Goal: Information Seeking & Learning: Learn about a topic

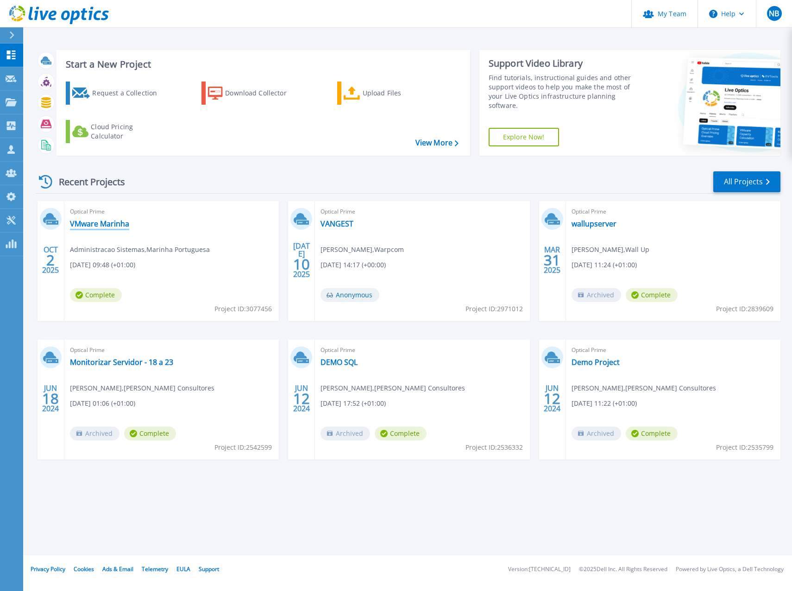
click at [90, 222] on link "VMware Marinha" at bounding box center [99, 223] width 59 height 9
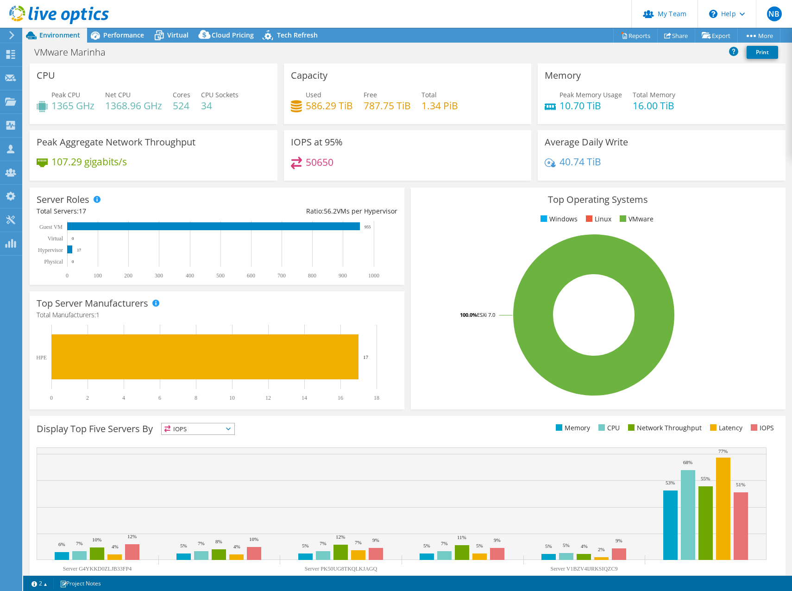
select select "USD"
radio input "true"
radio input "false"
click at [111, 33] on span "Performance" at bounding box center [123, 35] width 41 height 9
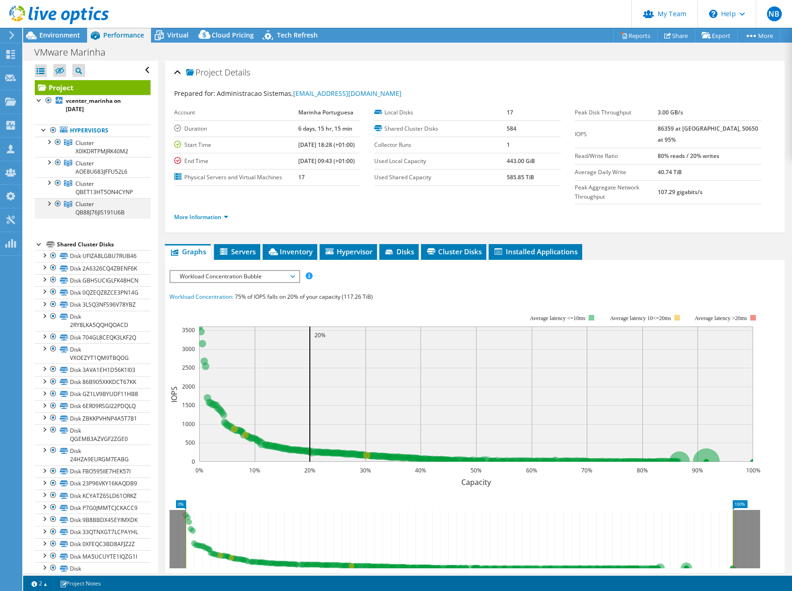
click at [48, 204] on div at bounding box center [48, 202] width 9 height 9
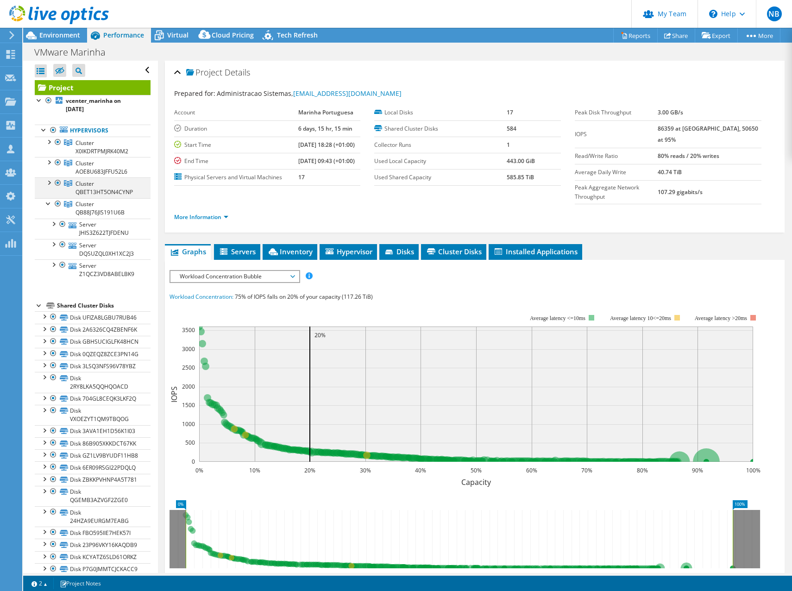
click at [48, 184] on div at bounding box center [48, 181] width 9 height 9
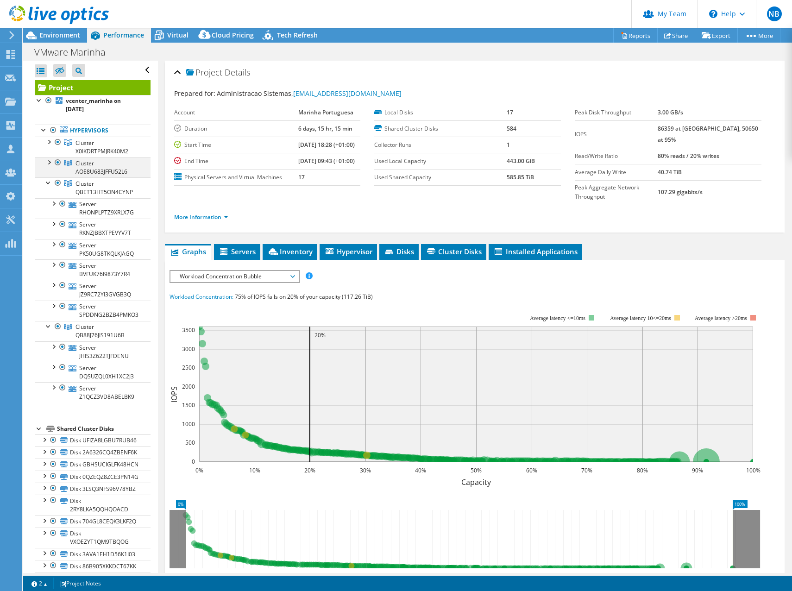
click at [50, 164] on div at bounding box center [48, 161] width 9 height 9
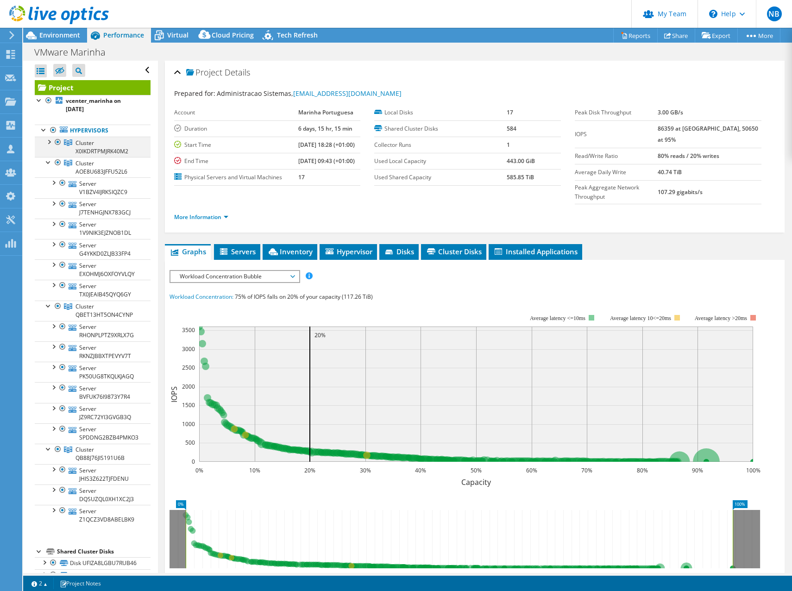
click at [49, 145] on div at bounding box center [48, 141] width 9 height 9
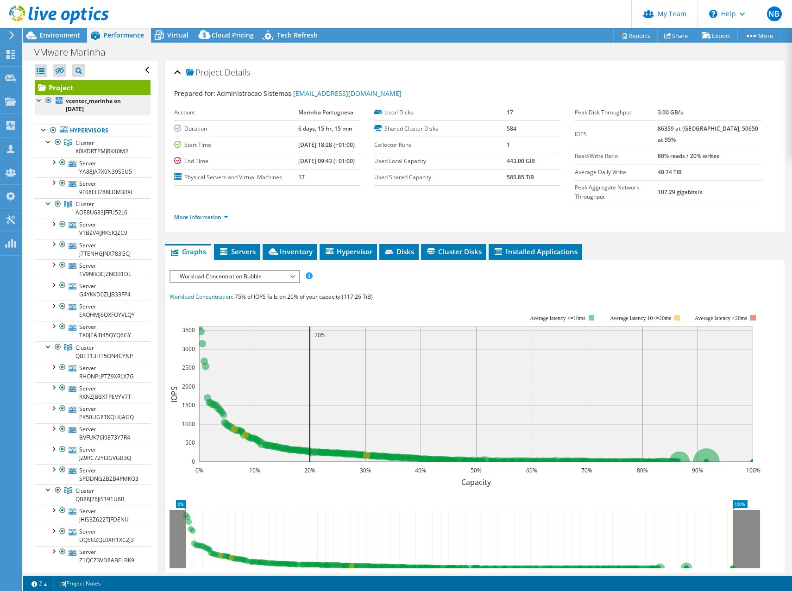
drag, startPoint x: 44, startPoint y: 128, endPoint x: 47, endPoint y: 106, distance: 22.4
click at [44, 128] on div at bounding box center [43, 129] width 9 height 9
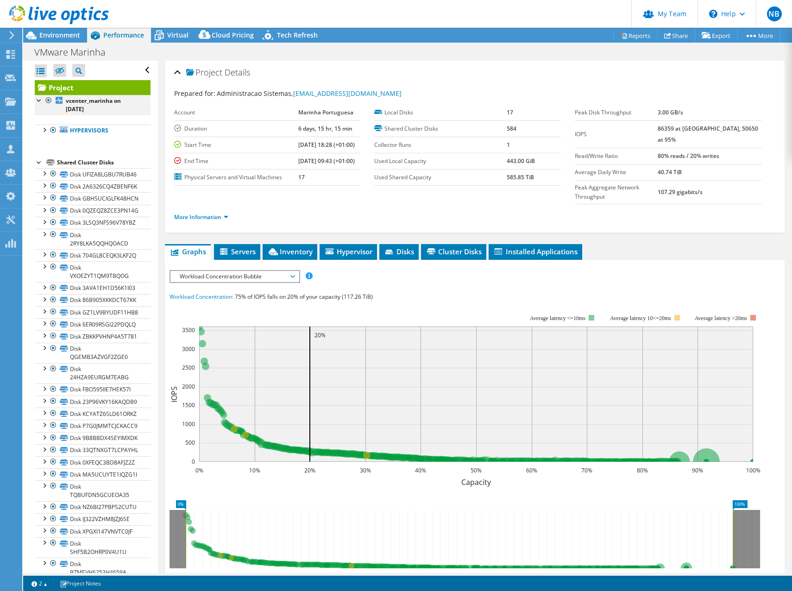
click at [38, 99] on div at bounding box center [39, 99] width 9 height 9
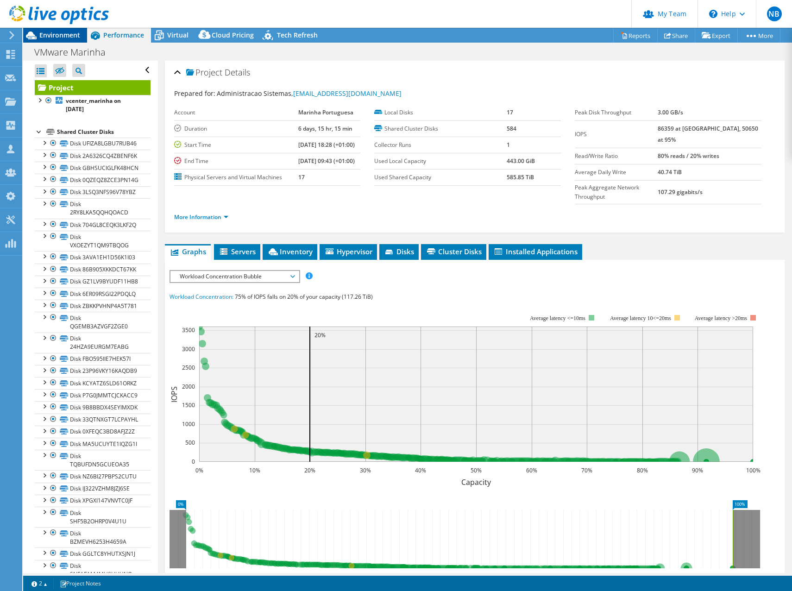
click at [53, 38] on span "Environment" at bounding box center [59, 35] width 41 height 9
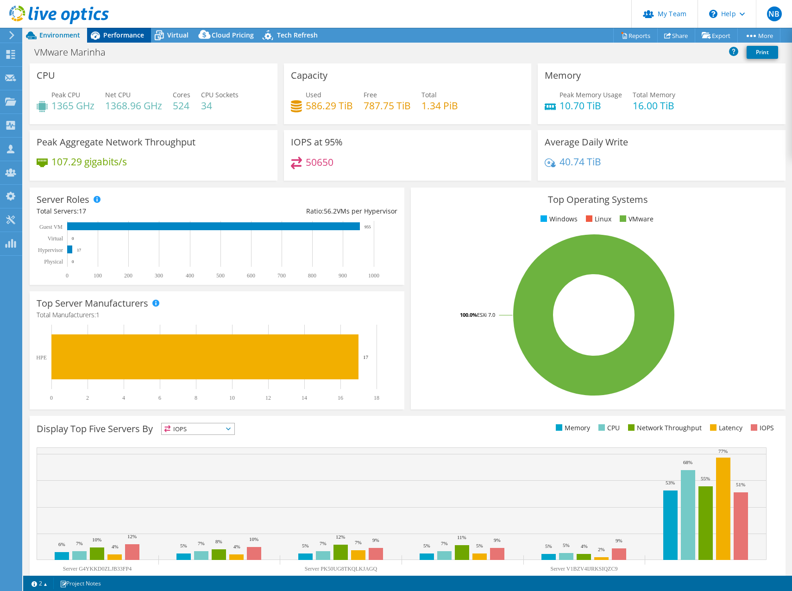
click at [118, 37] on span "Performance" at bounding box center [123, 35] width 41 height 9
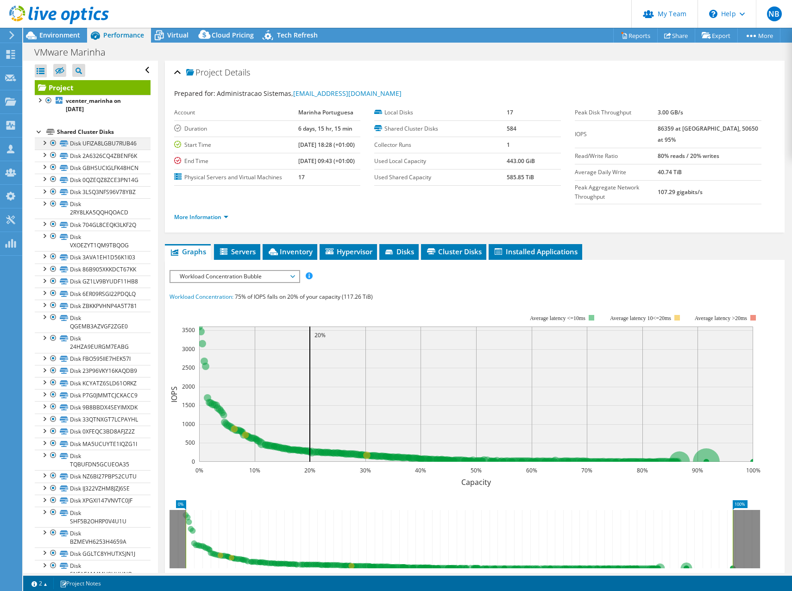
click at [44, 140] on div at bounding box center [43, 142] width 9 height 9
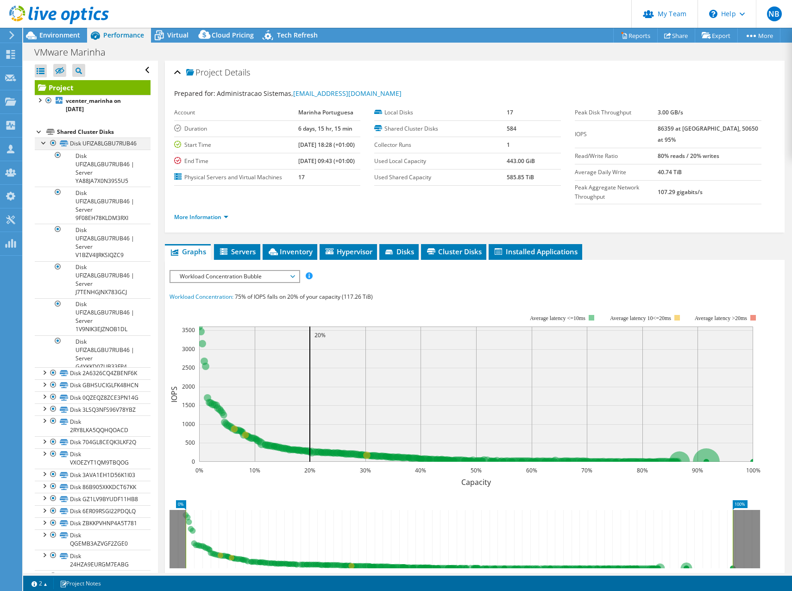
click at [44, 142] on div at bounding box center [43, 142] width 9 height 9
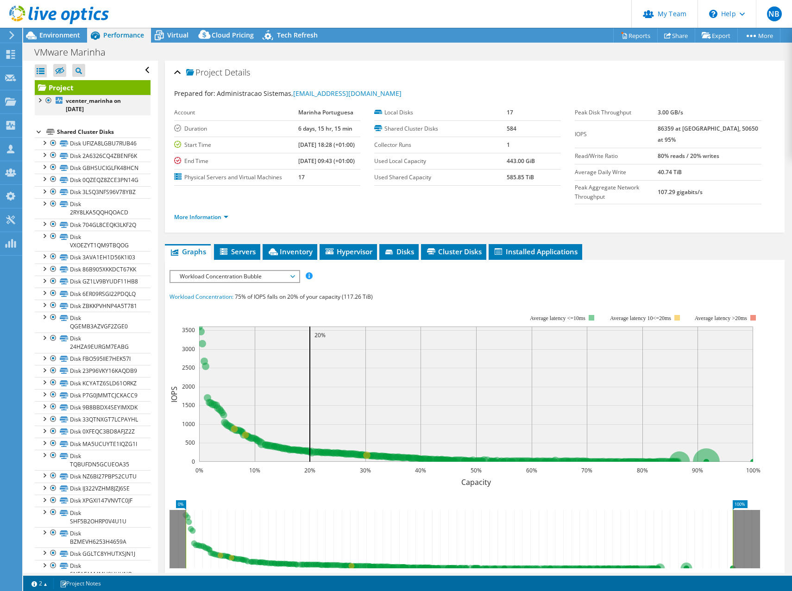
click at [40, 101] on div at bounding box center [39, 99] width 9 height 9
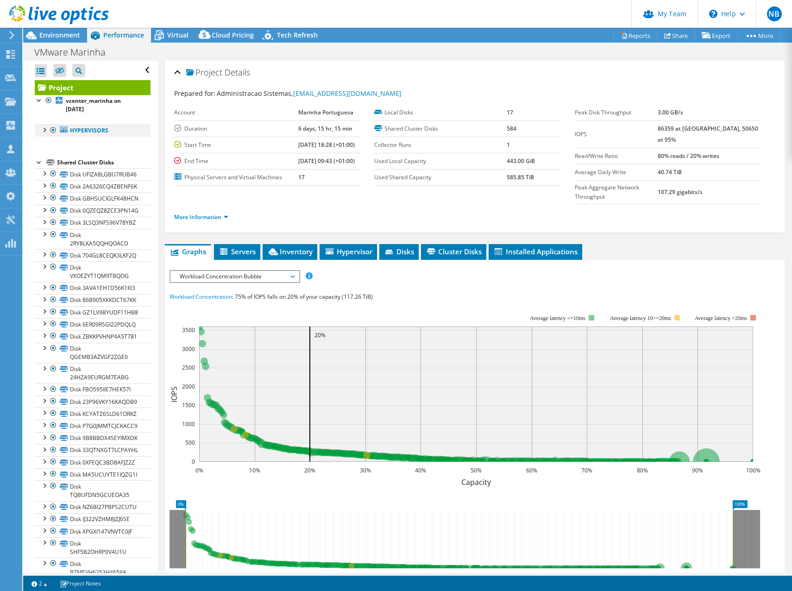
click at [45, 128] on div at bounding box center [43, 129] width 9 height 9
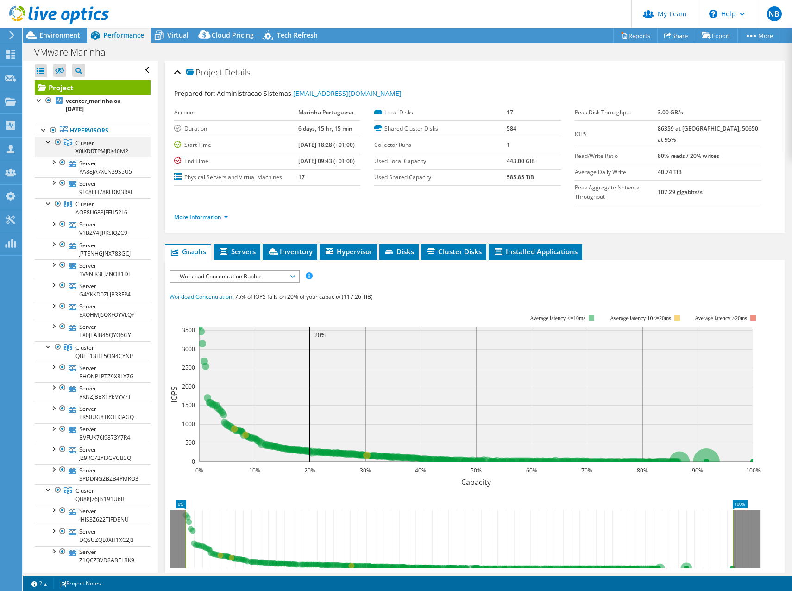
click at [47, 141] on div at bounding box center [48, 141] width 9 height 9
click at [48, 146] on link "Cluster X0IKDRTPMJRK40M2" at bounding box center [93, 147] width 116 height 20
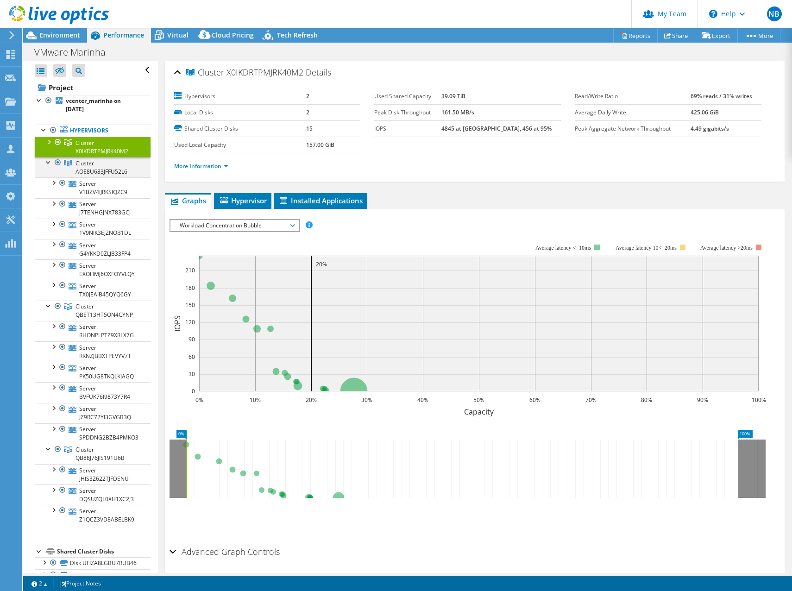
click at [48, 162] on div at bounding box center [48, 161] width 9 height 9
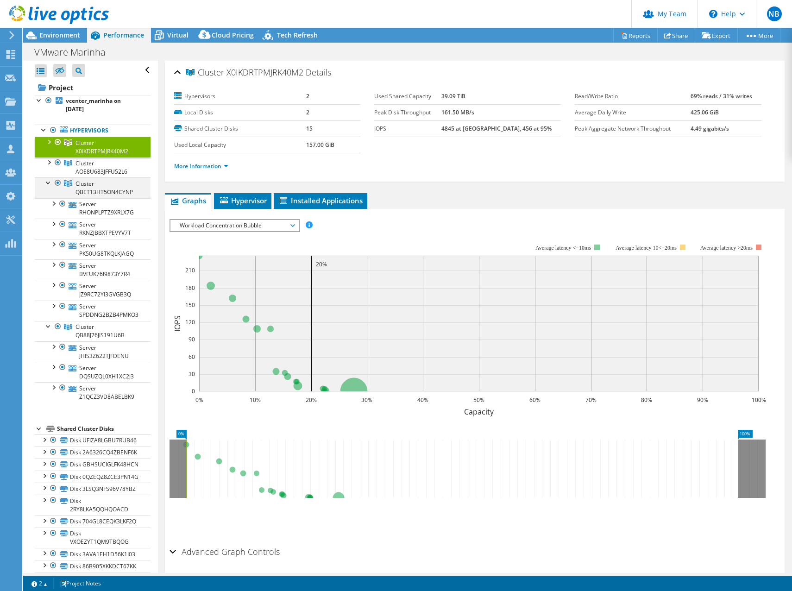
click at [50, 182] on div at bounding box center [48, 181] width 9 height 9
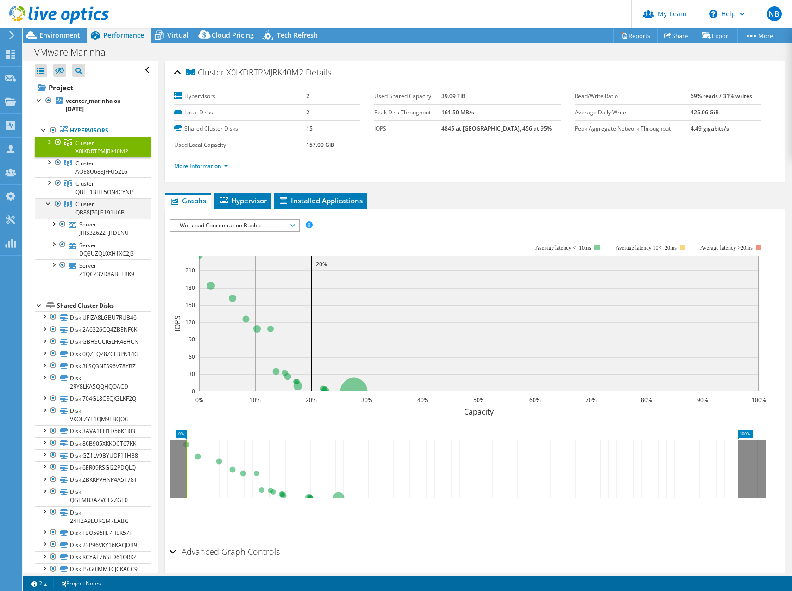
click at [50, 204] on div at bounding box center [48, 202] width 9 height 9
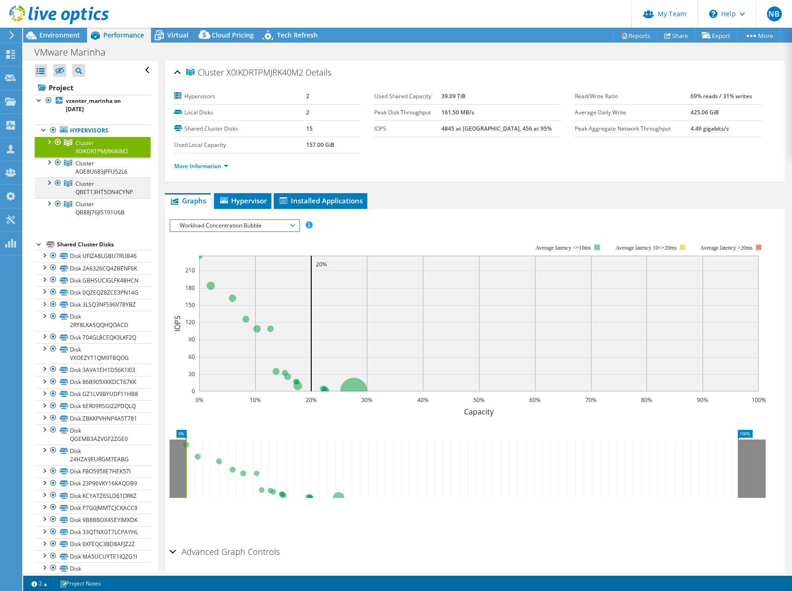
click at [93, 195] on span "Cluster QBET13HT5ON4CYNP" at bounding box center [103, 188] width 57 height 16
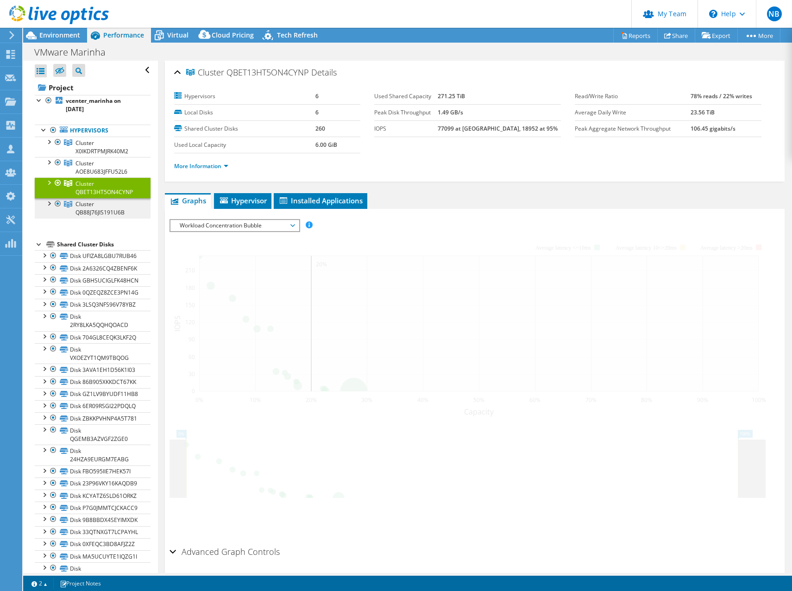
click at [93, 212] on span "Cluster QB88J76JIS191U6B" at bounding box center [99, 208] width 49 height 16
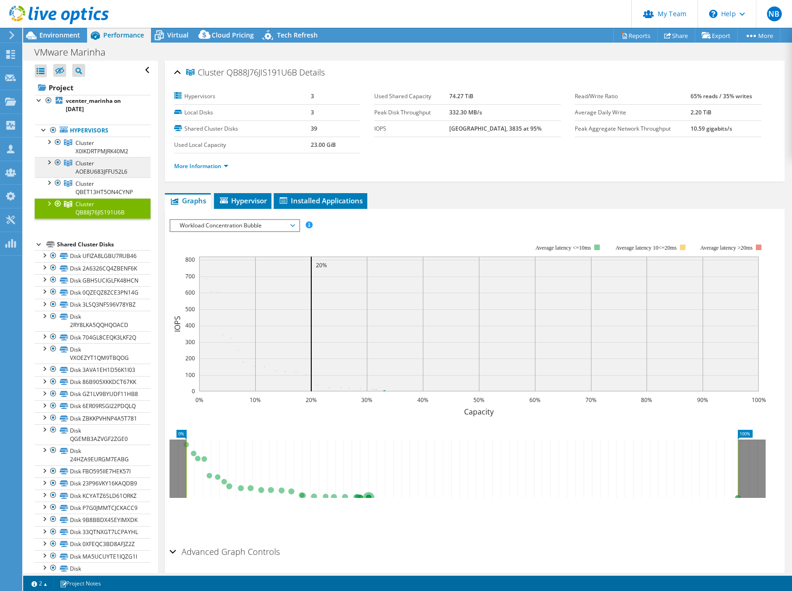
click at [95, 173] on span "Cluster AOE8U683JFFU52L6" at bounding box center [101, 167] width 52 height 16
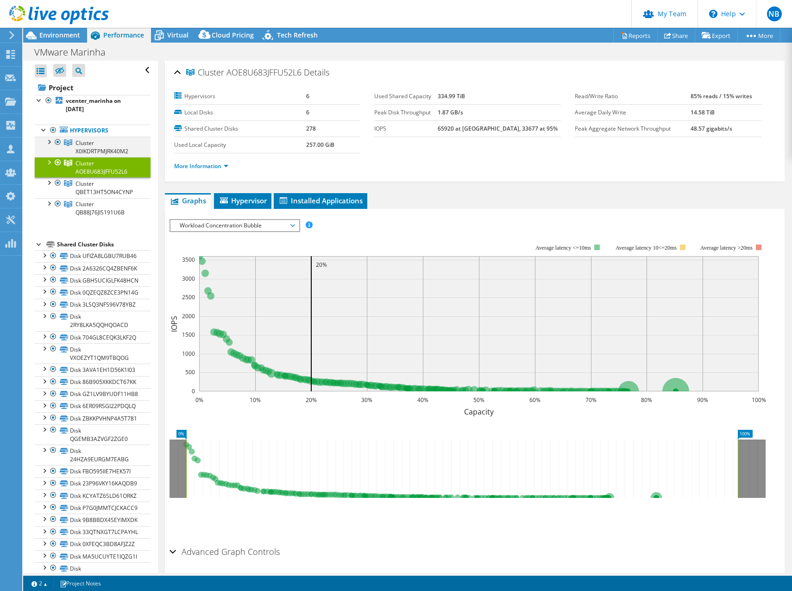
click at [51, 142] on div at bounding box center [48, 141] width 9 height 9
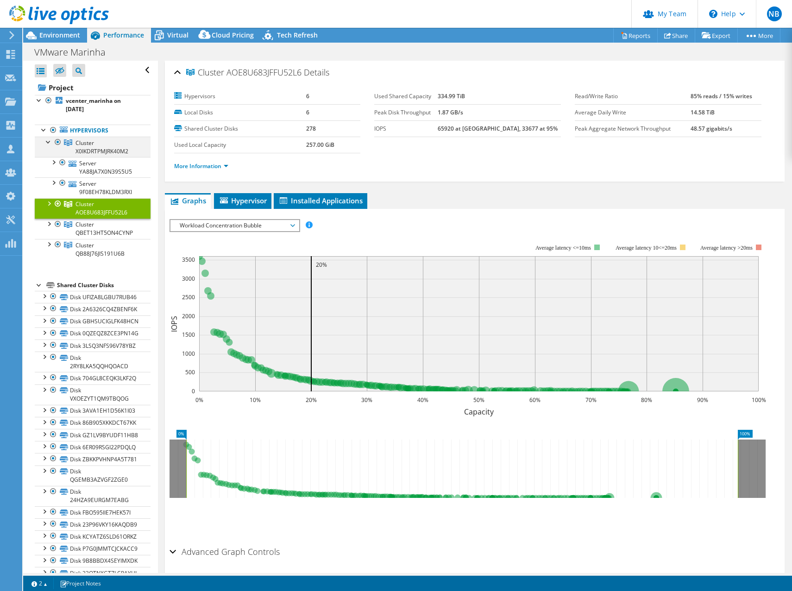
click at [51, 142] on div at bounding box center [48, 141] width 9 height 9
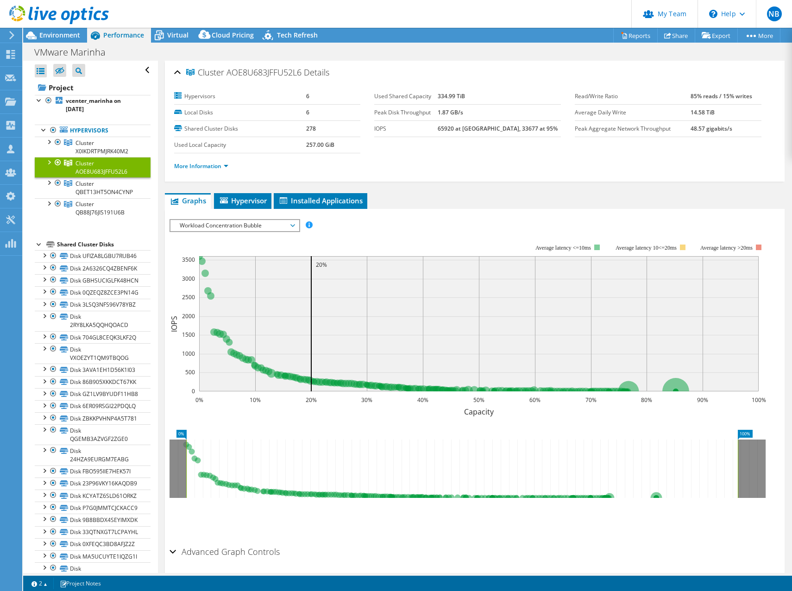
click at [50, 164] on div at bounding box center [48, 161] width 9 height 9
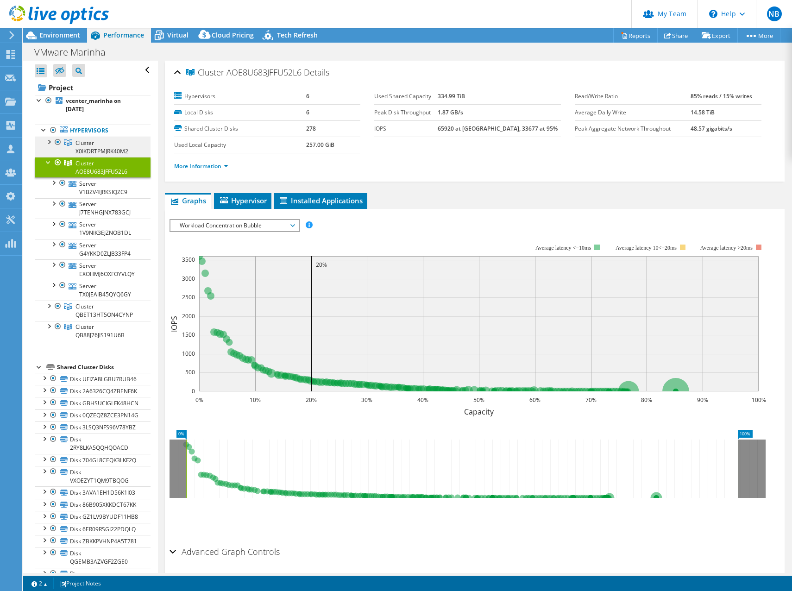
click at [86, 147] on span "Cluster X0IKDRTPMJRK40M2" at bounding box center [101, 147] width 53 height 16
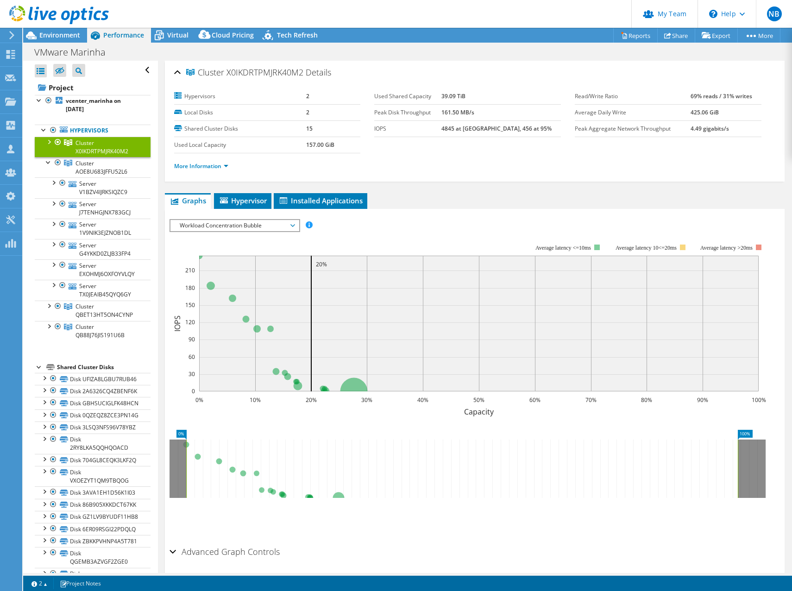
click at [210, 160] on ul "More Information" at bounding box center [475, 165] width 602 height 13
click at [209, 163] on link "More Information" at bounding box center [201, 166] width 54 height 8
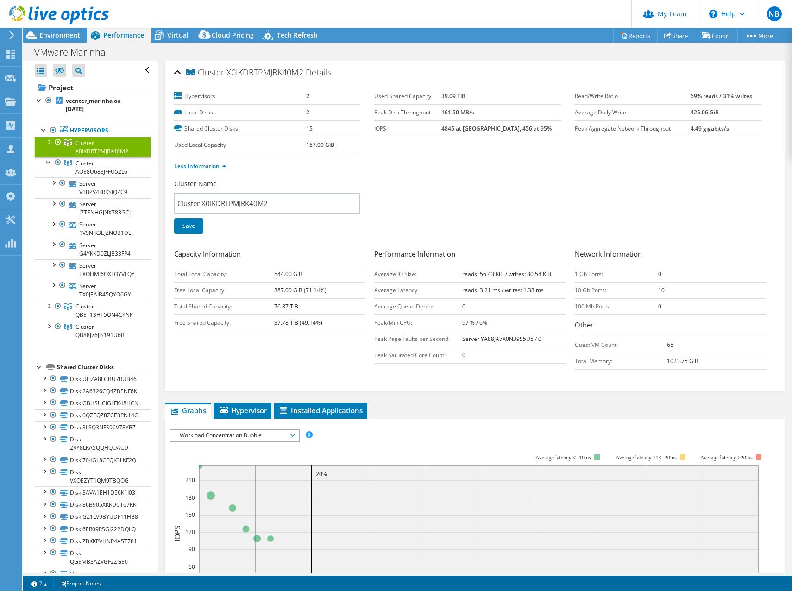
click at [49, 142] on div at bounding box center [48, 141] width 9 height 9
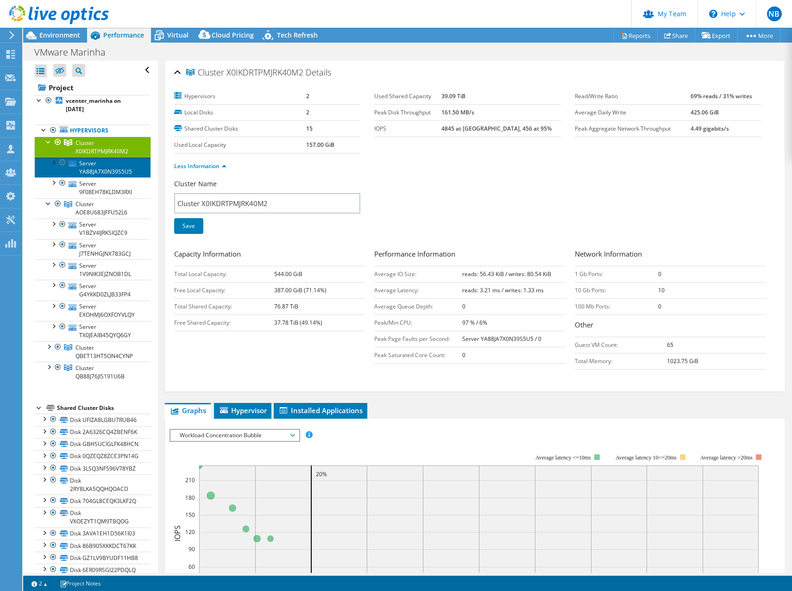
click at [105, 167] on link "Server YA88JA7X0N39S5U5" at bounding box center [93, 167] width 116 height 20
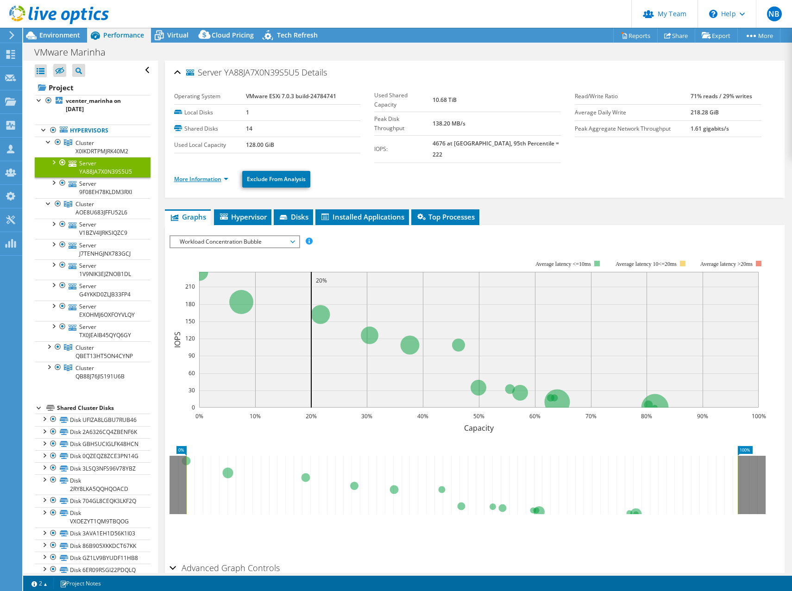
click at [202, 175] on link "More Information" at bounding box center [201, 179] width 54 height 8
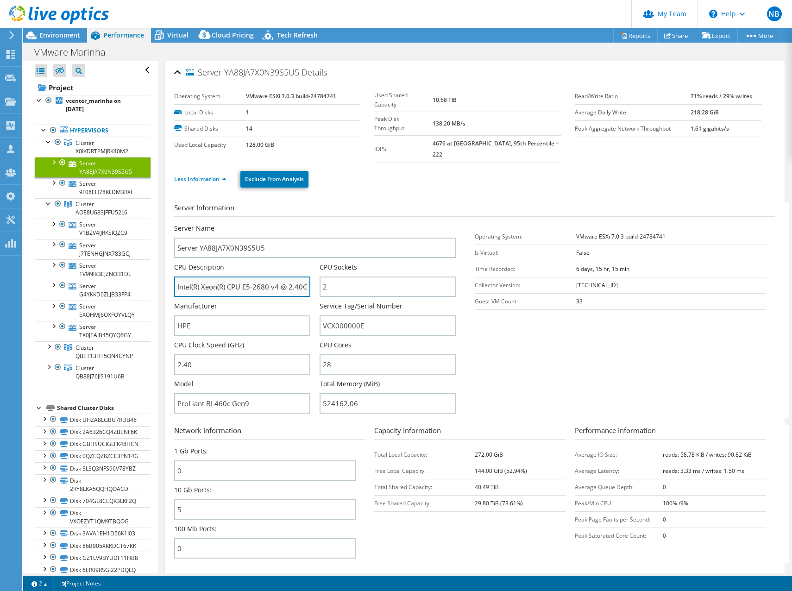
click at [243, 282] on input "Intel(R) Xeon(R) CPU E5-2680 v4 @ 2.40GHz 2.40 GHz" at bounding box center [242, 286] width 137 height 20
drag, startPoint x: 221, startPoint y: 272, endPoint x: 420, endPoint y: 271, distance: 199.2
click at [420, 224] on div "Server Name Server YA88JA7X0N39S5U5 CPU Description Intel(R) Xeon(R) CPU E5-268…" at bounding box center [319, 224] width 291 height 0
click at [266, 276] on input "Intel(R) Xeon(R) CPU E5-2680 v4 @ 2.40GHz 2.40 GHz" at bounding box center [242, 286] width 137 height 20
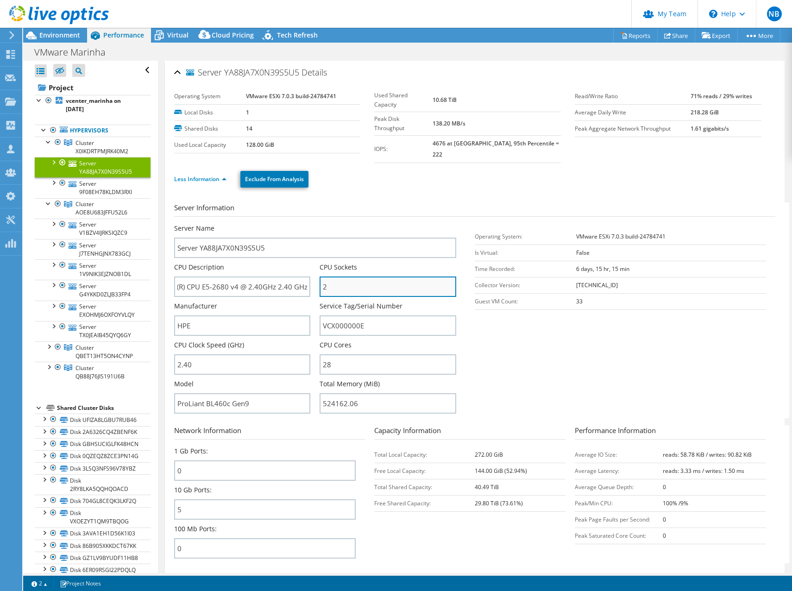
scroll to position [0, 0]
drag, startPoint x: 347, startPoint y: 279, endPoint x: 322, endPoint y: 277, distance: 25.0
click at [322, 277] on input "2" at bounding box center [388, 286] width 137 height 20
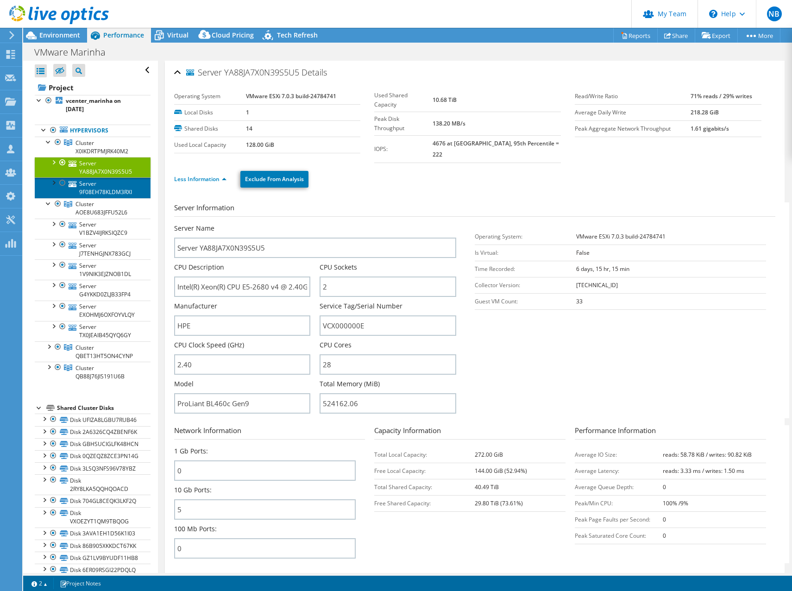
click at [98, 191] on link "Server 9F08EH78KLDM3RXI" at bounding box center [93, 187] width 116 height 20
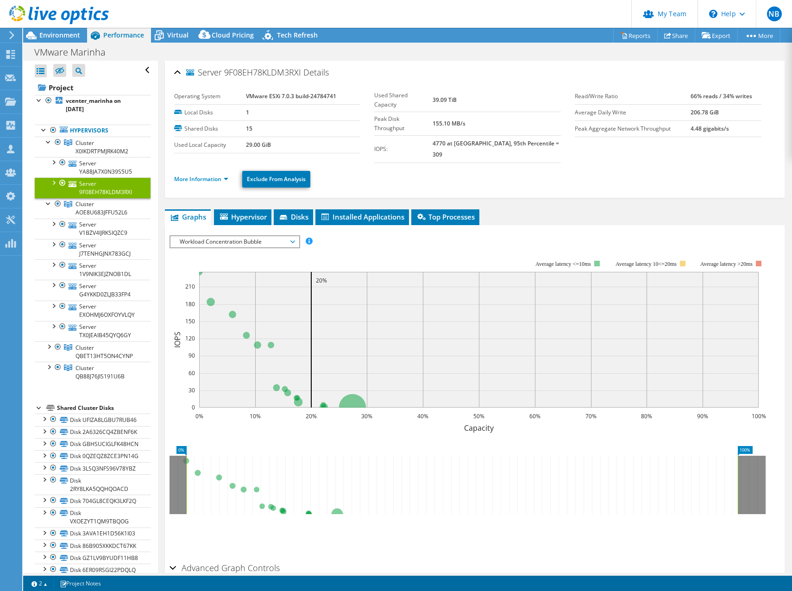
click at [218, 174] on li "More Information" at bounding box center [204, 179] width 60 height 10
click at [220, 175] on link "More Information" at bounding box center [201, 179] width 54 height 8
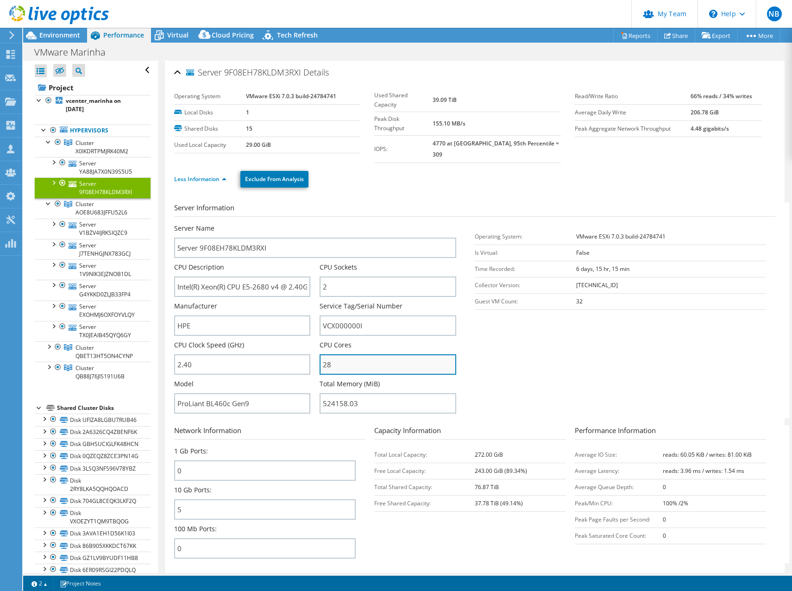
click at [352, 354] on input "28" at bounding box center [388, 364] width 137 height 20
drag, startPoint x: 352, startPoint y: 354, endPoint x: 312, endPoint y: 353, distance: 39.8
click at [312, 224] on div "Server Name Server 9F08EH78KLDM3RXI CPU Description Intel(R) Xeon(R) CPU E5-268…" at bounding box center [319, 224] width 291 height 0
click at [356, 354] on input "28" at bounding box center [388, 364] width 137 height 20
click at [251, 276] on input "Intel(R) Xeon(R) CPU E5-2680 v4 @ 2.40GHz 2.40 GHz" at bounding box center [242, 286] width 137 height 20
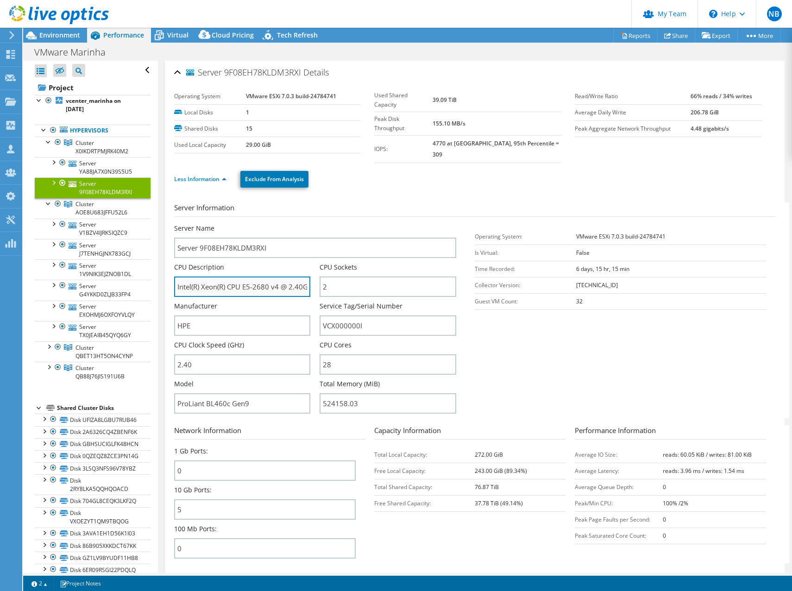
click at [251, 276] on input "Intel(R) Xeon(R) CPU E5-2680 v4 @ 2.40GHz 2.40 GHz" at bounding box center [242, 286] width 137 height 20
click at [264, 278] on input "Intel(R) Xeon(R) CPU E5-2680 v4 @ 2.40GHz 2.40 GHz" at bounding box center [242, 286] width 137 height 20
drag, startPoint x: 232, startPoint y: 271, endPoint x: 423, endPoint y: 280, distance: 191.0
click at [423, 224] on div "Server Name Server 9F08EH78KLDM3RXI CPU Description Intel(R) Xeon(R) CPU E5-268…" at bounding box center [319, 224] width 291 height 0
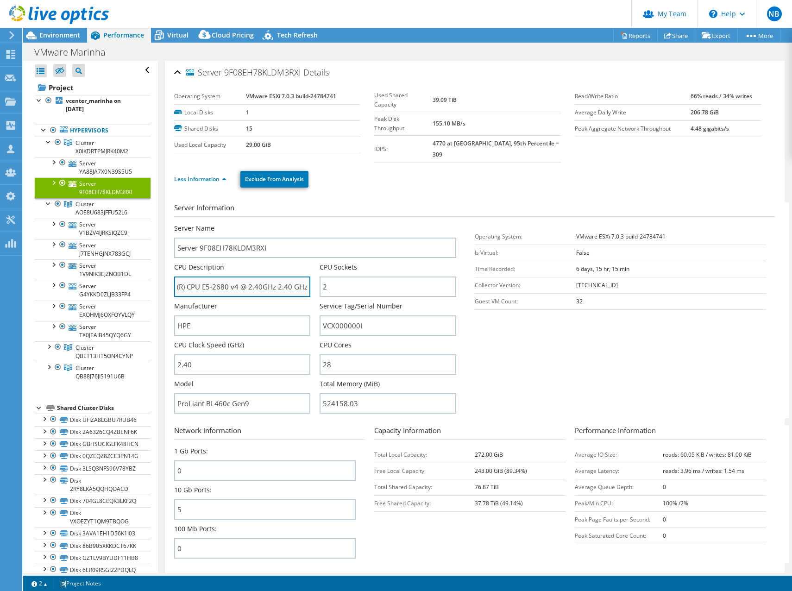
click at [281, 276] on input "Intel(R) Xeon(R) CPU E5-2680 v4 @ 2.40GHz 2.40 GHz" at bounding box center [242, 286] width 137 height 20
drag, startPoint x: 300, startPoint y: 278, endPoint x: 119, endPoint y: 266, distance: 181.5
click at [97, 267] on div "Open All Close All Hide Excluded Nodes Project Tree Filter" at bounding box center [407, 317] width 769 height 512
click at [244, 276] on input "Intel(R) Xeon(R) CPU E5-2680 v4 @ 2.40GHz 2.40 GHz" at bounding box center [242, 286] width 137 height 20
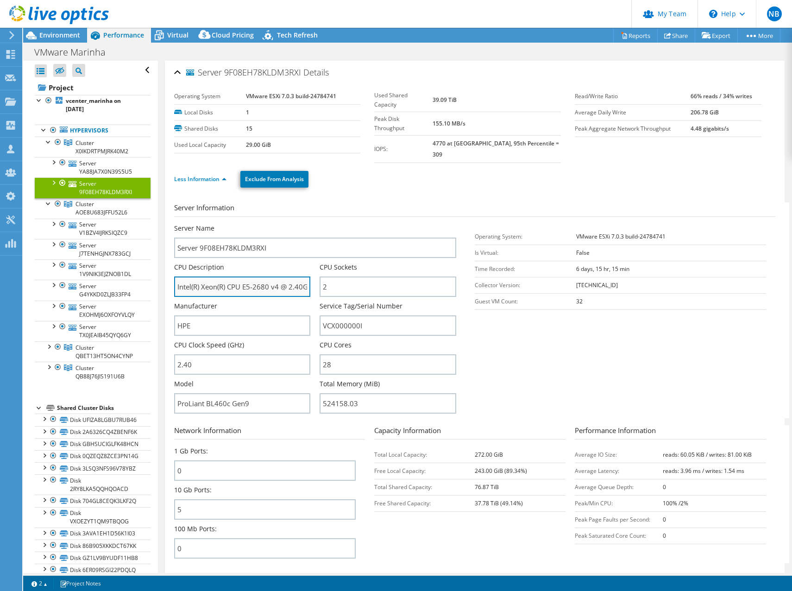
click at [244, 276] on input "Intel(R) Xeon(R) CPU E5-2680 v4 @ 2.40GHz 2.40 GHz" at bounding box center [242, 286] width 137 height 20
drag, startPoint x: 244, startPoint y: 276, endPoint x: 272, endPoint y: 277, distance: 28.7
click at [272, 277] on input "Intel(R) Xeon(R) CPU E5-2680 v4 @ 2.40GHz 2.40 GHz" at bounding box center [242, 286] width 137 height 20
click at [101, 207] on link "Cluster AOE8U683JFFU52L6" at bounding box center [93, 208] width 116 height 20
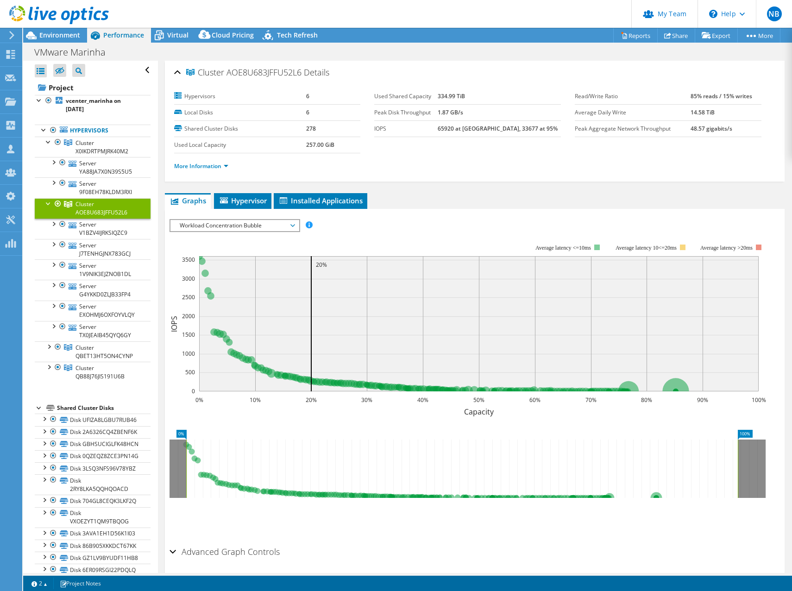
click at [231, 167] on li "More Information" at bounding box center [204, 166] width 60 height 10
click at [226, 166] on link "More Information" at bounding box center [201, 166] width 54 height 8
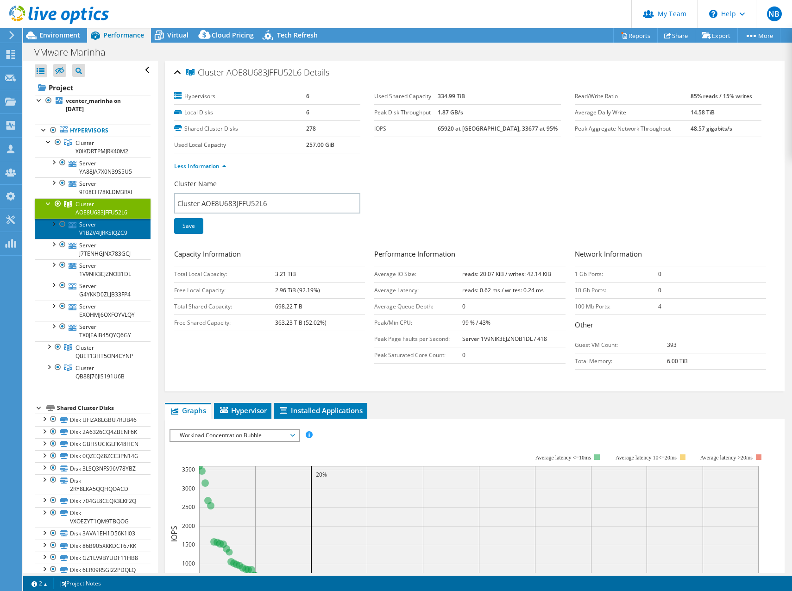
click at [93, 232] on link "Server V1BZV4IJRKSIQZC9" at bounding box center [93, 229] width 116 height 20
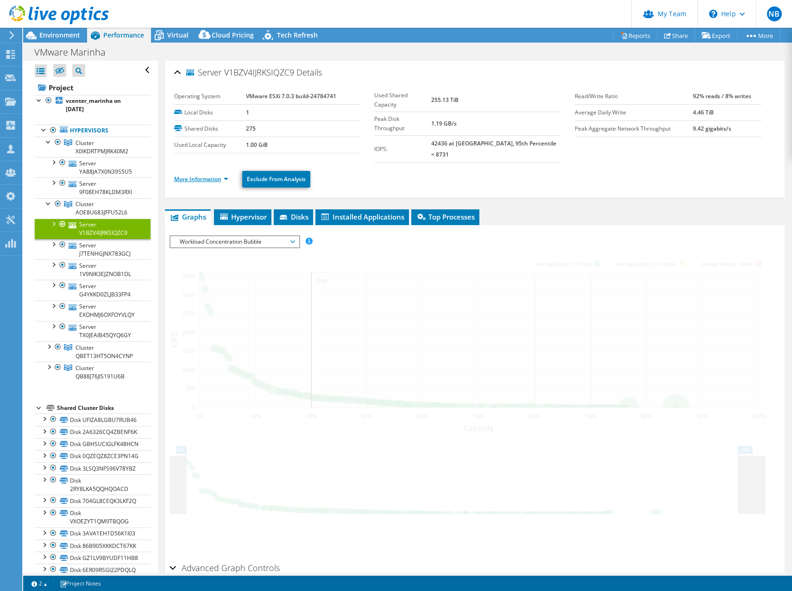
click at [179, 175] on link "More Information" at bounding box center [201, 179] width 54 height 8
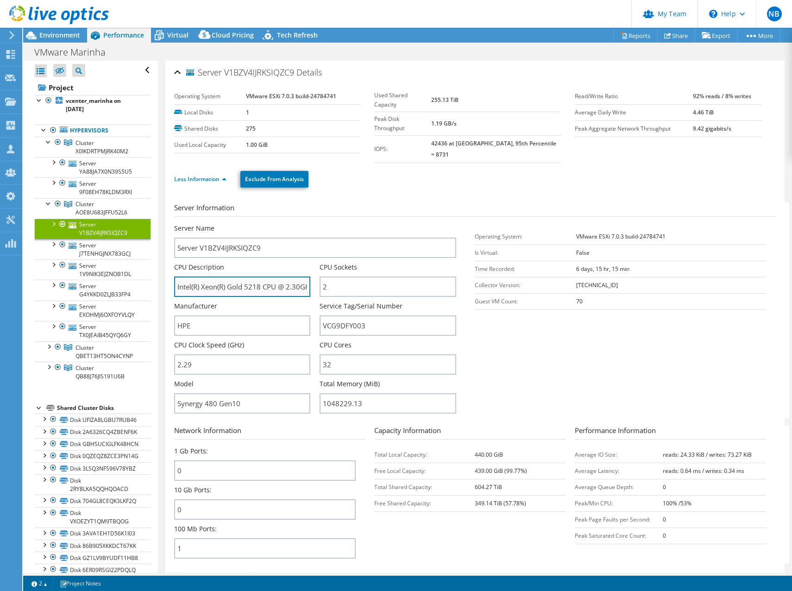
click at [251, 277] on input "Intel(R) Xeon(R) Gold 5218 CPU @ 2.30GHz 2.29 GHz" at bounding box center [242, 286] width 137 height 20
drag, startPoint x: 251, startPoint y: 277, endPoint x: 243, endPoint y: 278, distance: 7.9
click at [243, 278] on input "Intel(R) Xeon(R) Gold 5218 CPU @ 2.30GHz 2.29 GHz" at bounding box center [242, 286] width 137 height 20
click at [256, 278] on input "Intel(R) Xeon(R) Gold 5218 CPU @ 2.30GHz 2.29 GHz" at bounding box center [242, 286] width 137 height 20
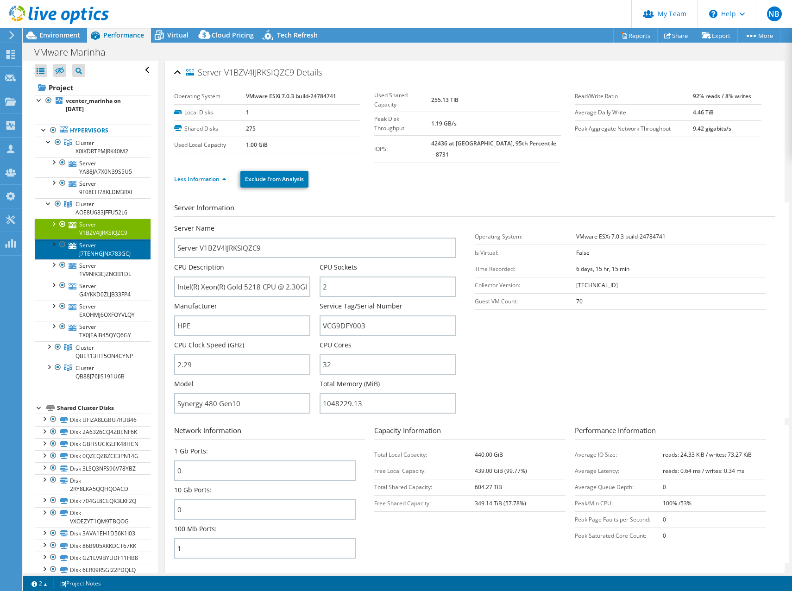
click at [88, 248] on link "Server J7TENHGJNX783GCJ" at bounding box center [93, 249] width 116 height 20
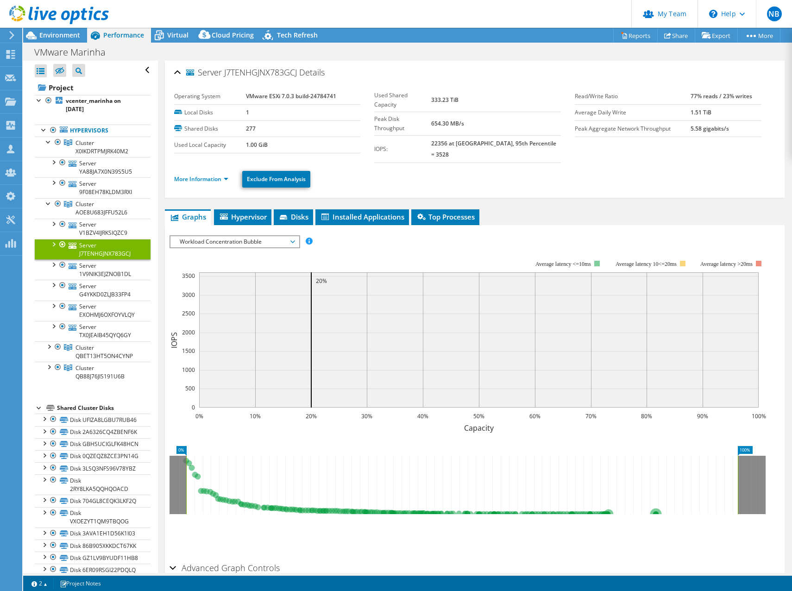
click at [214, 169] on ul "More Information Exclude From Analysis" at bounding box center [474, 178] width 601 height 19
click at [205, 174] on li "More Information" at bounding box center [204, 179] width 60 height 10
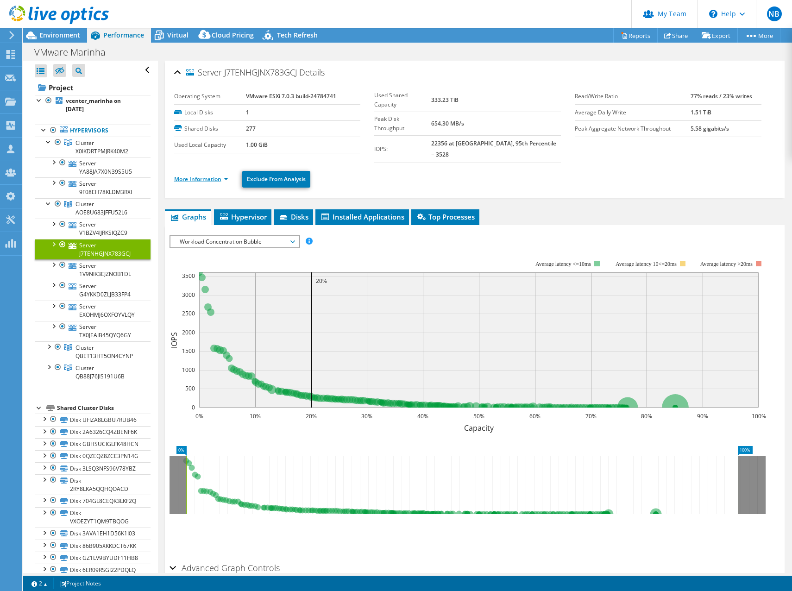
click at [212, 175] on link "More Information" at bounding box center [201, 179] width 54 height 8
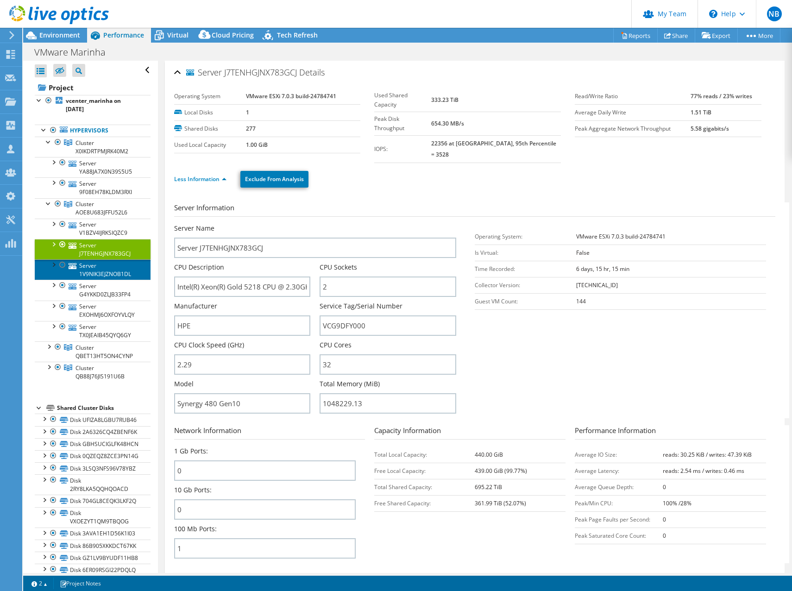
click at [100, 275] on link "Server 1V9NIK3EJZNOB1DL" at bounding box center [93, 269] width 116 height 20
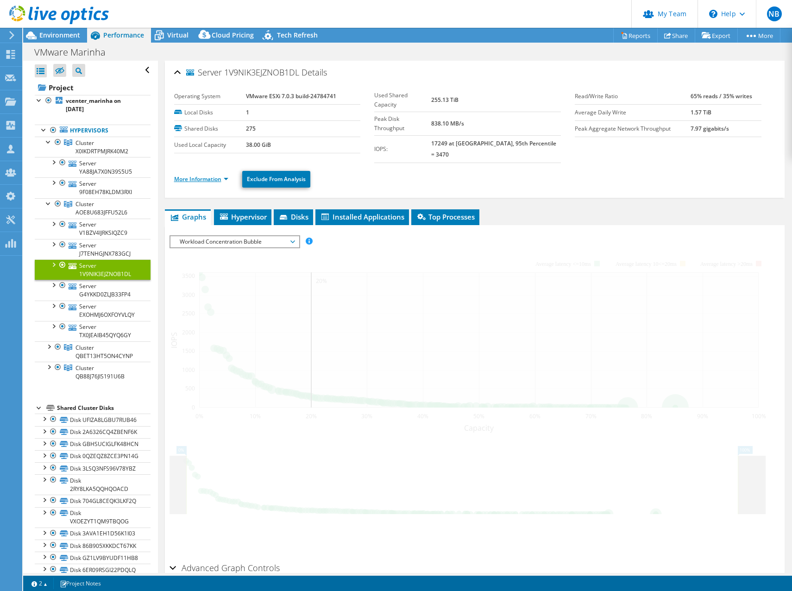
click at [217, 175] on link "More Information" at bounding box center [201, 179] width 54 height 8
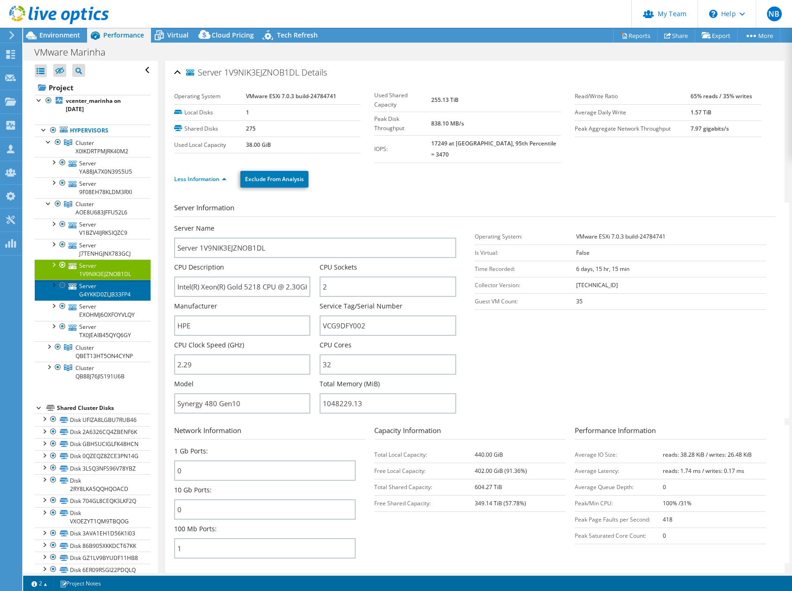
click at [111, 294] on link "Server G4YKKD0ZLJB33FP4" at bounding box center [93, 290] width 116 height 20
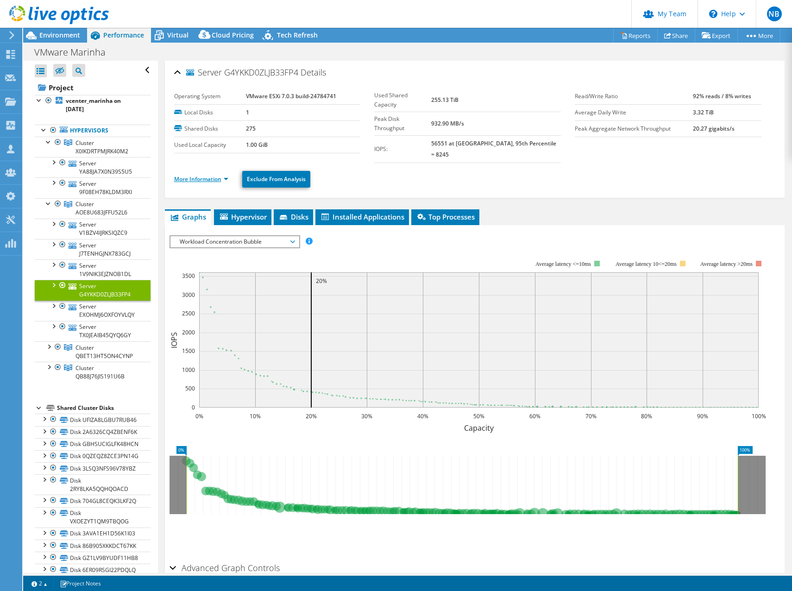
click at [208, 175] on link "More Information" at bounding box center [201, 179] width 54 height 8
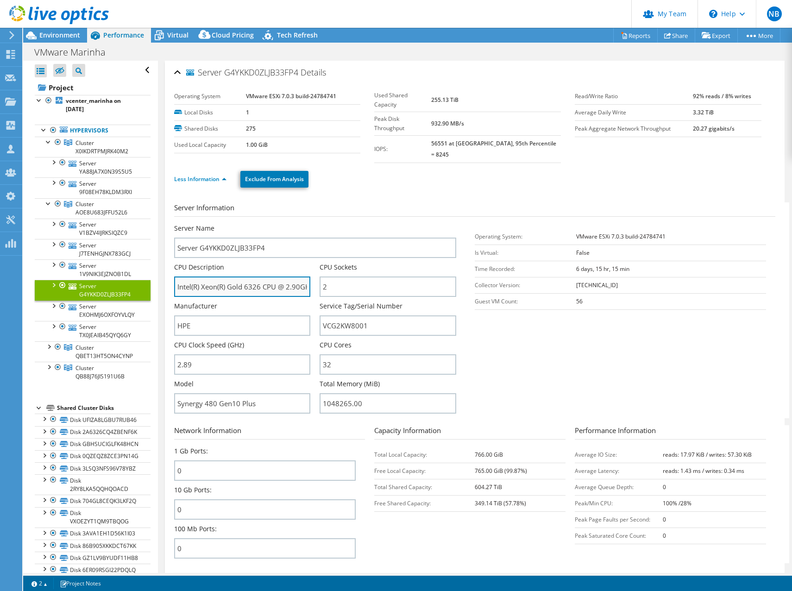
click at [254, 279] on input "Intel(R) Xeon(R) Gold 6326 CPU @ 2.90GHz 2.89 GHz" at bounding box center [242, 286] width 137 height 20
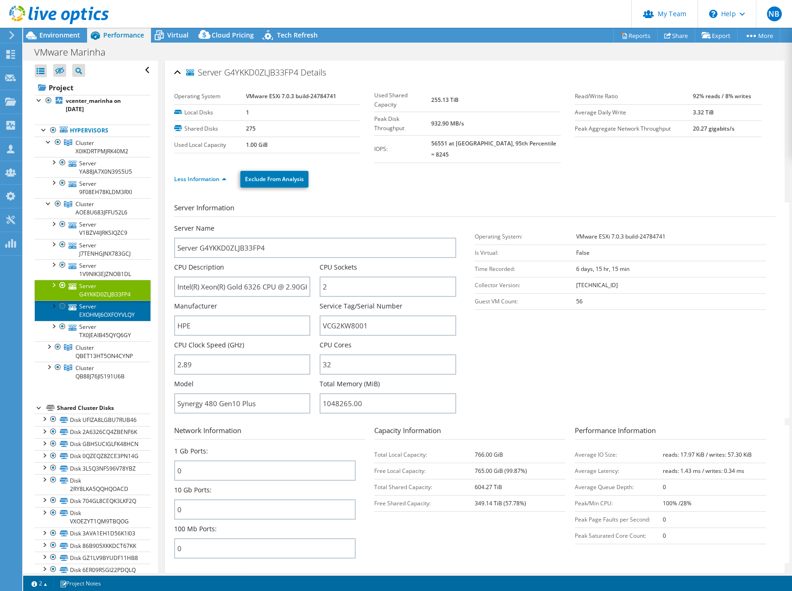
click at [117, 307] on link "Server EXOHMJ6OXFOYVLQY" at bounding box center [93, 311] width 116 height 20
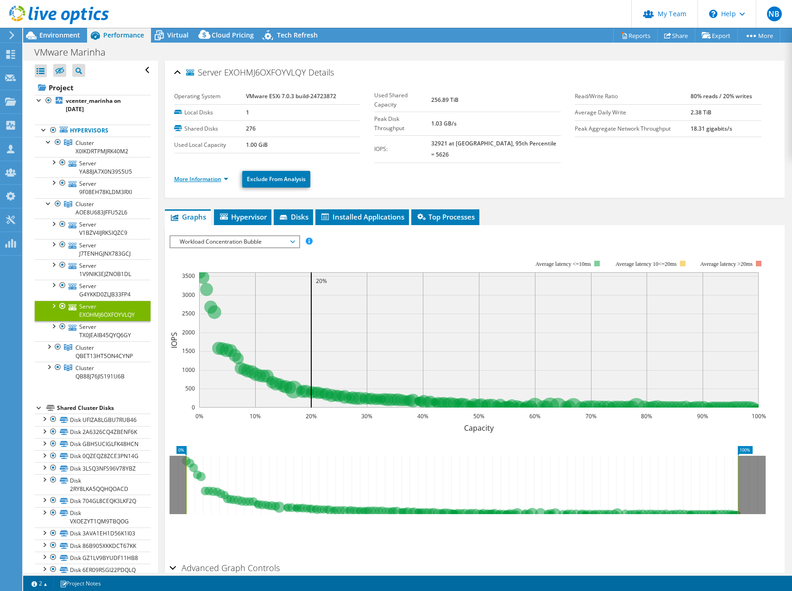
click at [197, 175] on link "More Information" at bounding box center [201, 179] width 54 height 8
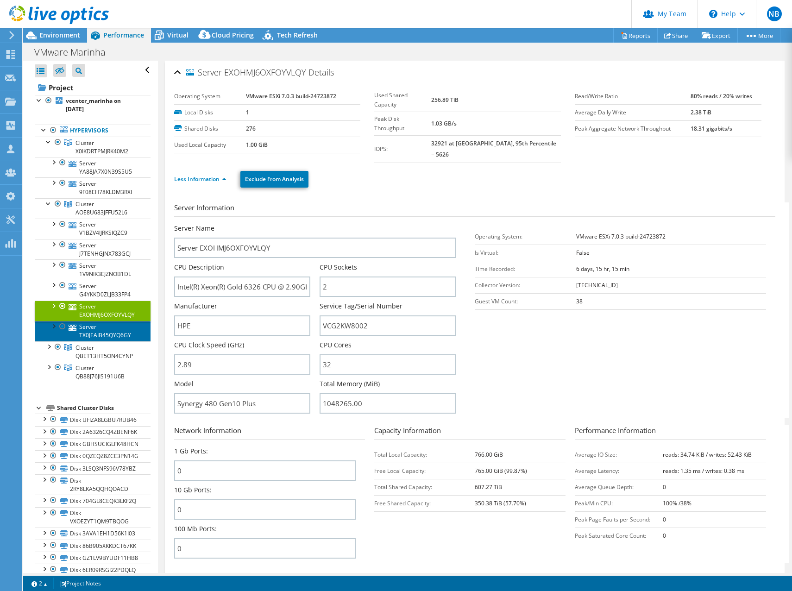
click at [101, 331] on link "Server TX0JEAIB45QYQ6GY" at bounding box center [93, 331] width 116 height 20
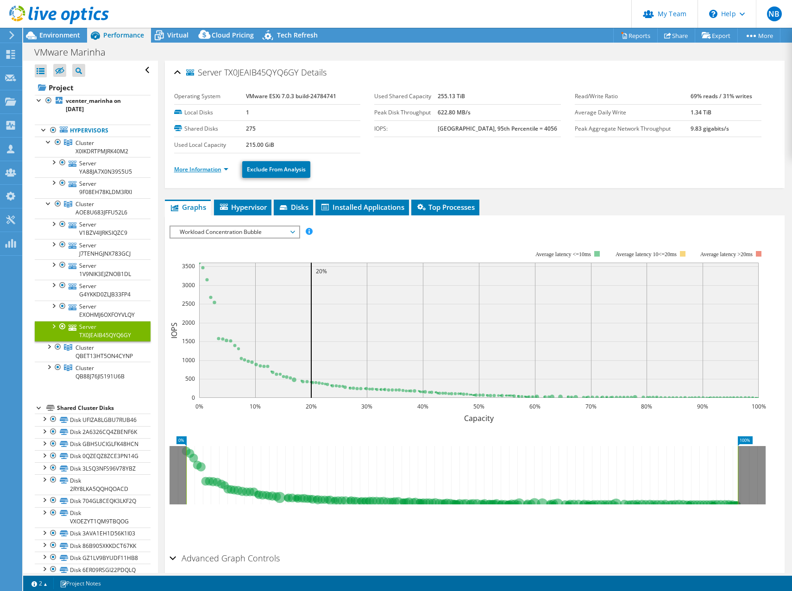
click at [218, 172] on link "More Information" at bounding box center [201, 169] width 54 height 8
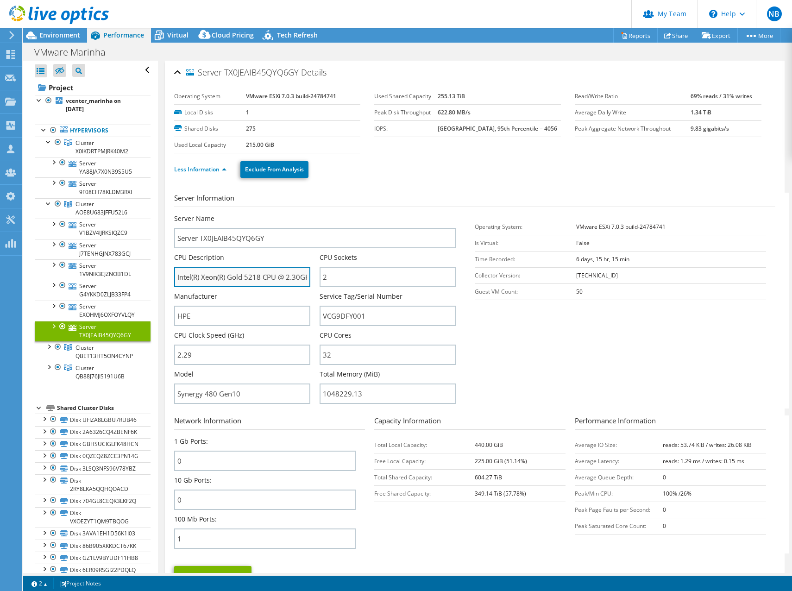
click at [253, 270] on input "Intel(R) Xeon(R) Gold 5218 CPU @ 2.30GHz 2.29 GHz" at bounding box center [242, 277] width 137 height 20
click at [251, 275] on input "Intel(R) Xeon(R) Gold 5218 CPU @ 2.30GHz 2.29 GHz" at bounding box center [242, 277] width 137 height 20
click at [46, 347] on div at bounding box center [48, 345] width 9 height 9
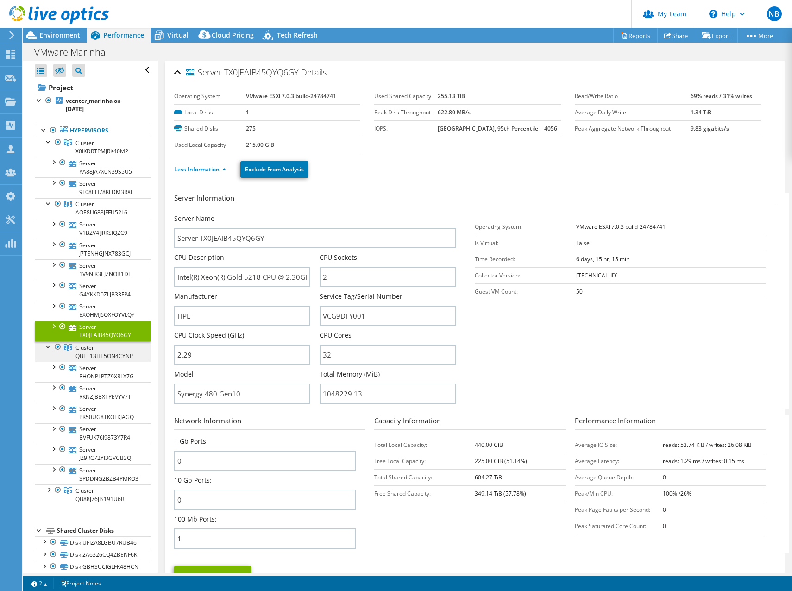
click at [99, 348] on link "Cluster QBET13HT5ON4CYNP" at bounding box center [93, 351] width 116 height 20
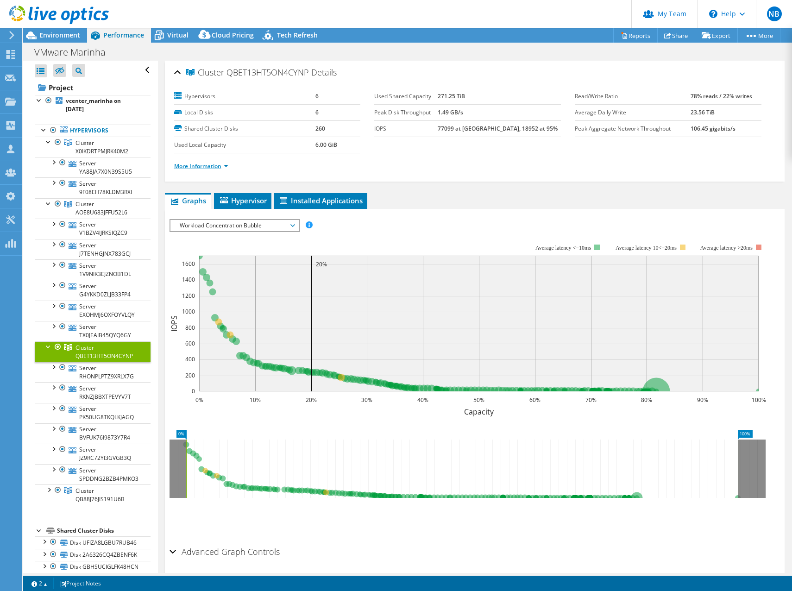
click at [226, 164] on link "More Information" at bounding box center [201, 166] width 54 height 8
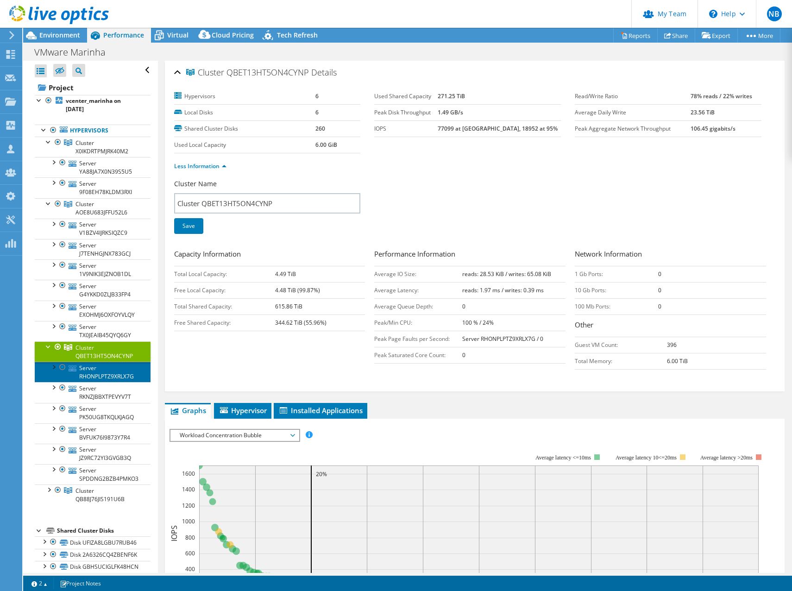
click at [114, 377] on link "Server RHONPLPTZ9XRLX7G" at bounding box center [93, 372] width 116 height 20
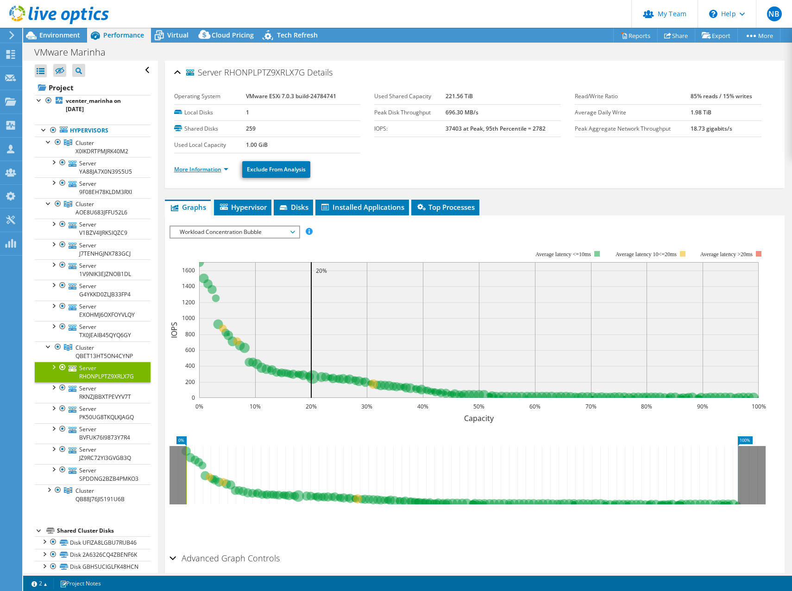
click at [222, 171] on link "More Information" at bounding box center [201, 169] width 54 height 8
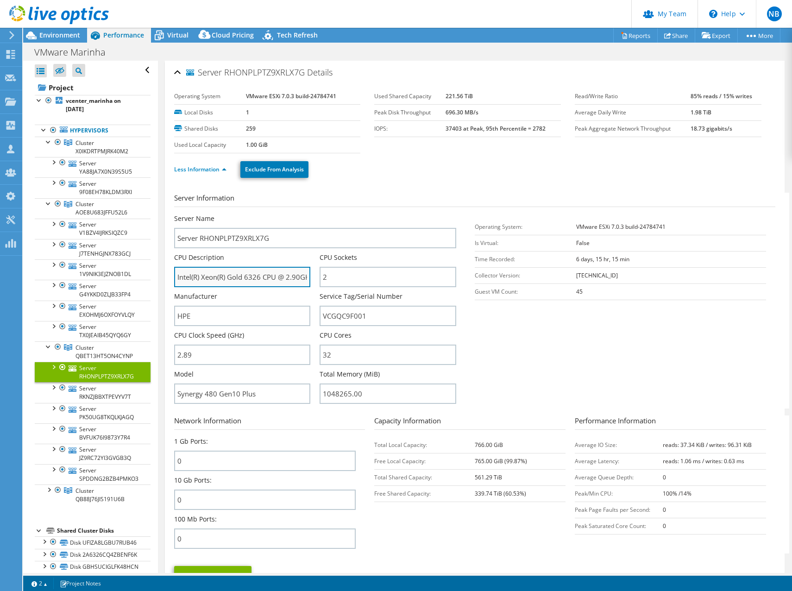
click at [251, 272] on input "Intel(R) Xeon(R) Gold 6326 CPU @ 2.90GHz 2.89 GHz" at bounding box center [242, 277] width 137 height 20
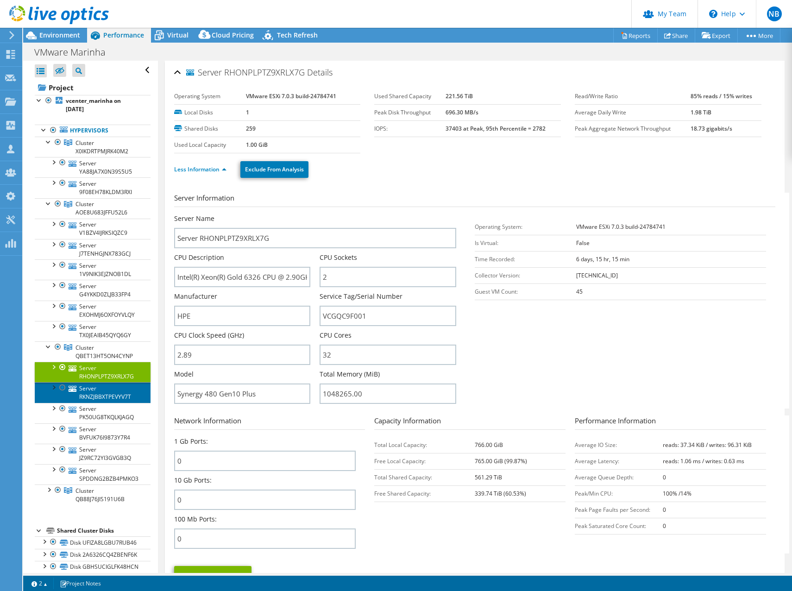
click at [95, 395] on link "Server RKNZJBBXTPEVYV7T" at bounding box center [93, 392] width 116 height 20
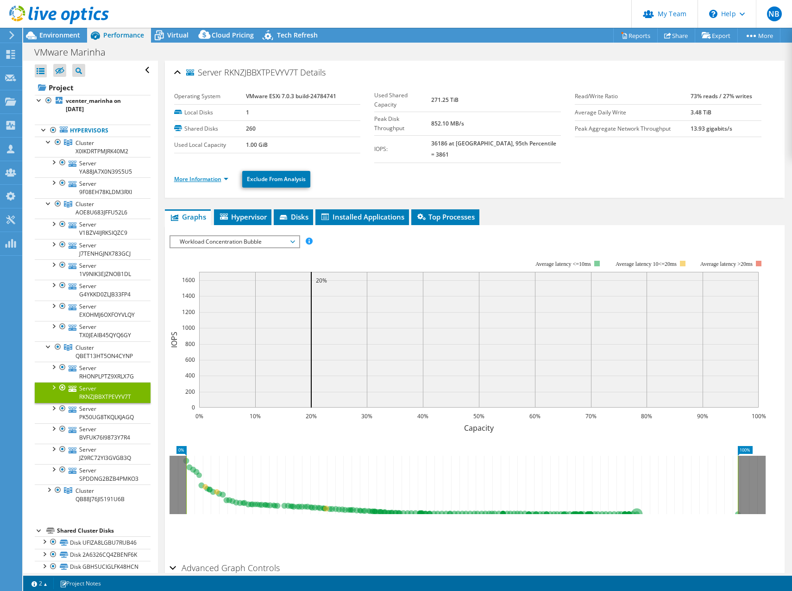
click at [188, 175] on link "More Information" at bounding box center [201, 179] width 54 height 8
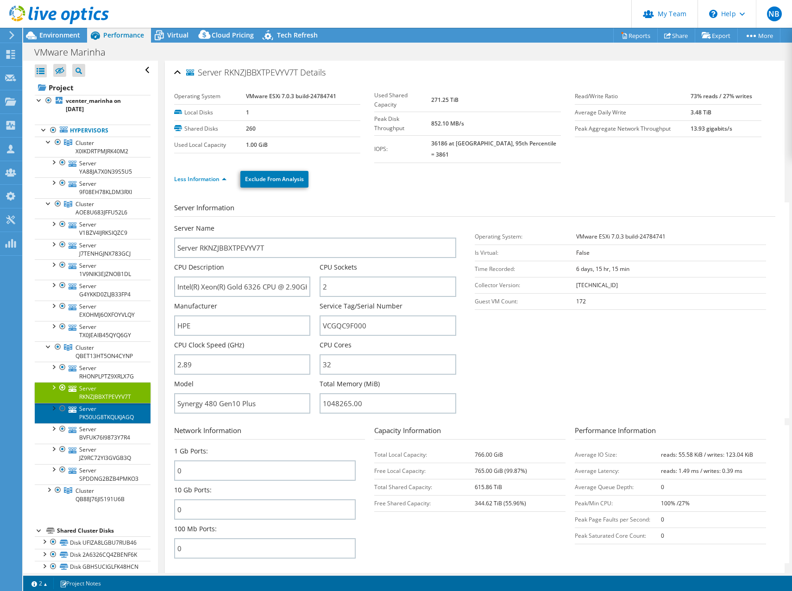
click at [101, 415] on link "Server PK50UG8TKQLKJAGQ" at bounding box center [93, 413] width 116 height 20
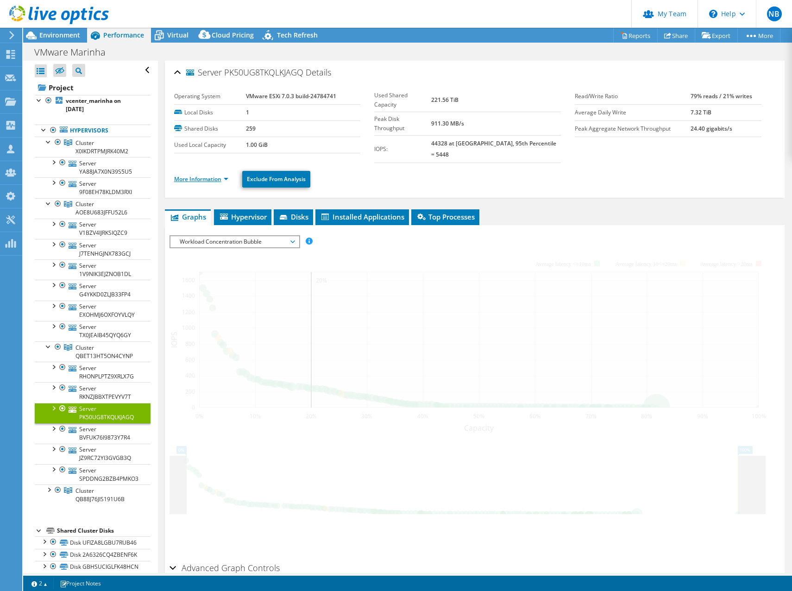
click at [207, 175] on link "More Information" at bounding box center [201, 179] width 54 height 8
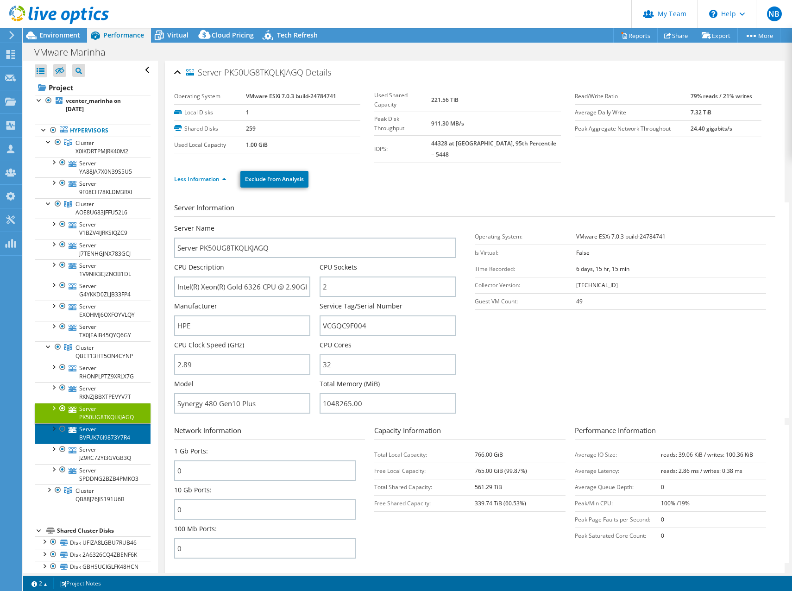
click at [97, 441] on link "Server BVFUK76I9873Y7R4" at bounding box center [93, 433] width 116 height 20
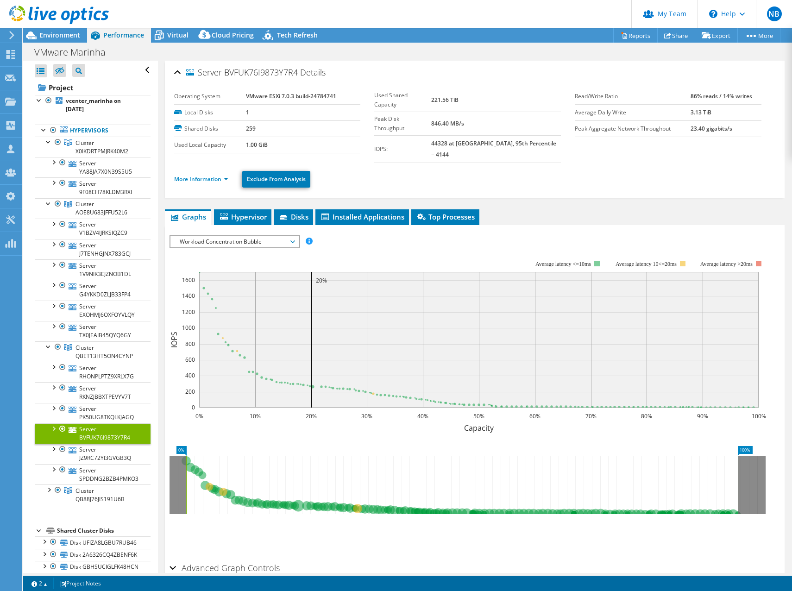
click at [220, 169] on ul "More Information Exclude From Analysis" at bounding box center [474, 178] width 601 height 19
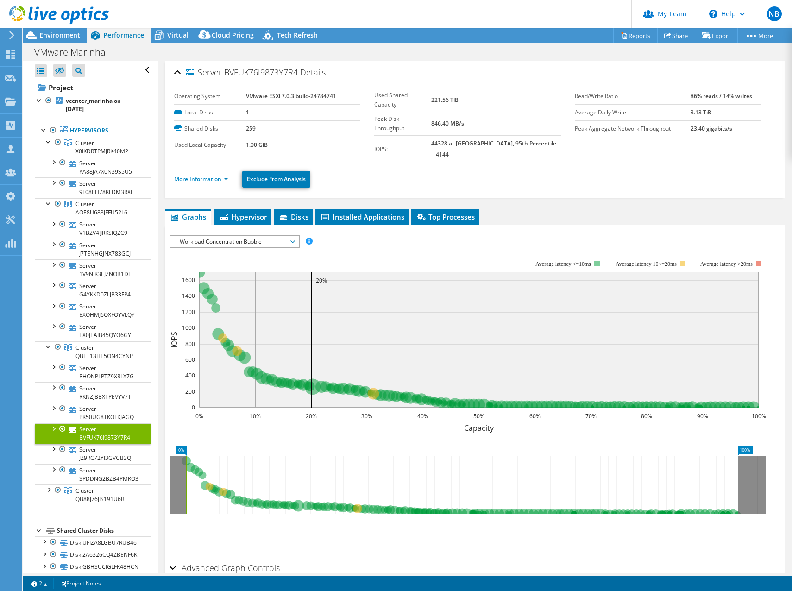
click at [220, 175] on link "More Information" at bounding box center [201, 179] width 54 height 8
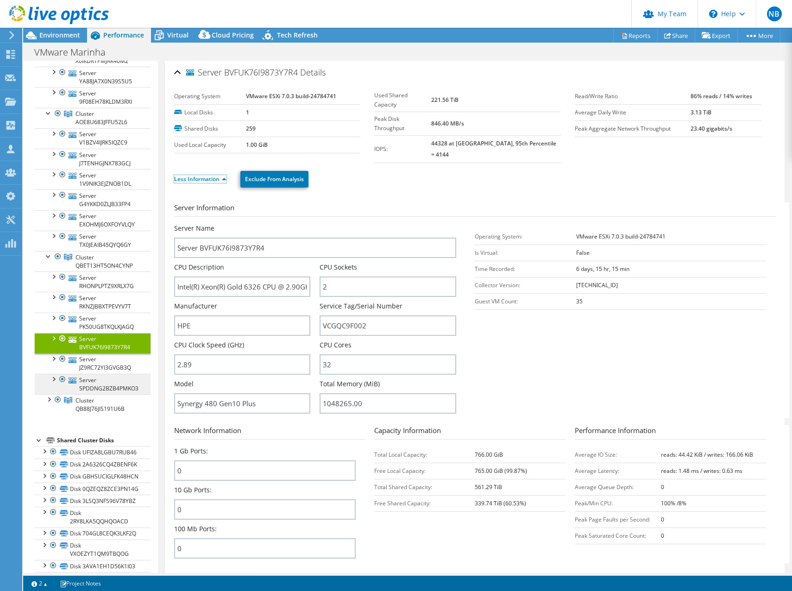
scroll to position [93, 0]
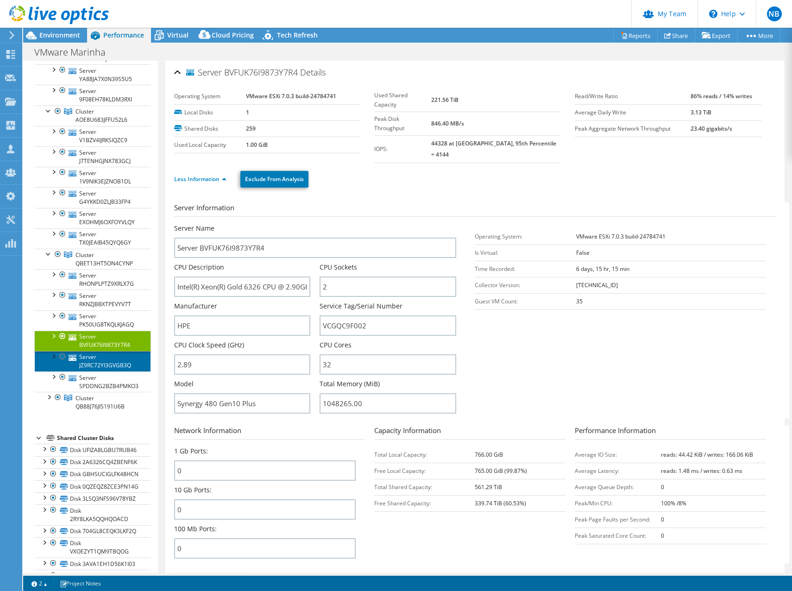
click at [94, 366] on link "Server JZ9RC72YI3GVGB3Q" at bounding box center [93, 361] width 116 height 20
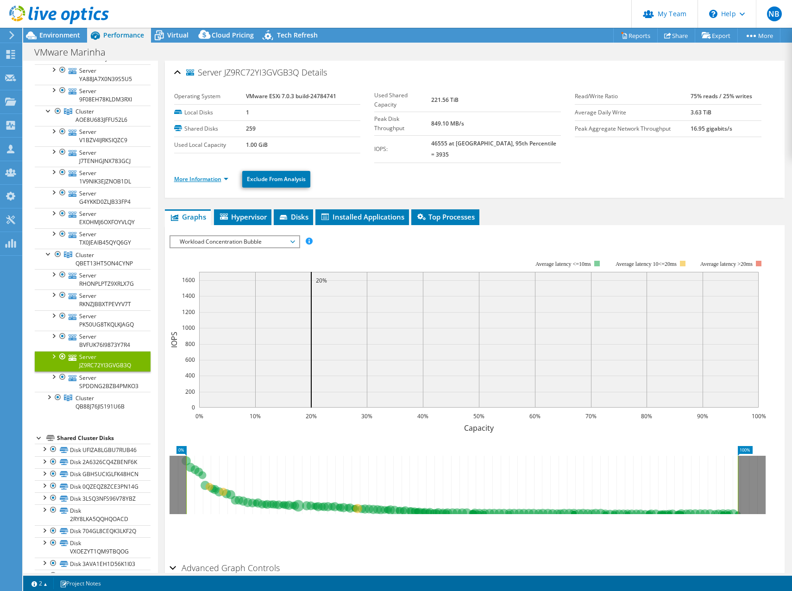
click at [211, 175] on link "More Information" at bounding box center [201, 179] width 54 height 8
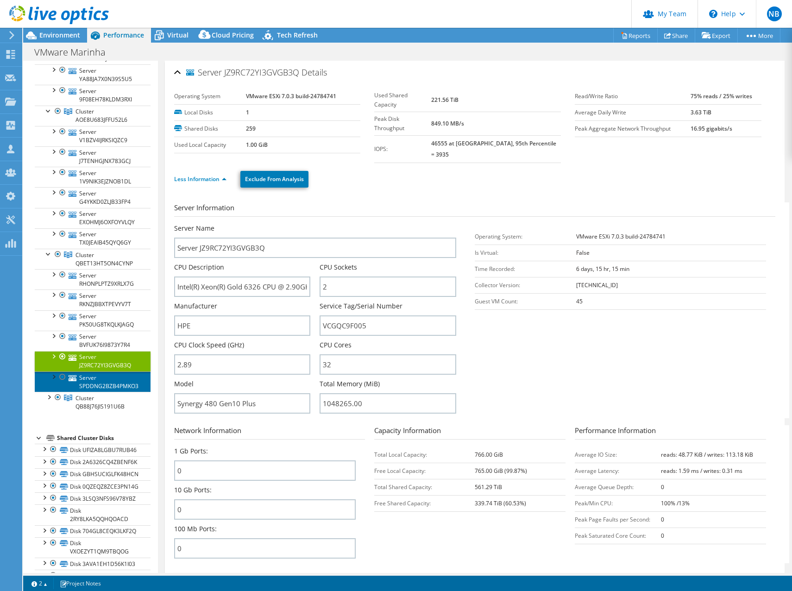
click at [110, 385] on link "Server SPDDNG2BZB4PMKO3" at bounding box center [93, 381] width 116 height 20
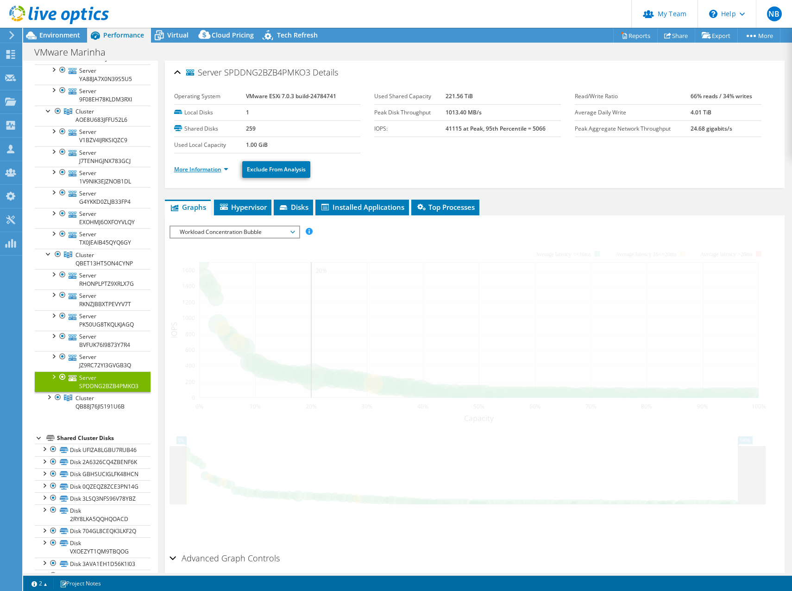
click at [219, 167] on link "More Information" at bounding box center [201, 169] width 54 height 8
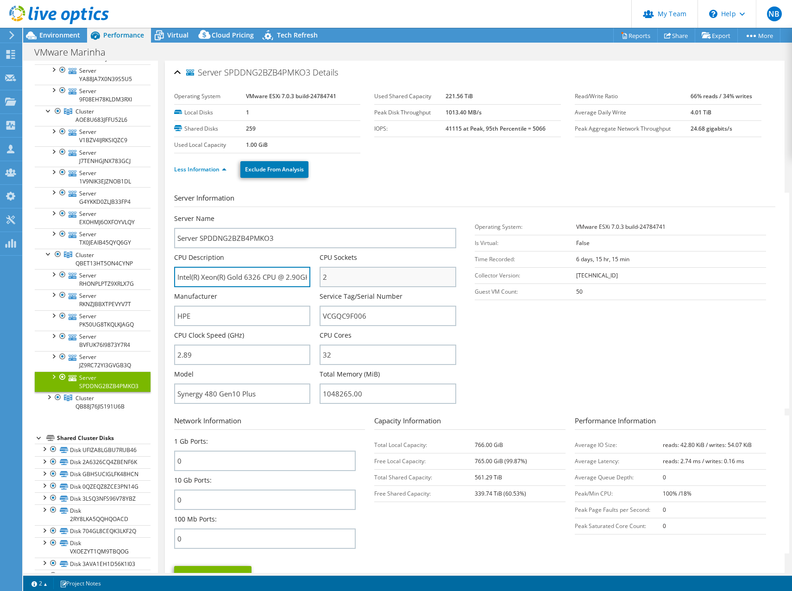
scroll to position [0, 39]
click at [324, 214] on div "Server Name Server SPDDNG2BZB4PMKO3 CPU Description Intel(R) Xeon(R) Gold 6326 …" at bounding box center [319, 214] width 291 height 0
click at [245, 297] on div "Manufacturer HPE" at bounding box center [242, 309] width 137 height 34
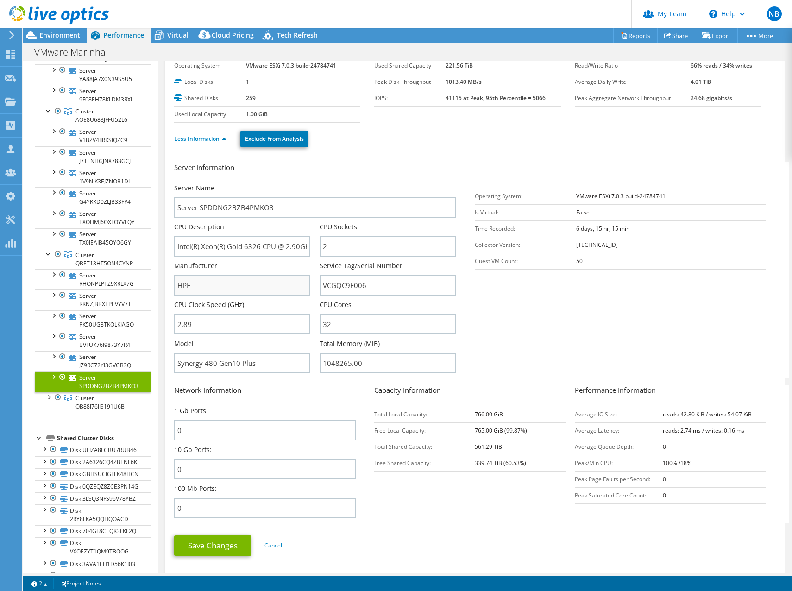
scroll to position [46, 0]
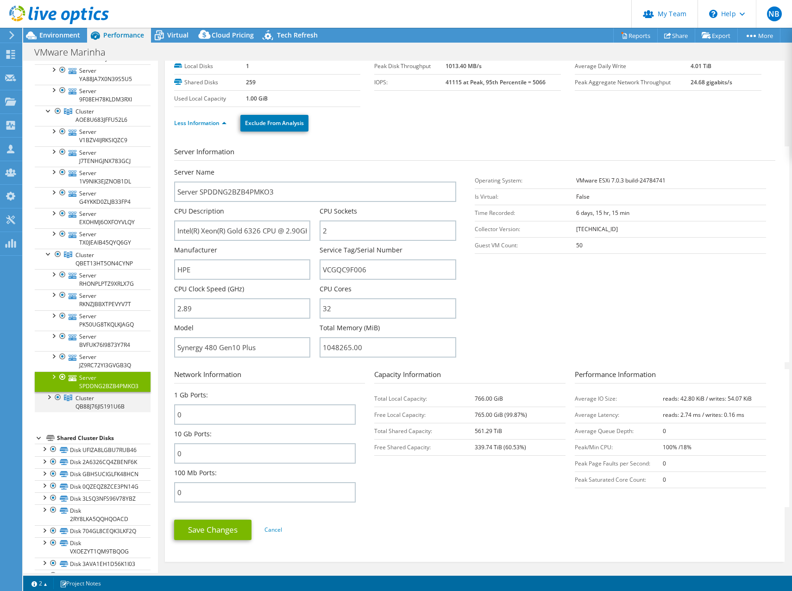
click at [44, 397] on div at bounding box center [48, 396] width 9 height 9
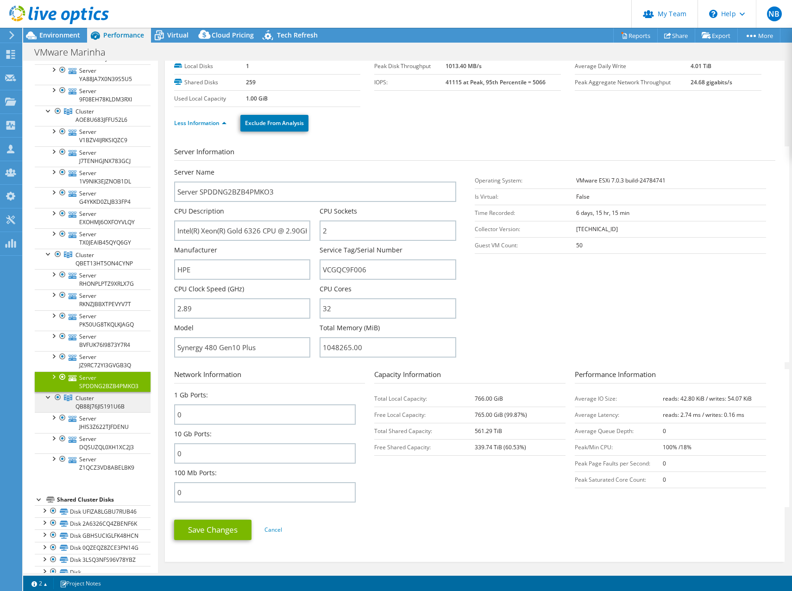
click at [111, 408] on span "Cluster QB88J76JIS191U6B" at bounding box center [99, 402] width 49 height 16
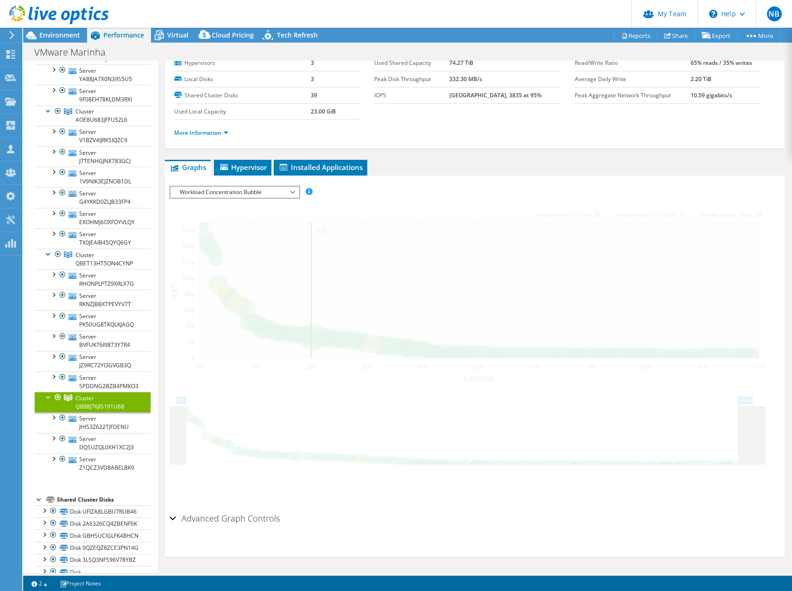
scroll to position [0, 0]
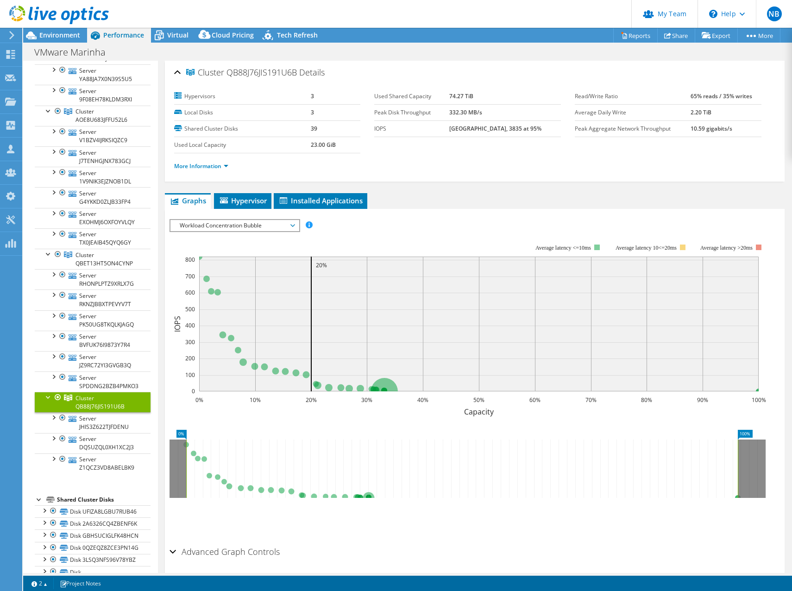
click at [213, 155] on div "More Information" at bounding box center [475, 166] width 602 height 26
click at [212, 163] on link "More Information" at bounding box center [201, 166] width 54 height 8
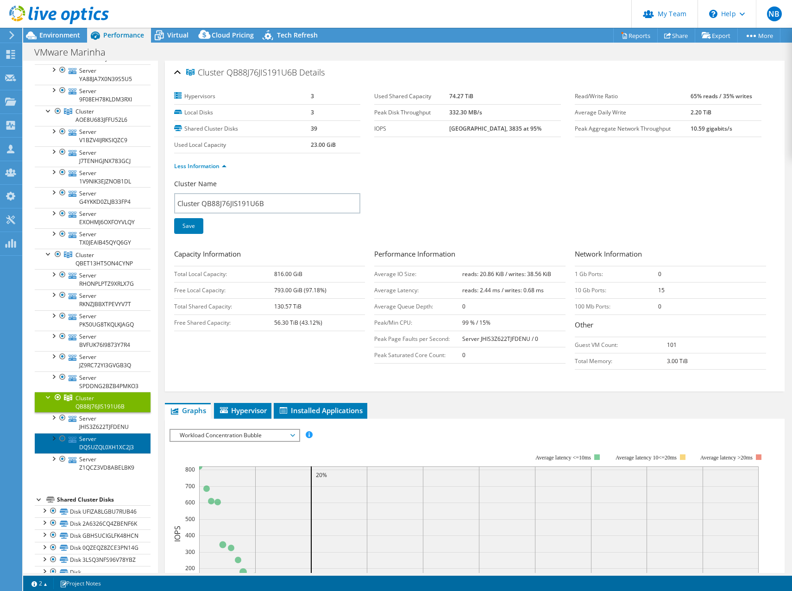
click at [102, 433] on link "Server DQSUZQL0XH1XC2J3" at bounding box center [93, 443] width 116 height 20
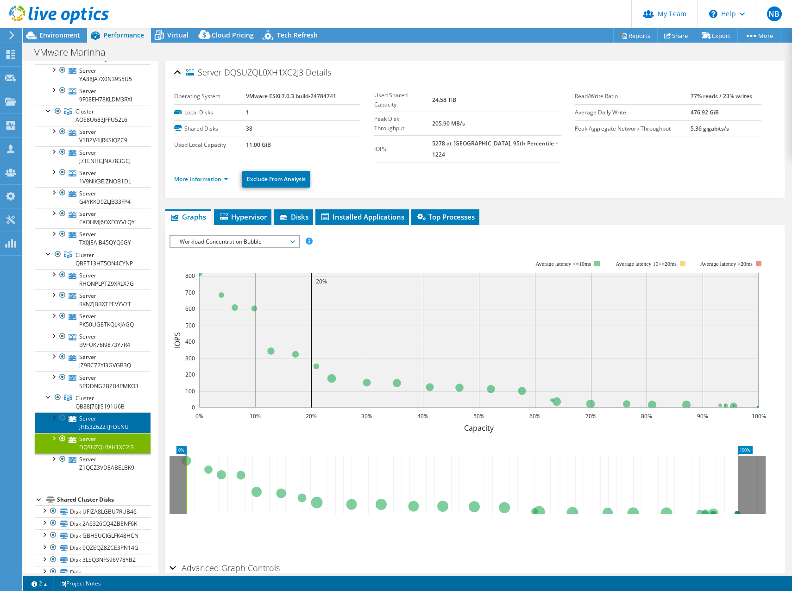
click at [95, 421] on link "Server JHIS3Z622TJFDENU" at bounding box center [93, 422] width 116 height 20
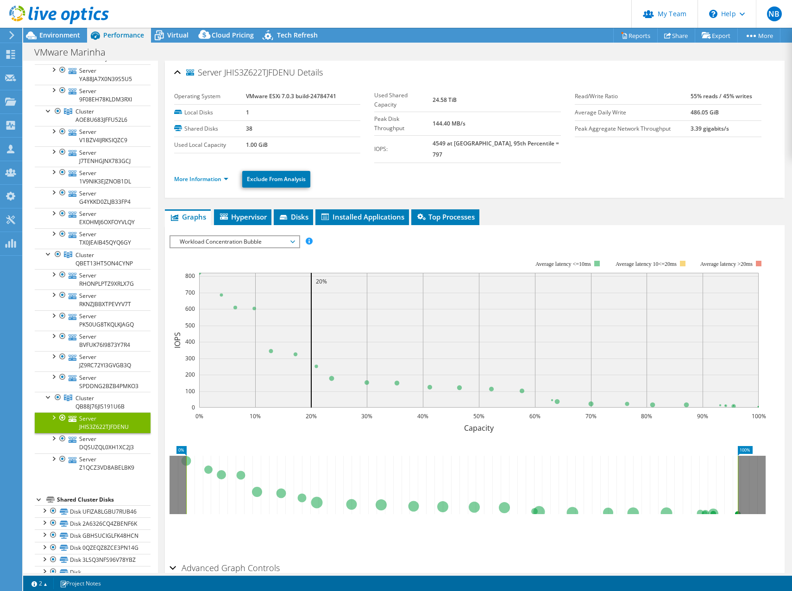
click at [213, 174] on li "More Information" at bounding box center [204, 179] width 60 height 10
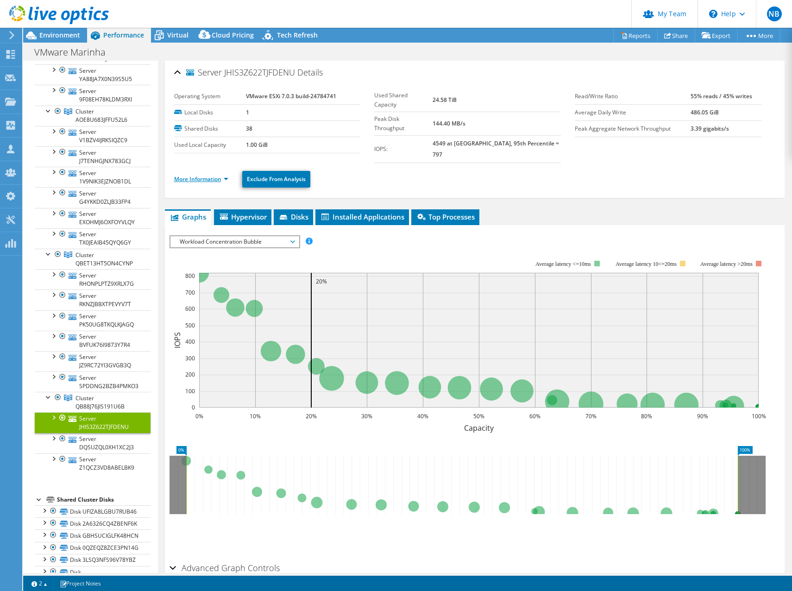
click at [214, 175] on link "More Information" at bounding box center [201, 179] width 54 height 8
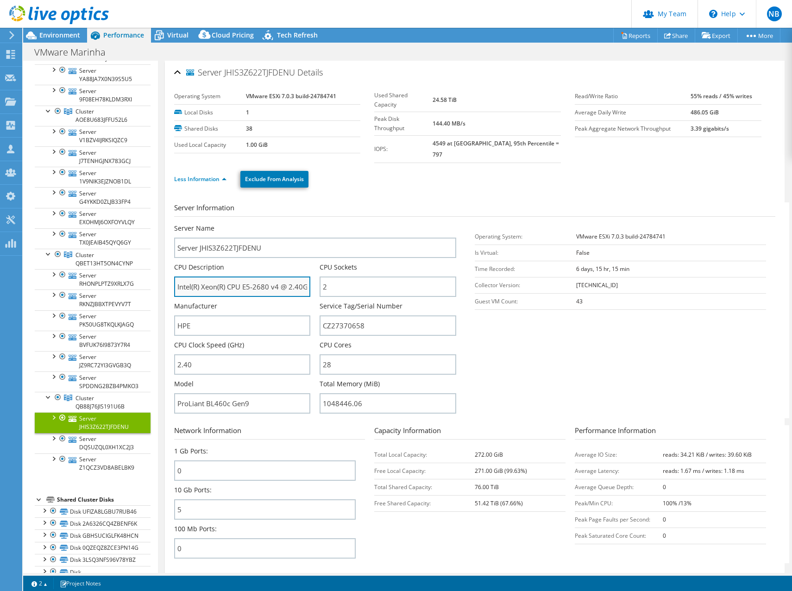
click at [265, 276] on input "Intel(R) Xeon(R) CPU E5-2680 v4 @ 2.40GHz 2.40 GHz" at bounding box center [242, 286] width 137 height 20
drag, startPoint x: 265, startPoint y: 275, endPoint x: 253, endPoint y: 277, distance: 11.7
click at [263, 276] on input "Intel(R) Xeon(R) CPU E5-2680 v4 @ 2.40GHz 2.40 GHz" at bounding box center [242, 286] width 137 height 20
click at [245, 278] on input "Intel(R) Xeon(R) CPU E5-2680 v4 @ 2.40GHz 2.40 GHz" at bounding box center [242, 286] width 137 height 20
drag, startPoint x: 245, startPoint y: 278, endPoint x: 272, endPoint y: 276, distance: 26.4
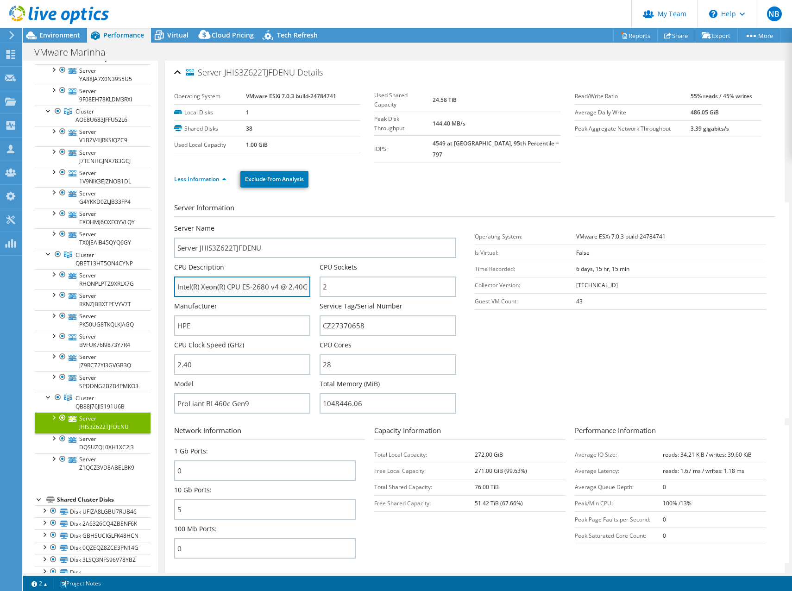
click at [272, 276] on input "Intel(R) Xeon(R) CPU E5-2680 v4 @ 2.40GHz 2.40 GHz" at bounding box center [242, 286] width 137 height 20
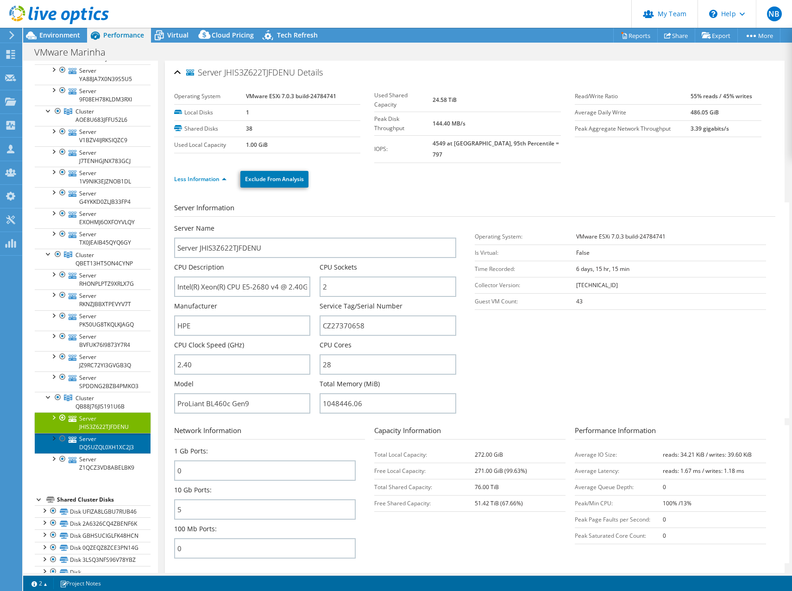
click at [94, 439] on link "Server DQSUZQL0XH1XC2J3" at bounding box center [93, 443] width 116 height 20
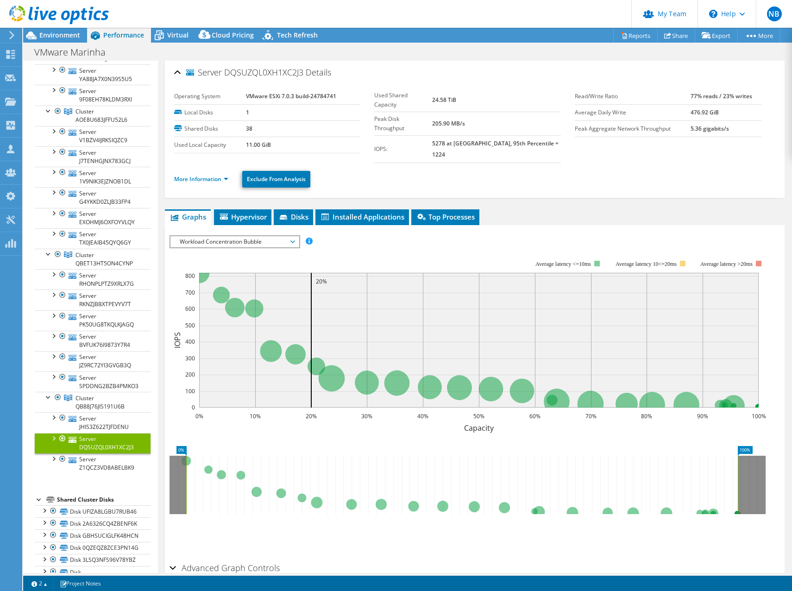
click at [212, 169] on ul "More Information Exclude From Analysis" at bounding box center [474, 178] width 601 height 19
click at [207, 175] on link "More Information" at bounding box center [201, 179] width 54 height 8
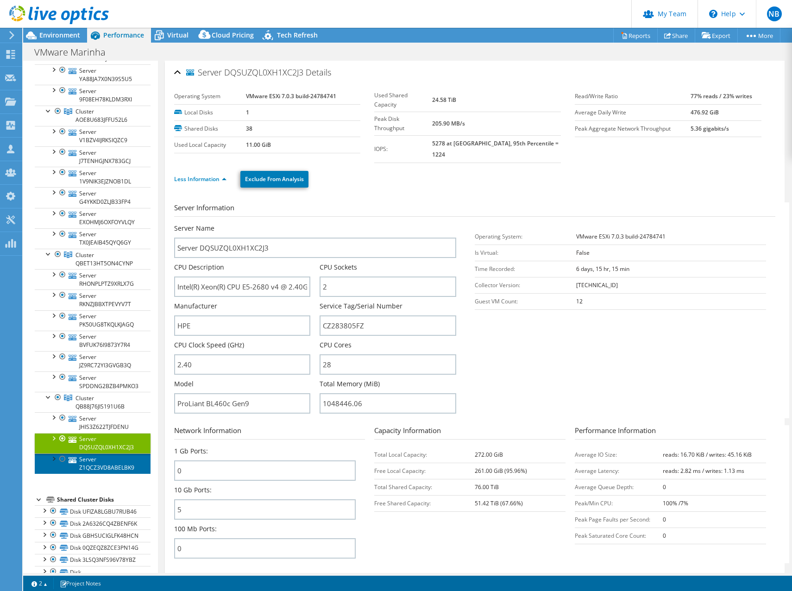
click at [85, 457] on link "Server Z1QCZ3VD8ABELBK9" at bounding box center [93, 463] width 116 height 20
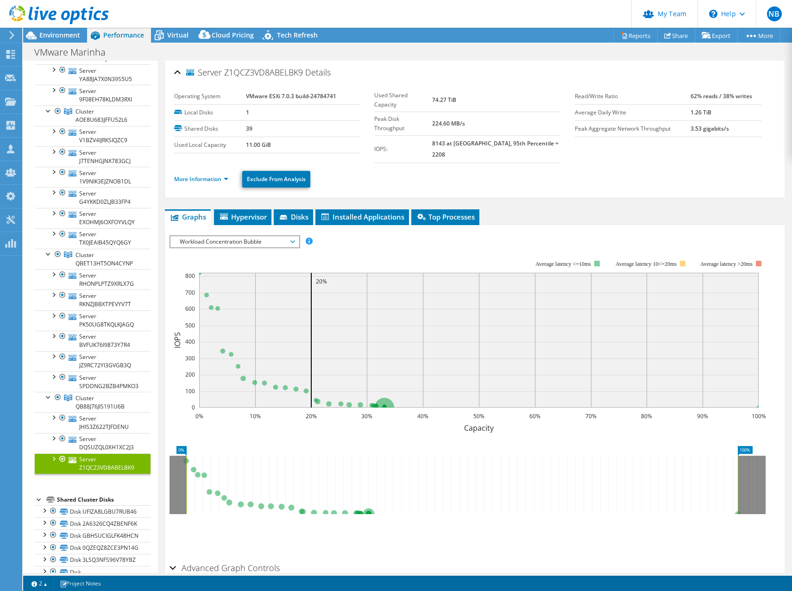
click at [217, 174] on li "More Information" at bounding box center [204, 179] width 60 height 10
click at [217, 175] on link "More Information" at bounding box center [201, 179] width 54 height 8
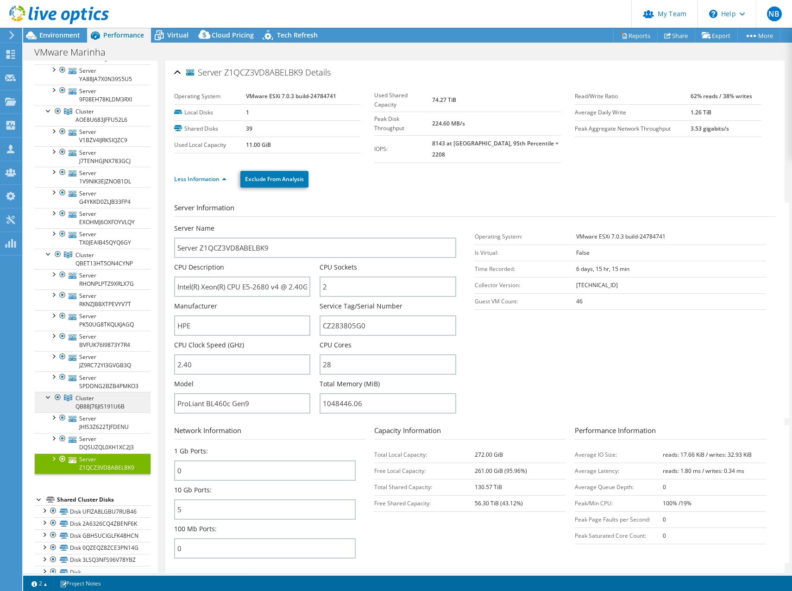
click at [93, 393] on link "Cluster QB88J76JIS191U6B" at bounding box center [93, 402] width 116 height 20
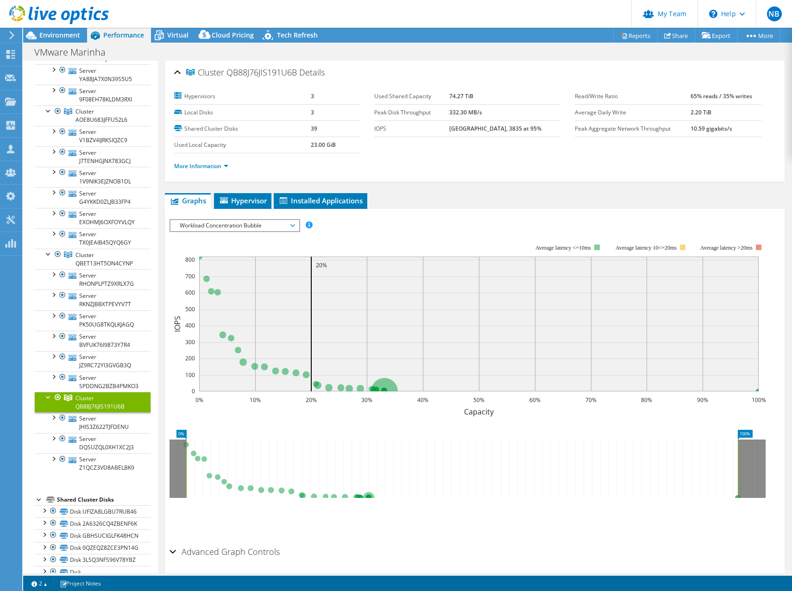
click at [465, 127] on b "[GEOGRAPHIC_DATA], 3835 at 95%" at bounding box center [495, 129] width 92 height 8
drag, startPoint x: 465, startPoint y: 127, endPoint x: 497, endPoint y: 127, distance: 32.4
click at [497, 127] on b "[GEOGRAPHIC_DATA], 3835 at 95%" at bounding box center [495, 129] width 92 height 8
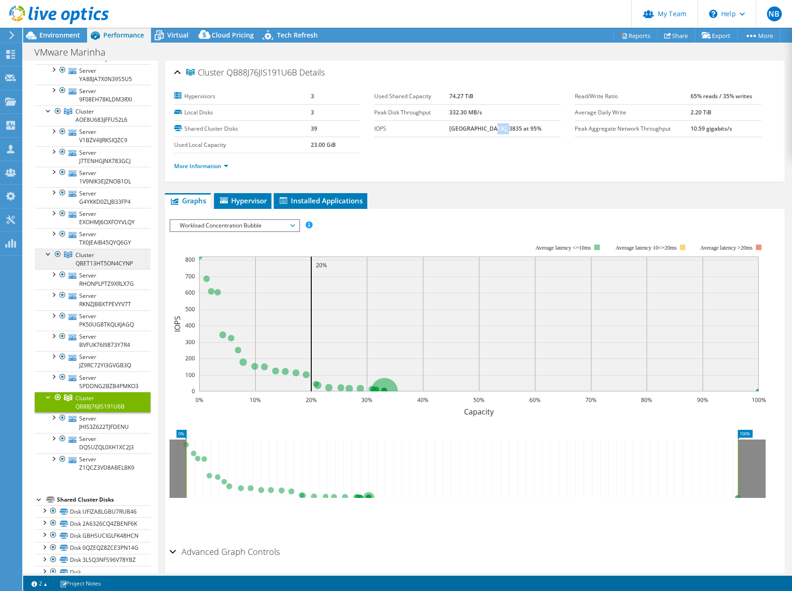
click at [91, 254] on span "Cluster QBET13HT5ON4CYNP" at bounding box center [103, 259] width 57 height 16
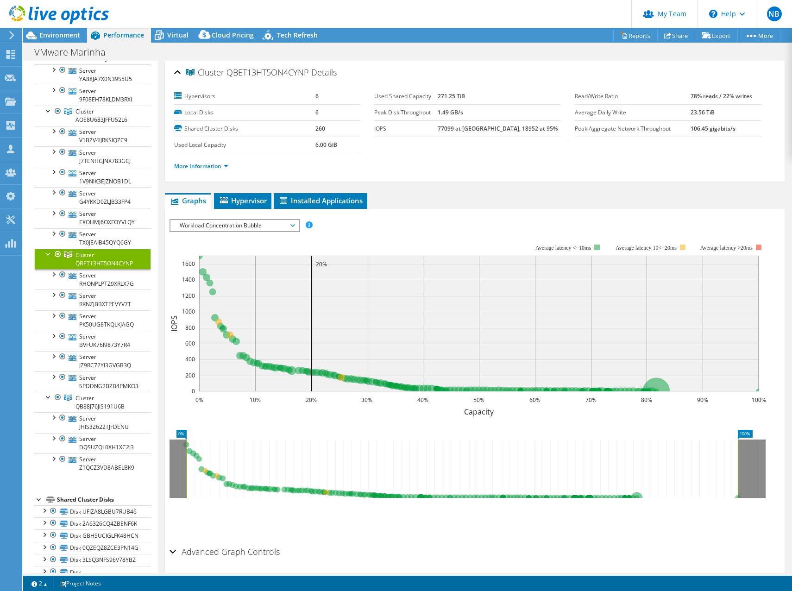
click at [502, 128] on b "77099 at [GEOGRAPHIC_DATA], 18952 at 95%" at bounding box center [498, 129] width 120 height 8
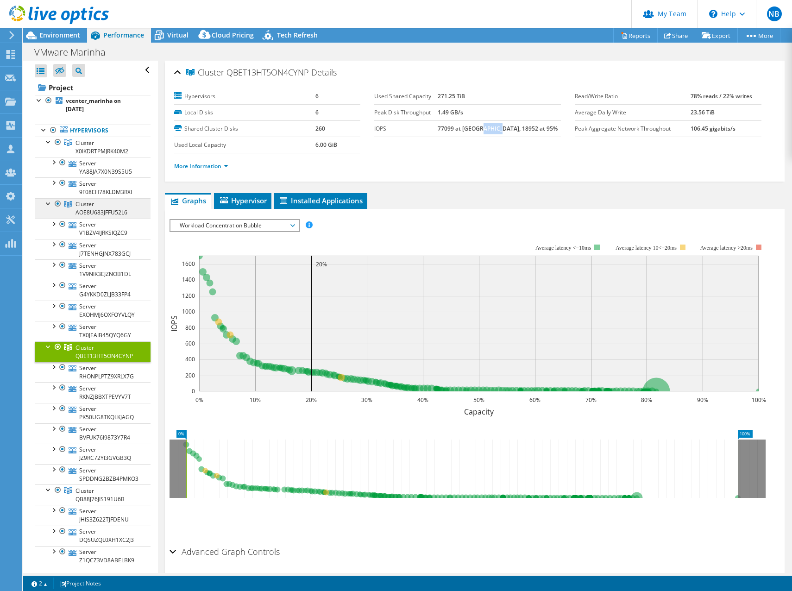
click at [87, 199] on link "Cluster AOE8U683JFFU52L6" at bounding box center [93, 208] width 116 height 20
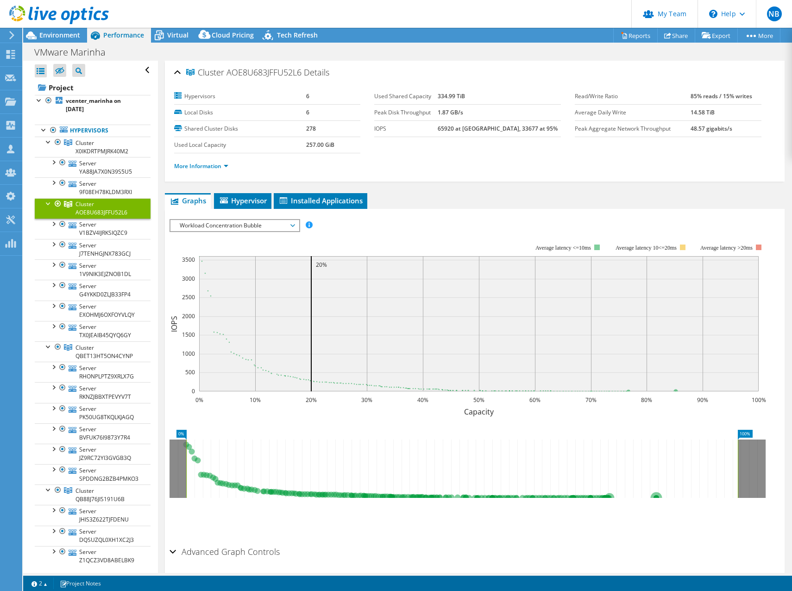
click at [102, 210] on span "Cluster AOE8U683JFFU52L6" at bounding box center [101, 208] width 52 height 16
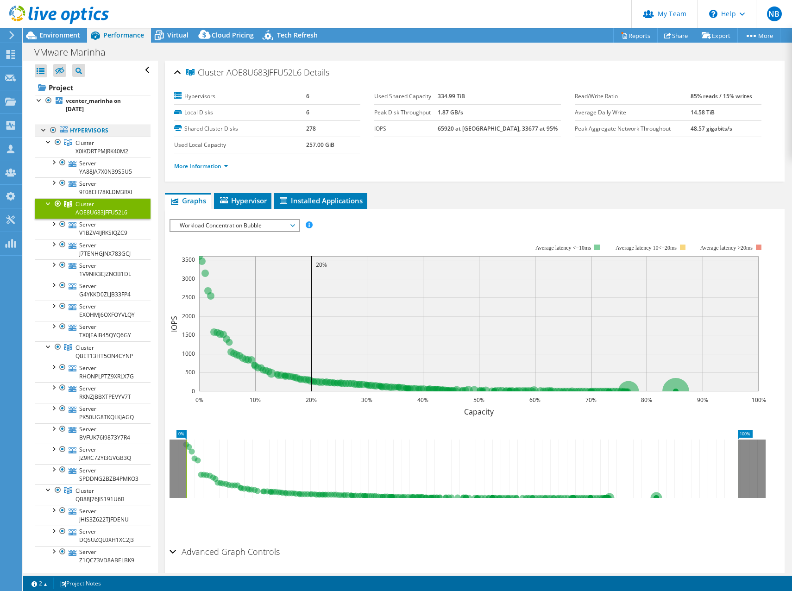
click at [87, 127] on link "Hypervisors" at bounding box center [93, 131] width 116 height 12
click at [88, 145] on span "Cluster X0IKDRTPMJRK40M2" at bounding box center [101, 147] width 53 height 16
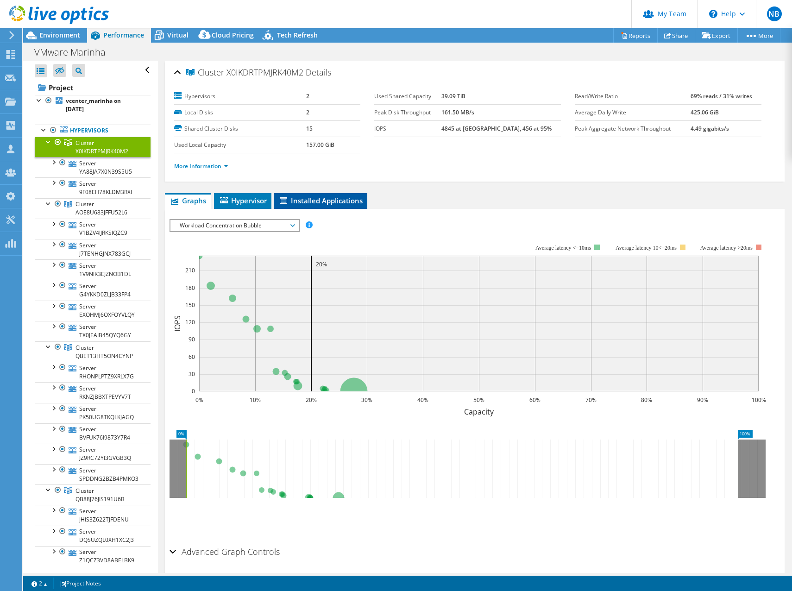
click at [308, 204] on span "Installed Applications" at bounding box center [320, 200] width 84 height 9
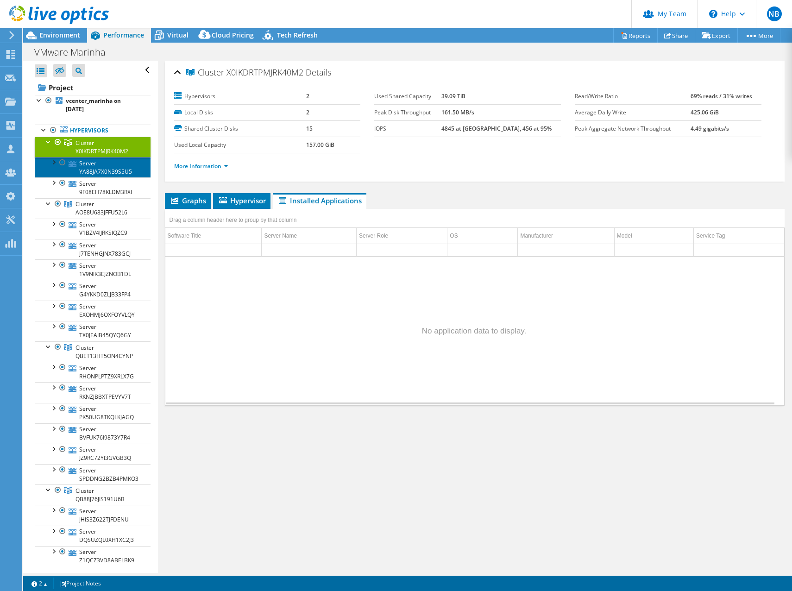
click at [100, 170] on link "Server YA88JA7X0N39S5U5" at bounding box center [93, 167] width 116 height 20
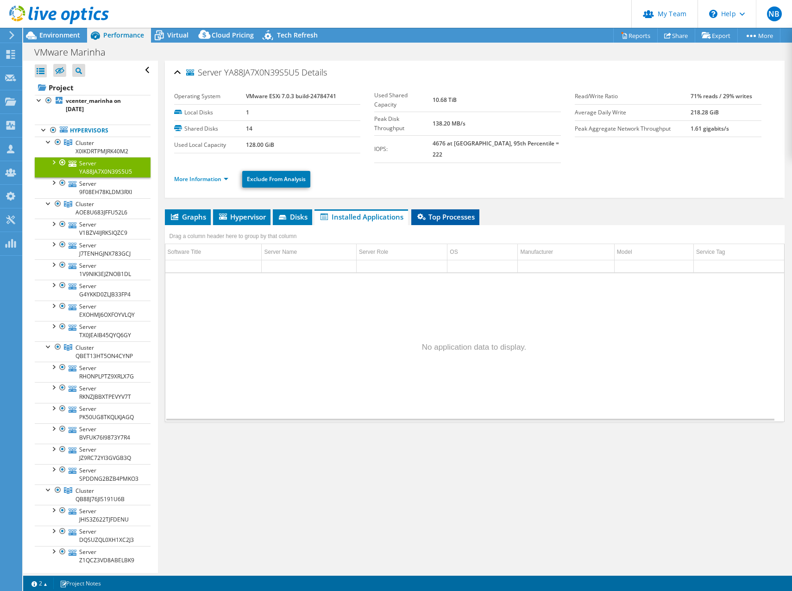
click at [450, 212] on span "Top Processes" at bounding box center [445, 216] width 59 height 9
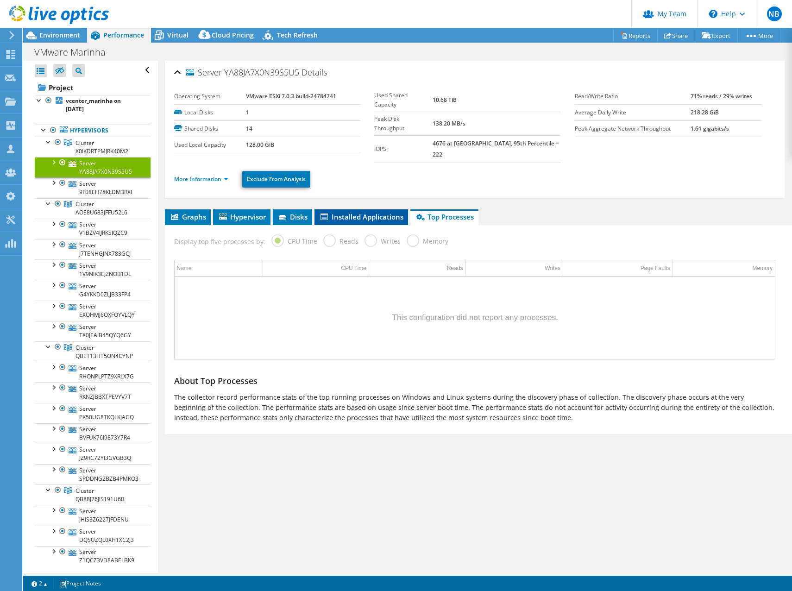
click at [387, 212] on span "Installed Applications" at bounding box center [361, 216] width 84 height 9
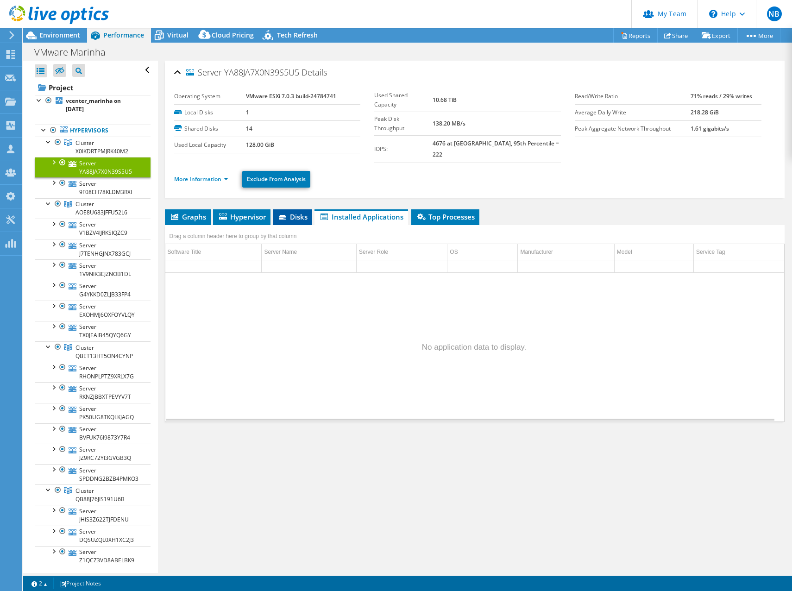
drag, startPoint x: 387, startPoint y: 206, endPoint x: 294, endPoint y: 210, distance: 93.2
click at [294, 212] on span "Disks" at bounding box center [292, 216] width 30 height 9
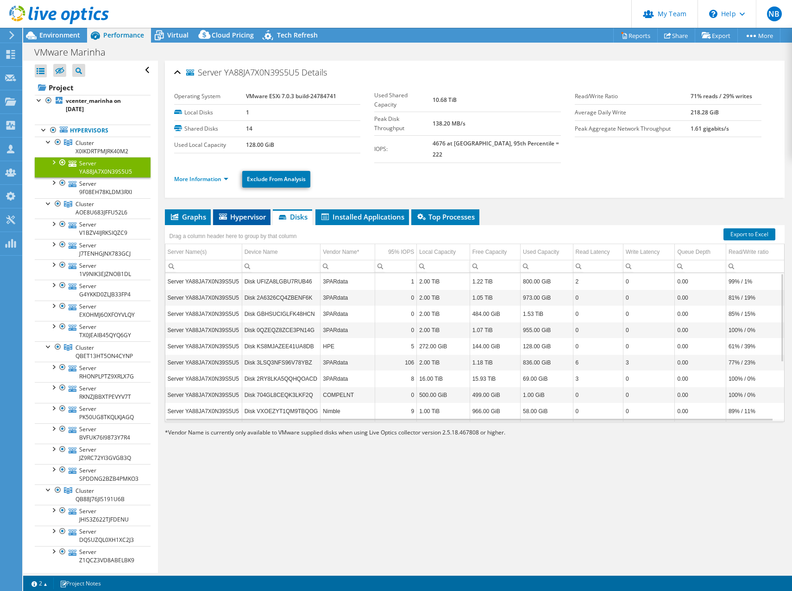
click at [251, 212] on span "Hypervisor" at bounding box center [242, 216] width 48 height 9
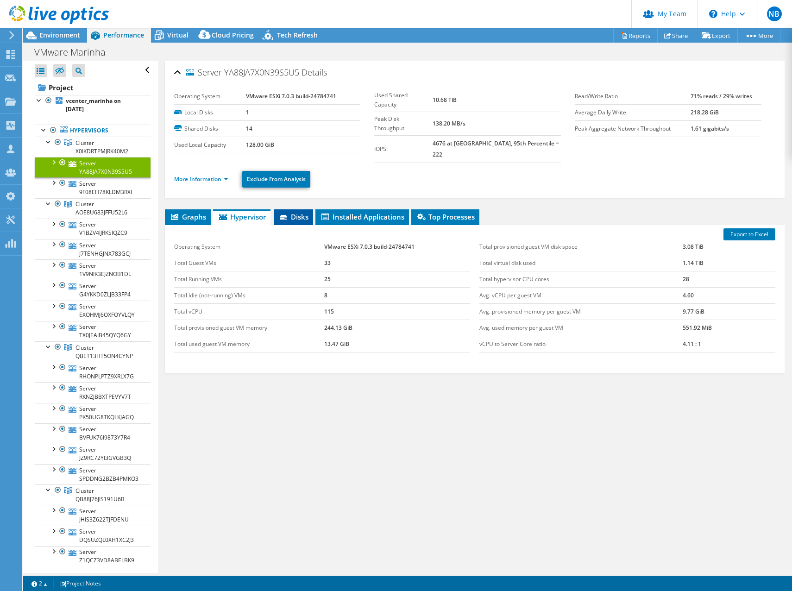
click at [291, 212] on span "Disks" at bounding box center [293, 216] width 30 height 9
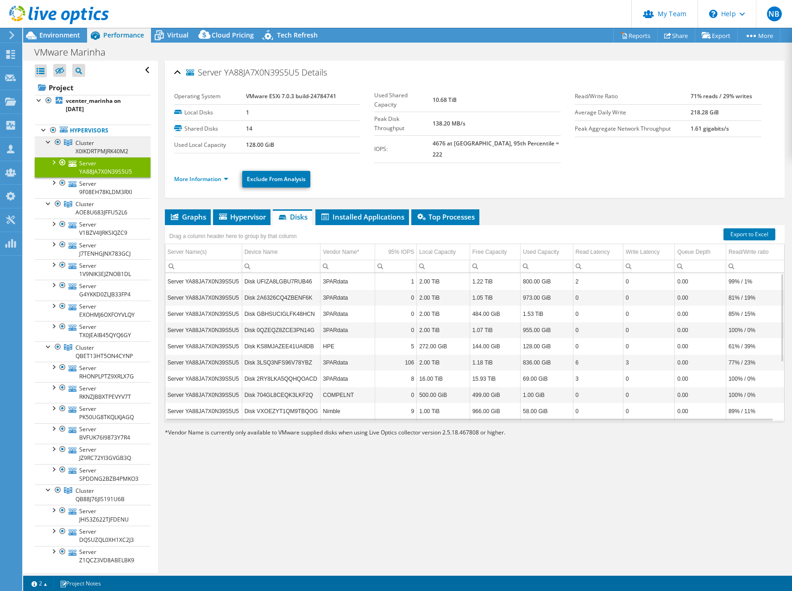
click at [103, 151] on span "Cluster X0IKDRTPMJRK40M2" at bounding box center [101, 147] width 53 height 16
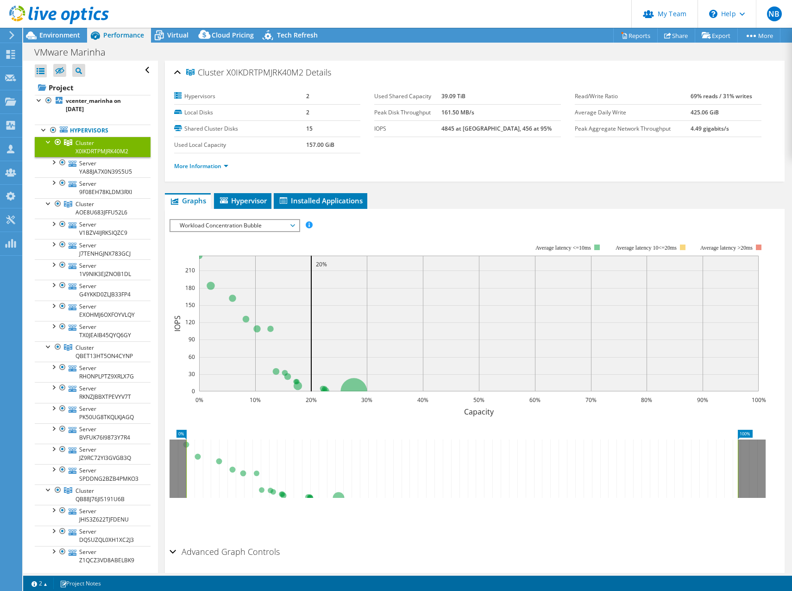
click at [167, 47] on div "VMware Marinha Print" at bounding box center [407, 52] width 769 height 17
click at [167, 38] on icon at bounding box center [159, 35] width 16 height 16
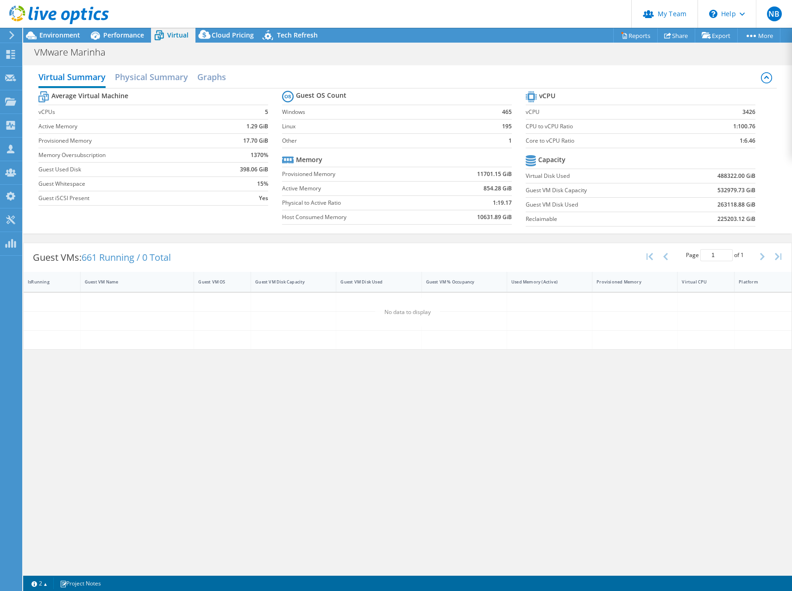
click at [174, 157] on label "Memory Oversubscription" at bounding box center [125, 155] width 175 height 9
click at [113, 258] on span "661 Running / 0 Total" at bounding box center [126, 257] width 89 height 13
click at [179, 258] on div "Guest VMs: 661 Running / 0 Total" at bounding box center [102, 257] width 157 height 29
click at [146, 81] on h2 "Physical Summary" at bounding box center [151, 78] width 73 height 20
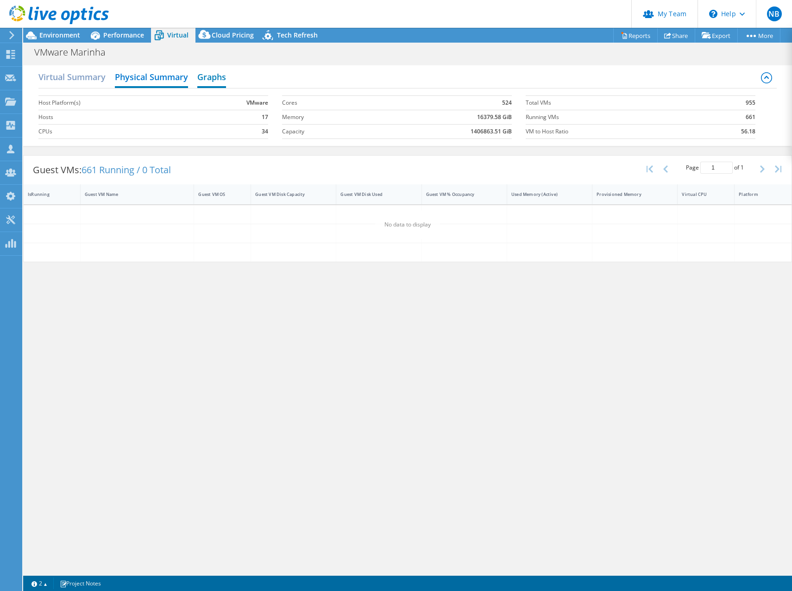
click at [221, 82] on h2 "Graphs" at bounding box center [211, 78] width 29 height 20
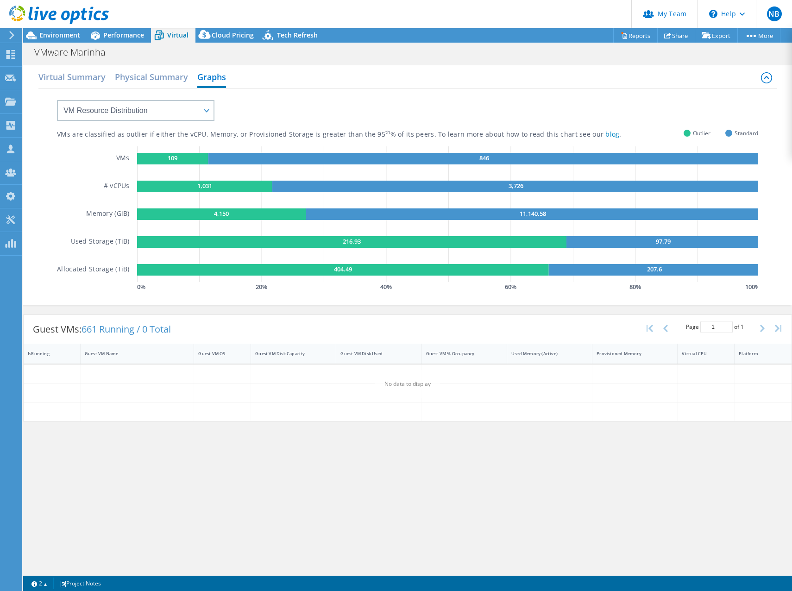
click at [175, 160] on text "109" at bounding box center [173, 158] width 10 height 8
click at [176, 174] on icon "109 846 1,031 3,726 4,150 11,140.58 216.93 97.79 404.49 207.6" at bounding box center [447, 214] width 621 height 136
click at [162, 104] on select "VM Resource Distribution Provisioning Contrast Over Provisioning" at bounding box center [135, 110] width 157 height 21
drag, startPoint x: 186, startPoint y: 110, endPoint x: 192, endPoint y: 112, distance: 6.3
click at [186, 110] on select "VM Resource Distribution Provisioning Contrast Over Provisioning" at bounding box center [135, 110] width 157 height 21
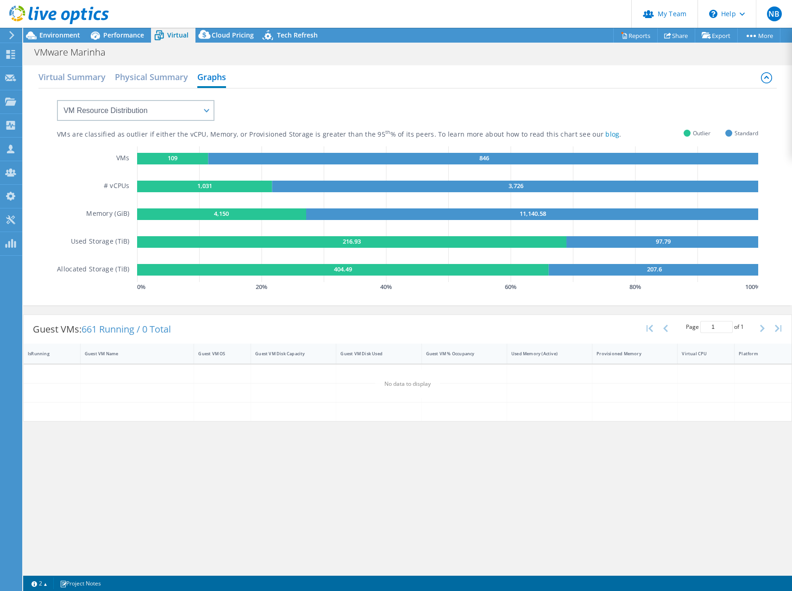
click at [234, 118] on div "VMs are classified as outlier if either the vCPU, Memory, or Provisioned Storag…" at bounding box center [407, 190] width 701 height 205
click at [172, 116] on select "VM Resource Distribution Provisioning Contrast Over Provisioning" at bounding box center [135, 110] width 157 height 21
click at [57, 100] on select "VM Resource Distribution Provisioning Contrast Over Provisioning" at bounding box center [135, 110] width 157 height 21
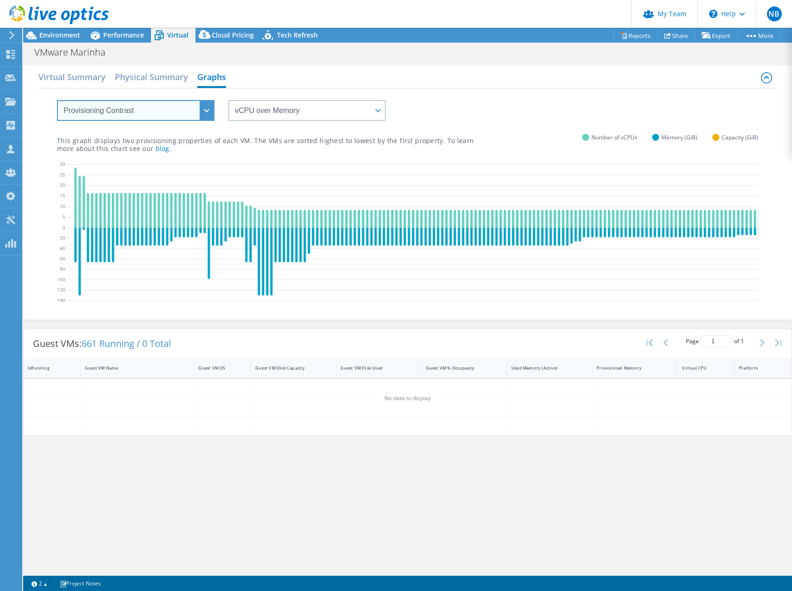
click at [156, 112] on select "VM Resource Distribution Provisioning Contrast Over Provisioning" at bounding box center [135, 110] width 157 height 21
select select "Over Provisioning"
click at [57, 100] on select "VM Resource Distribution Provisioning Contrast Over Provisioning" at bounding box center [135, 110] width 157 height 21
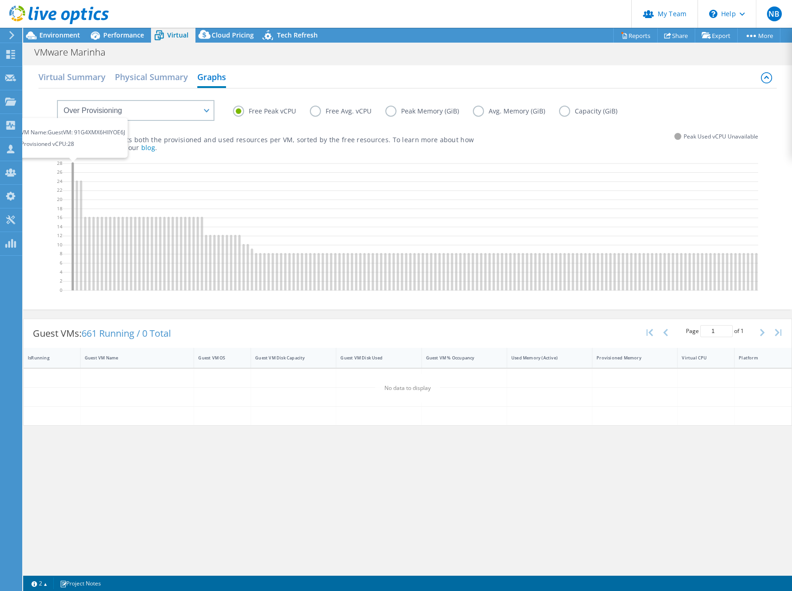
click at [72, 213] on icon at bounding box center [73, 226] width 2 height 128
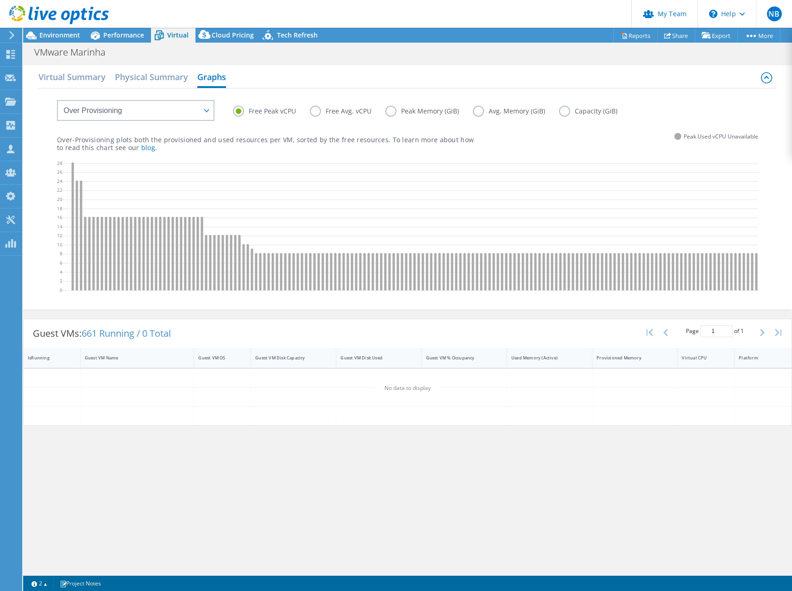
drag, startPoint x: 155, startPoint y: 306, endPoint x: 89, endPoint y: 293, distance: 67.5
click at [377, 307] on div "Free Peak vCPU Free Avg. vCPU Peak Memory (GiB) Avg. Memory (GiB) Capacity (GiB…" at bounding box center [407, 197] width 738 height 219
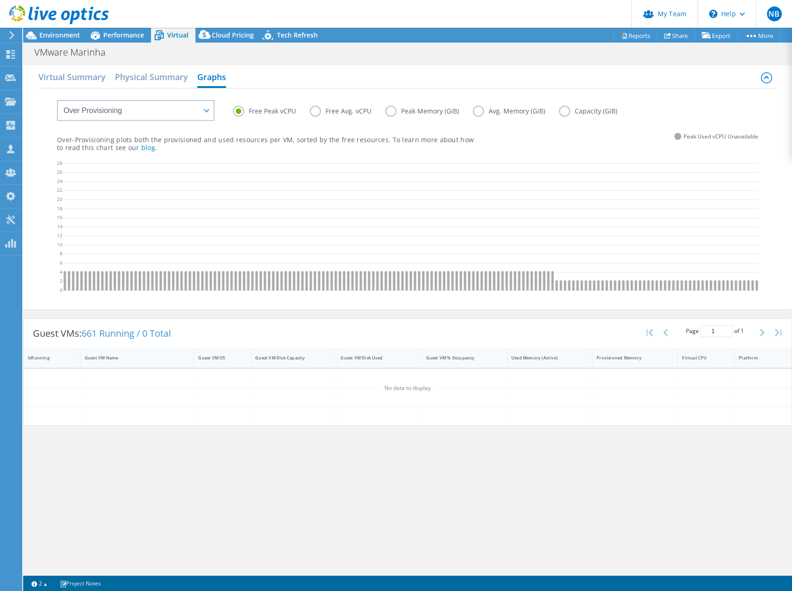
scroll to position [0, 3299]
drag, startPoint x: 694, startPoint y: 305, endPoint x: 620, endPoint y: 303, distance: 73.7
click at [620, 303] on div "Free Peak vCPU Free Avg. vCPU Peak Memory (GiB) Avg. Memory (GiB) Capacity (GiB…" at bounding box center [407, 197] width 738 height 219
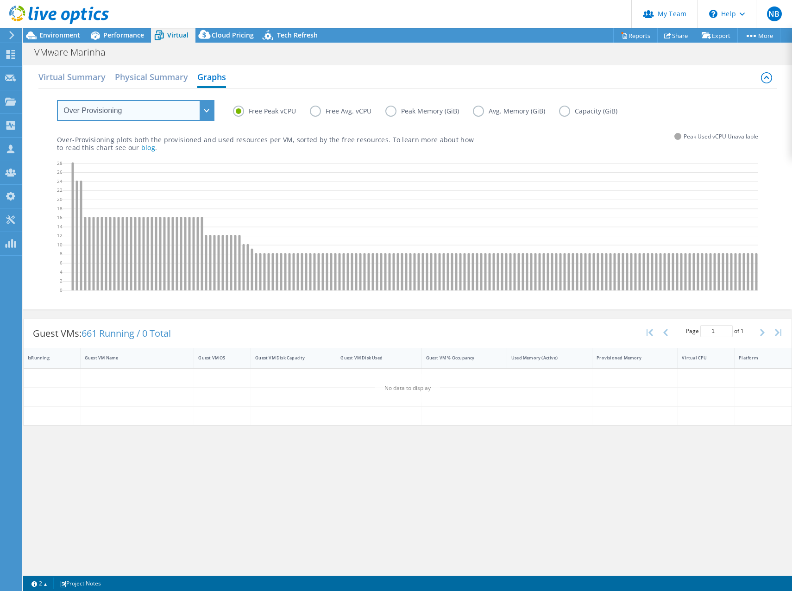
click at [128, 113] on select "VM Resource Distribution Provisioning Contrast Over Provisioning" at bounding box center [135, 110] width 157 height 21
click at [126, 111] on select "VM Resource Distribution Provisioning Contrast Over Provisioning" at bounding box center [135, 110] width 157 height 21
click at [93, 74] on h2 "Virtual Summary" at bounding box center [71, 78] width 67 height 20
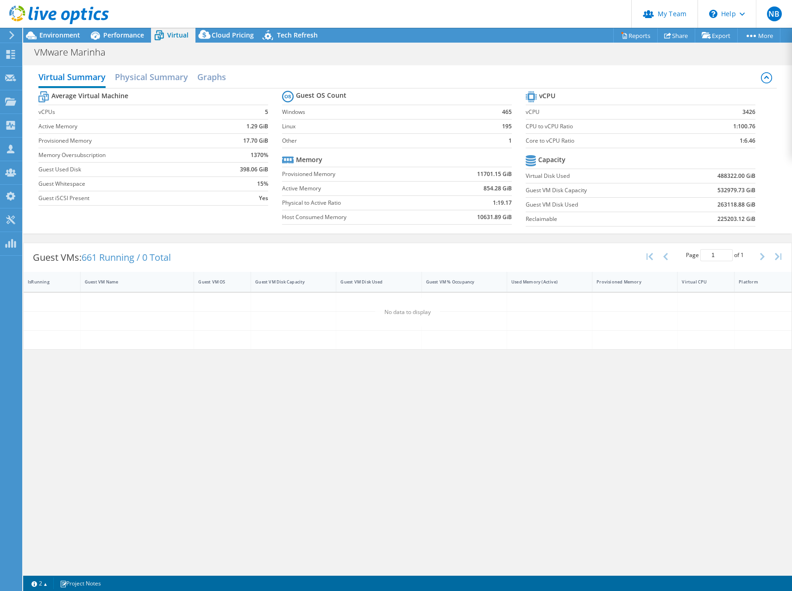
click at [249, 123] on b "1.29 GiB" at bounding box center [257, 126] width 22 height 9
drag, startPoint x: 249, startPoint y: 123, endPoint x: 272, endPoint y: 196, distance: 76.8
click at [272, 196] on section "Average Virtual Machine vCPUs 5 Active Memory 1.29 GiB Provisioned Memory 17.70…" at bounding box center [160, 149] width 244 height 121
drag, startPoint x: 272, startPoint y: 196, endPoint x: 186, endPoint y: 187, distance: 86.2
click at [186, 187] on label "Guest Whitespace" at bounding box center [125, 183] width 175 height 9
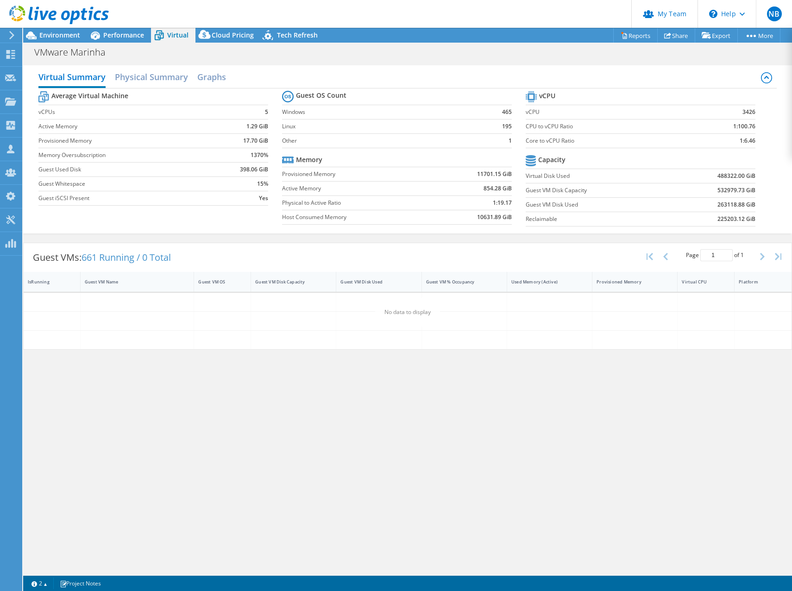
click at [263, 181] on b "15%" at bounding box center [262, 183] width 11 height 9
drag, startPoint x: 263, startPoint y: 181, endPoint x: 280, endPoint y: 184, distance: 16.9
click at [280, 184] on section "Average Virtual Machine vCPUs 5 Active Memory 1.29 GiB Provisioned Memory 17.70…" at bounding box center [160, 149] width 244 height 121
drag, startPoint x: 280, startPoint y: 184, endPoint x: 427, endPoint y: 204, distance: 149.1
click at [427, 204] on label "Physical to Active Ratio" at bounding box center [358, 202] width 153 height 9
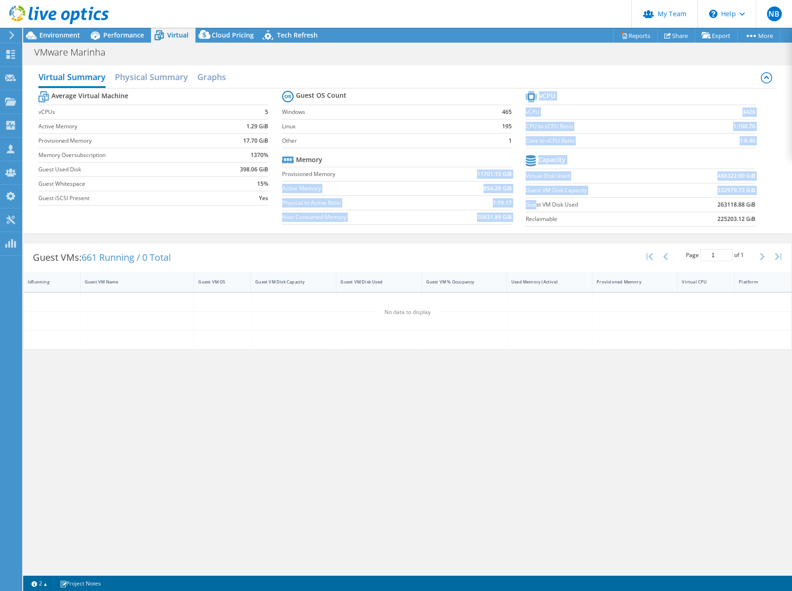
drag, startPoint x: 471, startPoint y: 178, endPoint x: 537, endPoint y: 207, distance: 71.9
click at [537, 207] on div "Average Virtual Machine vCPUs 5 Active Memory 1.29 GiB Provisioned Memory 17.70…" at bounding box center [407, 159] width 738 height 143
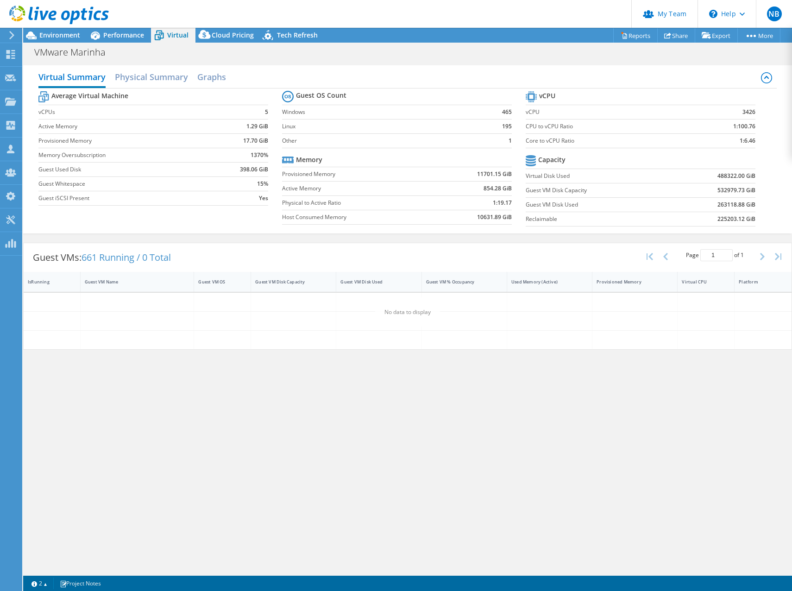
click at [431, 170] on label "Provisioned Memory" at bounding box center [358, 174] width 153 height 9
click at [68, 37] on span "Environment" at bounding box center [59, 35] width 41 height 9
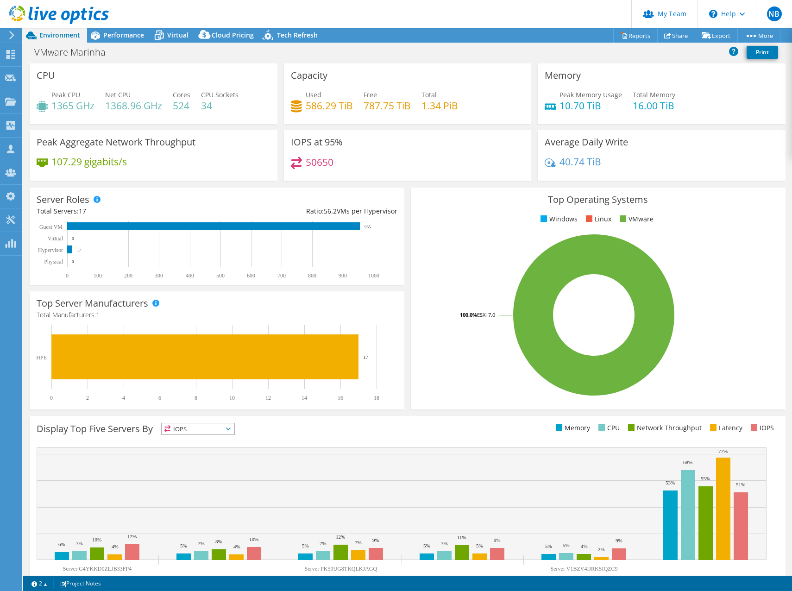
click at [386, 279] on div "Server Roles Physical Servers represent bare metal servers that were targets of…" at bounding box center [217, 236] width 375 height 97
click at [322, 263] on rect at bounding box center [213, 250] width 352 height 58
click at [325, 166] on h4 "50650" at bounding box center [320, 162] width 28 height 10
drag, startPoint x: 325, startPoint y: 166, endPoint x: 174, endPoint y: 172, distance: 151.6
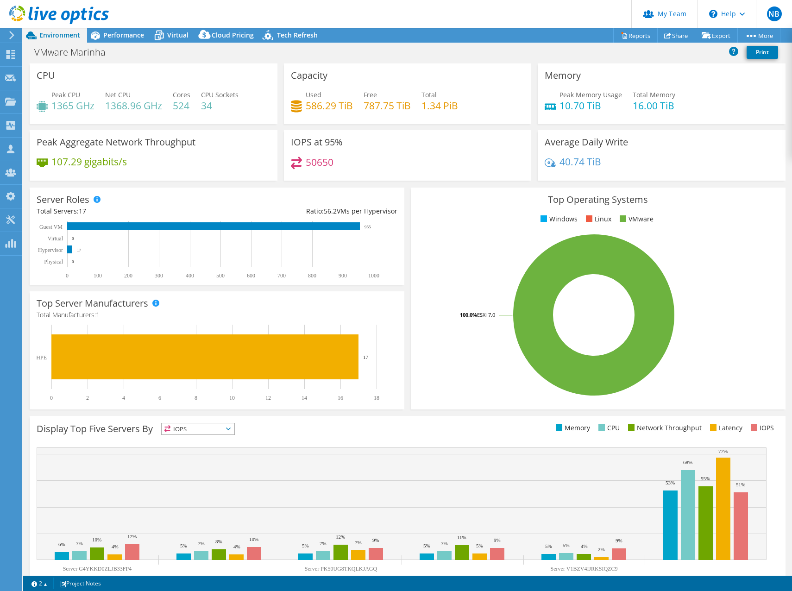
click at [174, 172] on div "107.29 gigabits/s" at bounding box center [154, 166] width 234 height 19
drag, startPoint x: 101, startPoint y: 168, endPoint x: 52, endPoint y: 166, distance: 48.7
click at [52, 166] on div "107.29 gigabits/s" at bounding box center [154, 166] width 234 height 19
click at [52, 166] on h4 "107.29 gigabits/s" at bounding box center [88, 162] width 75 height 10
drag, startPoint x: 52, startPoint y: 166, endPoint x: 149, endPoint y: 165, distance: 96.8
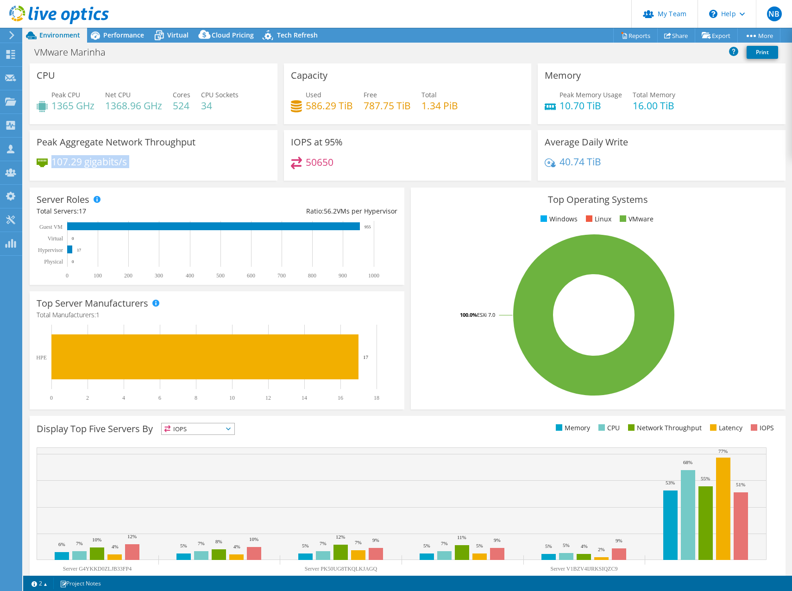
click at [148, 165] on div "107.29 gigabits/s" at bounding box center [154, 166] width 234 height 19
click at [149, 165] on div "107.29 gigabits/s" at bounding box center [154, 166] width 234 height 19
click at [102, 38] on icon at bounding box center [95, 35] width 16 height 16
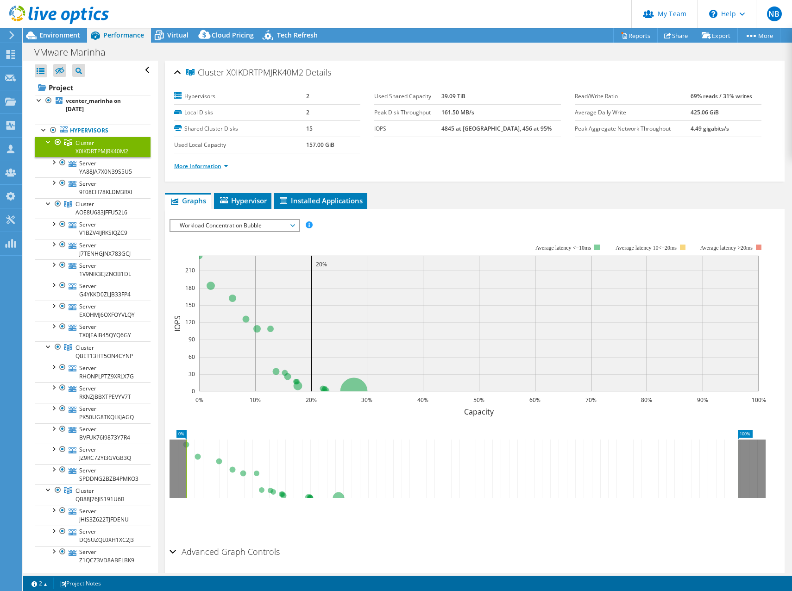
click at [215, 165] on link "More Information" at bounding box center [201, 166] width 54 height 8
click at [96, 170] on link "Server YA88JA7X0N39S5U5" at bounding box center [93, 167] width 116 height 20
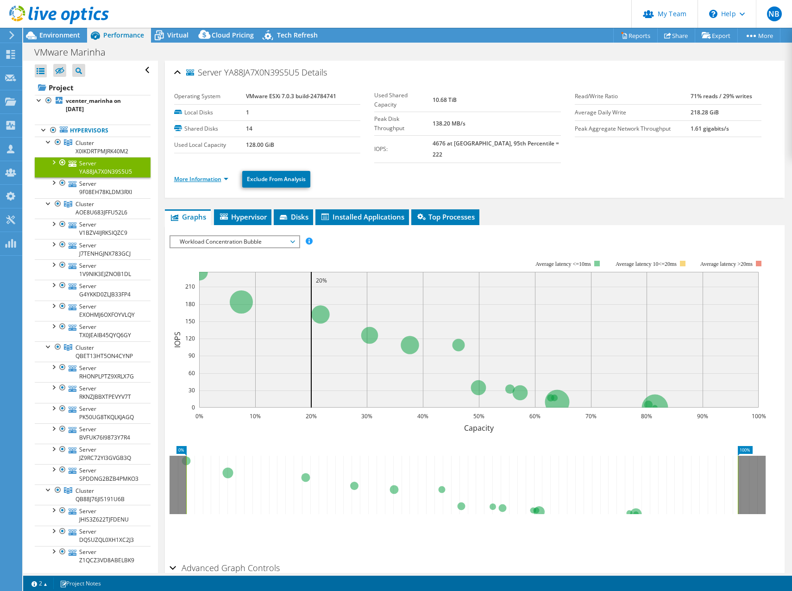
click at [219, 175] on link "More Information" at bounding box center [201, 179] width 54 height 8
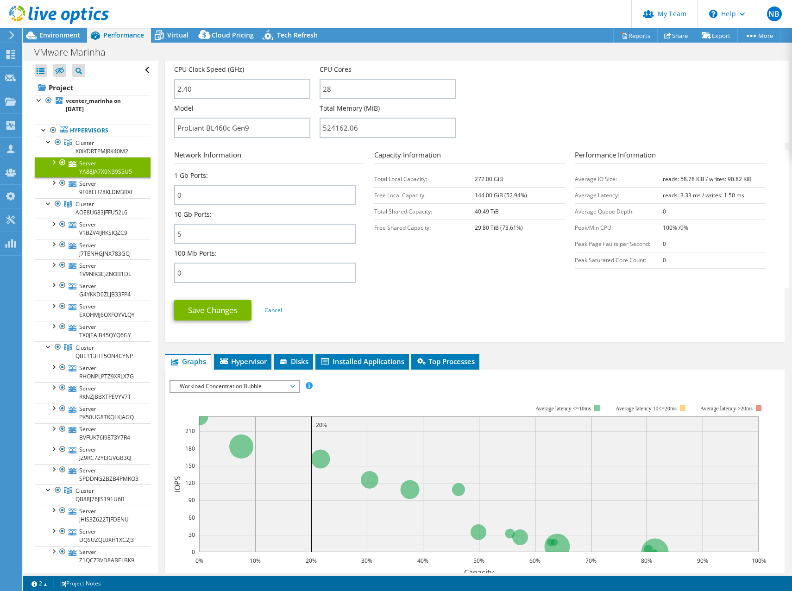
scroll to position [278, 0]
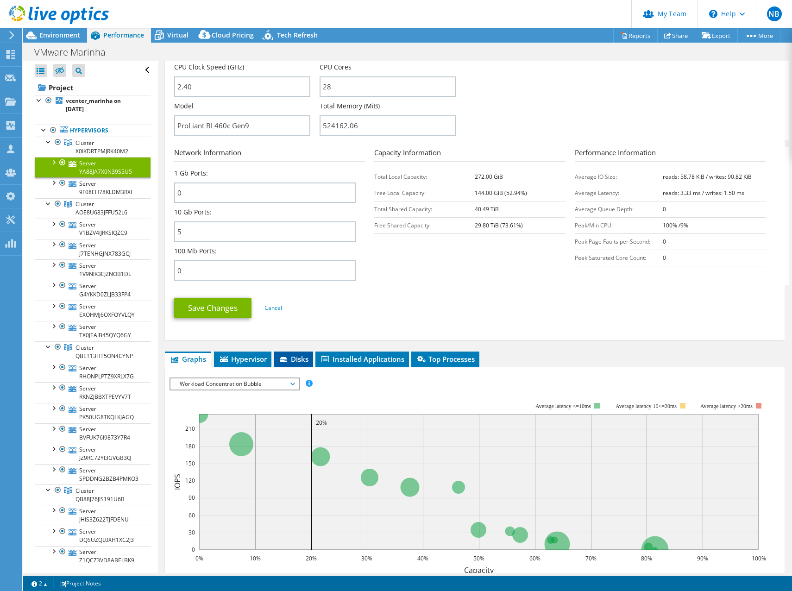
click at [278, 352] on li "Disks" at bounding box center [293, 360] width 39 height 16
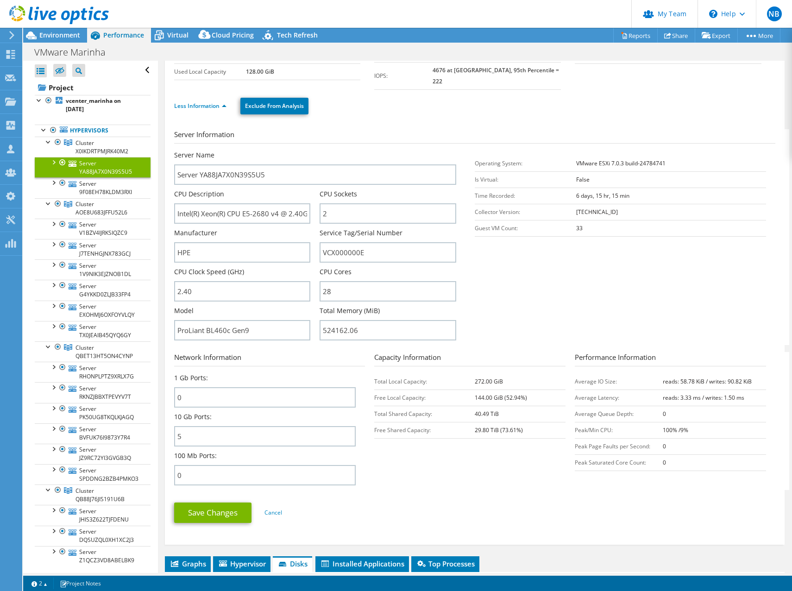
scroll to position [63, 0]
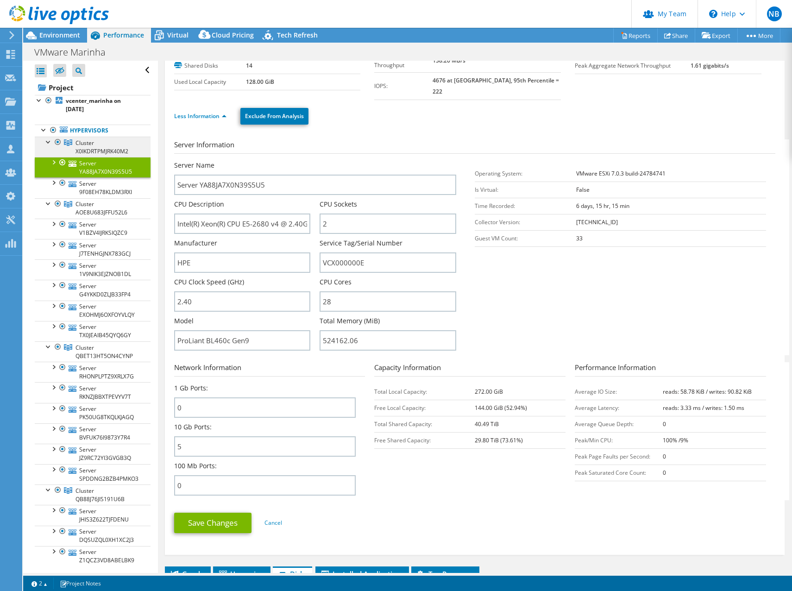
click at [94, 139] on span "Cluster X0IKDRTPMJRK40M2" at bounding box center [101, 147] width 53 height 16
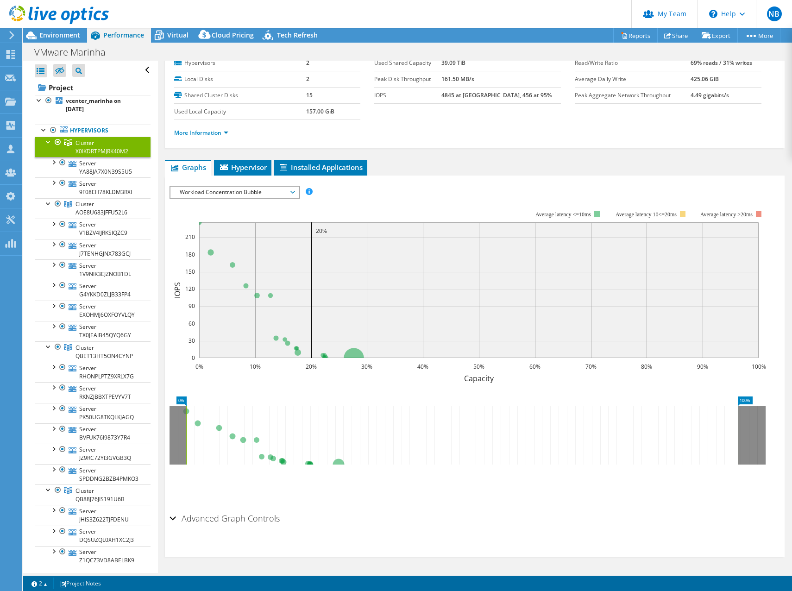
scroll to position [0, 0]
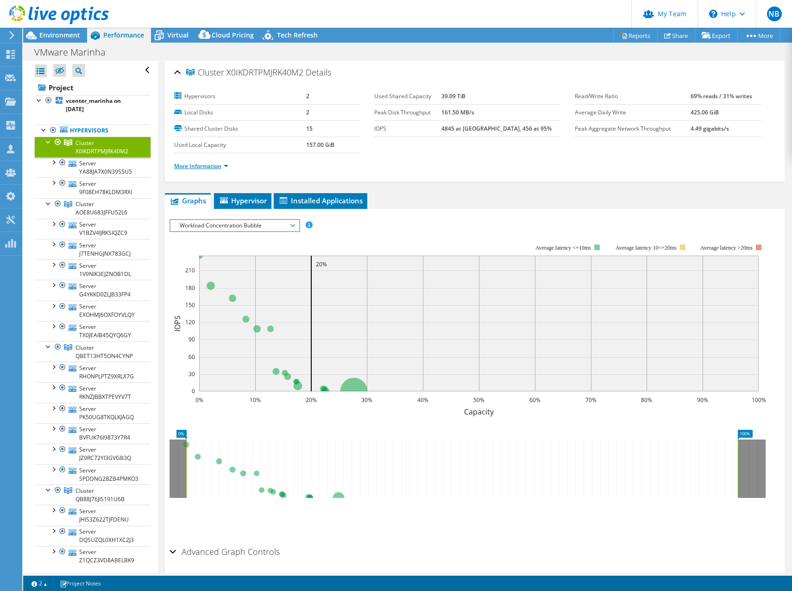
click at [196, 166] on link "More Information" at bounding box center [201, 166] width 54 height 8
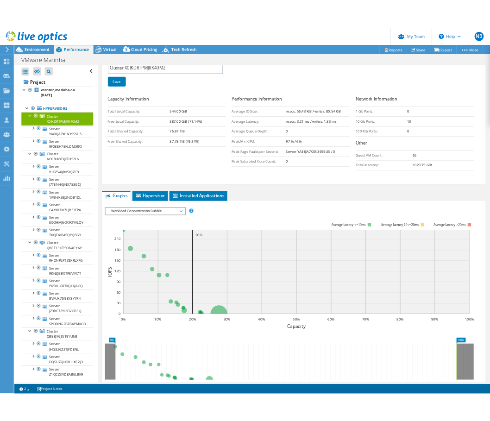
scroll to position [243, 0]
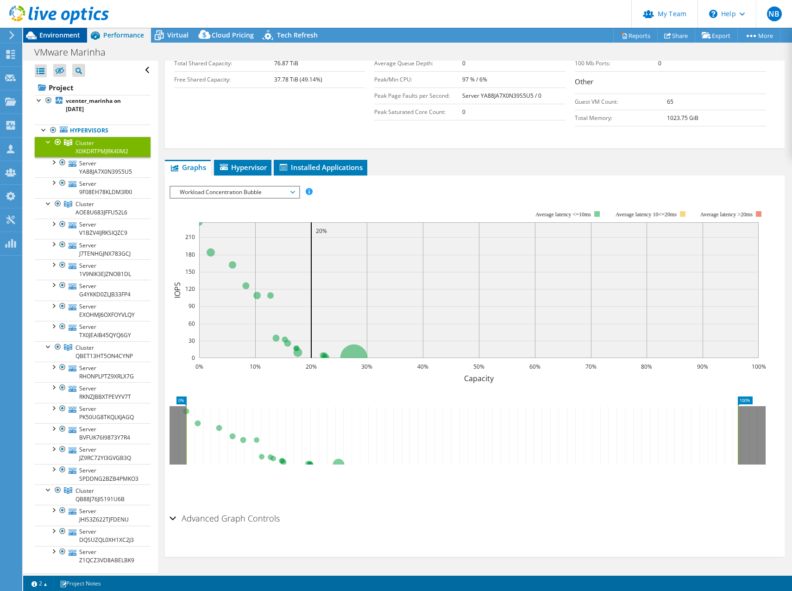
click at [62, 36] on span "Environment" at bounding box center [59, 35] width 41 height 9
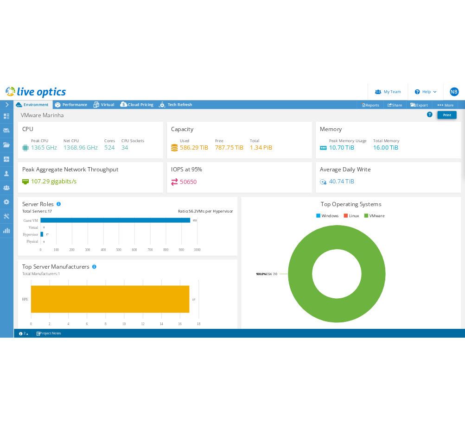
scroll to position [206, 0]
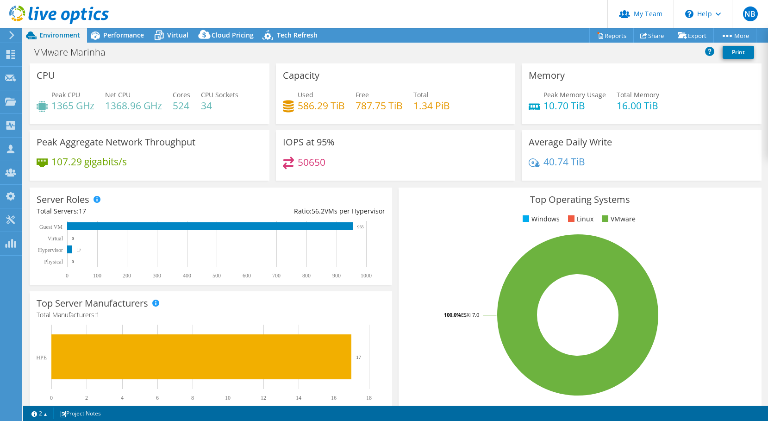
click at [678, 69] on div "Memory Peak Memory Usage 10.70 TiB Total Memory 16.00 TiB" at bounding box center [642, 93] width 240 height 61
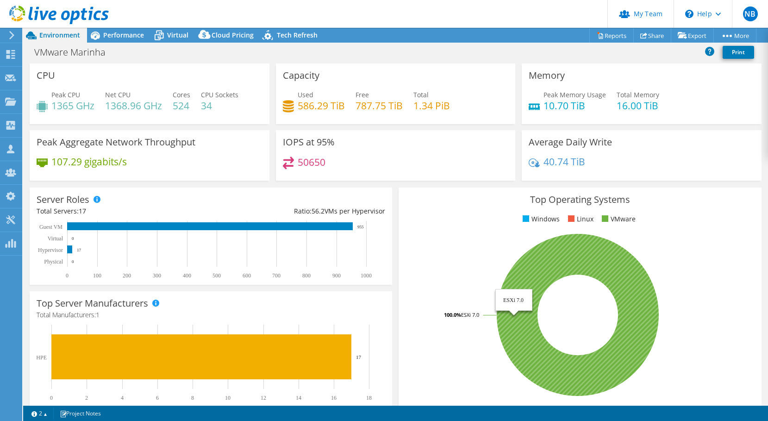
click at [528, 277] on icon at bounding box center [578, 315] width 162 height 162
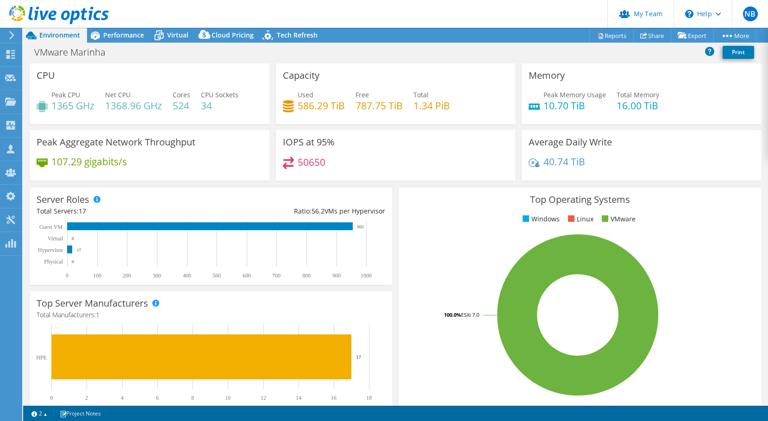
click at [577, 162] on h4 "40.74 TiB" at bounding box center [565, 162] width 42 height 10
click at [586, 162] on div "40.74 TiB" at bounding box center [642, 166] width 226 height 19
drag, startPoint x: 586, startPoint y: 162, endPoint x: 526, endPoint y: 160, distance: 59.8
click at [529, 160] on div "40.74 TiB" at bounding box center [642, 166] width 226 height 19
drag, startPoint x: 526, startPoint y: 160, endPoint x: 553, endPoint y: 166, distance: 28.0
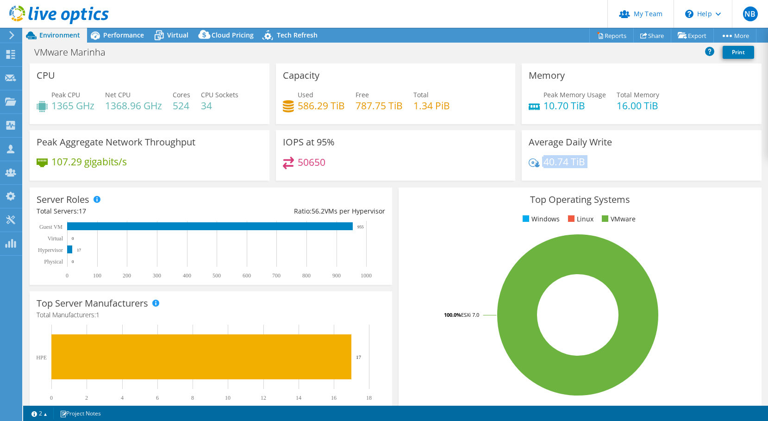
click at [553, 166] on h4 "40.74 TiB" at bounding box center [565, 162] width 42 height 10
drag, startPoint x: 553, startPoint y: 166, endPoint x: 543, endPoint y: 163, distance: 10.9
click at [544, 163] on h4 "40.74 TiB" at bounding box center [565, 162] width 42 height 10
click at [666, 189] on div "Top Operating Systems Windows Linux VMware 100.0% ESXi 7.0" at bounding box center [580, 299] width 363 height 222
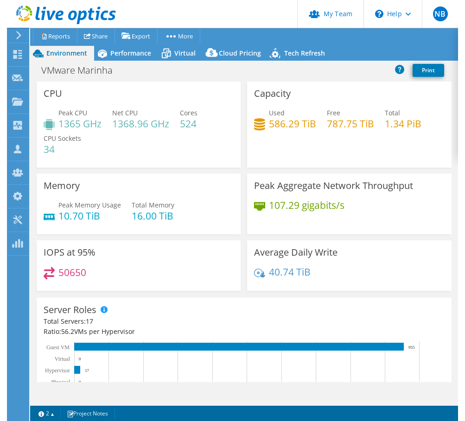
scroll to position [225, 0]
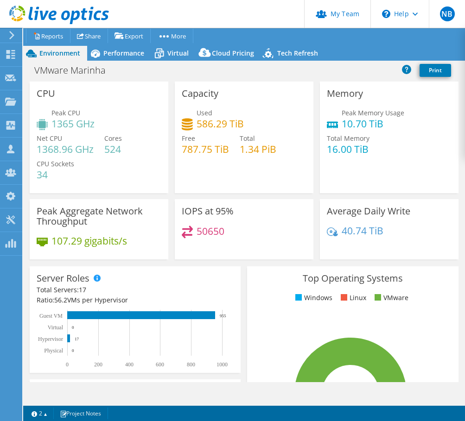
click at [387, 328] on rect at bounding box center [350, 394] width 193 height 162
click at [353, 126] on h4 "10.70 TiB" at bounding box center [372, 124] width 63 height 10
click at [349, 145] on h4 "16.00 TiB" at bounding box center [348, 149] width 43 height 10
drag, startPoint x: 349, startPoint y: 145, endPoint x: 345, endPoint y: 128, distance: 17.1
click at [345, 128] on div "Peak Memory Usage 10.70 TiB Total Memory 16.00 TiB" at bounding box center [389, 136] width 125 height 56
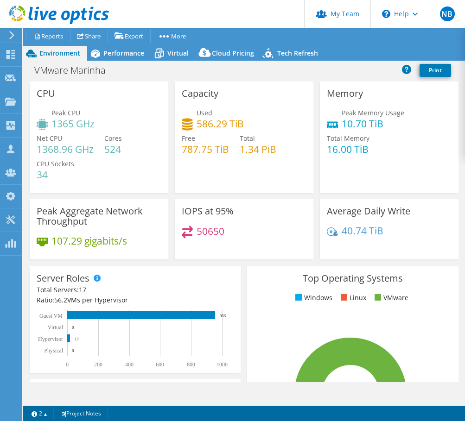
drag, startPoint x: 345, startPoint y: 128, endPoint x: 348, endPoint y: 156, distance: 28.0
click at [348, 156] on div "Peak Memory Usage 10.70 TiB Total Memory 16.00 TiB" at bounding box center [389, 136] width 125 height 56
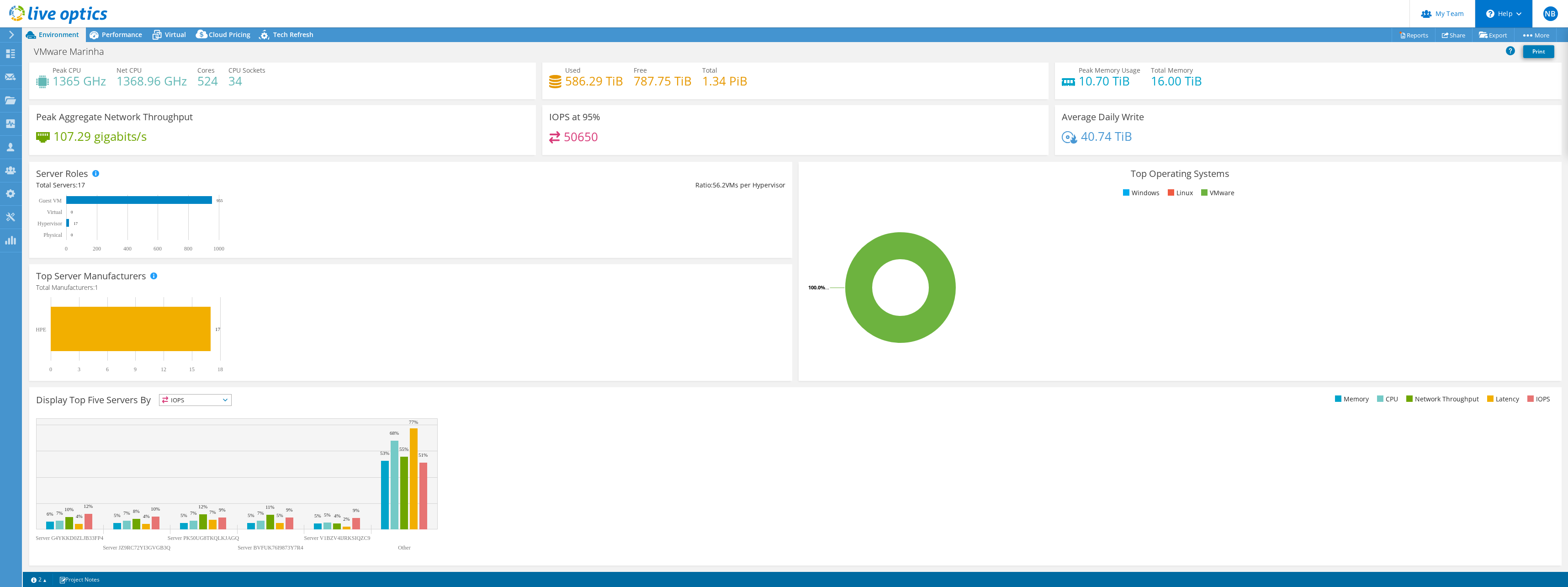
scroll to position [24, 0]
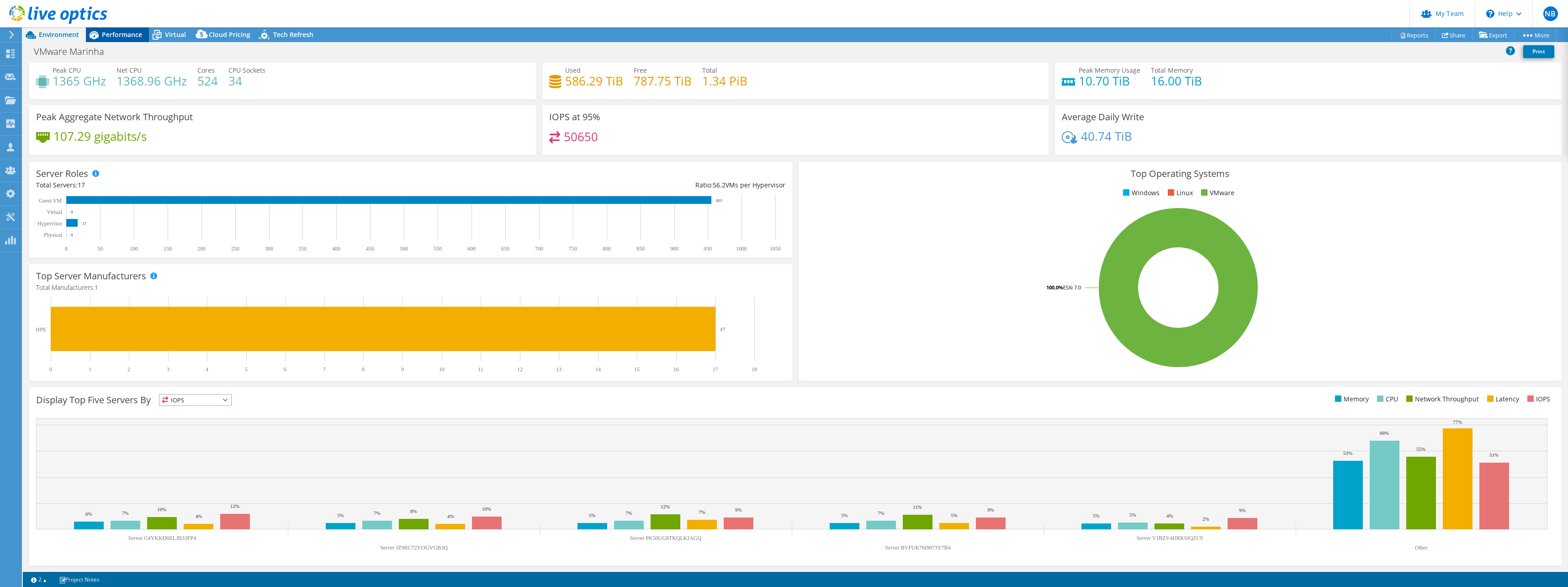
click at [94, 33] on icon at bounding box center [94, 35] width 16 height 16
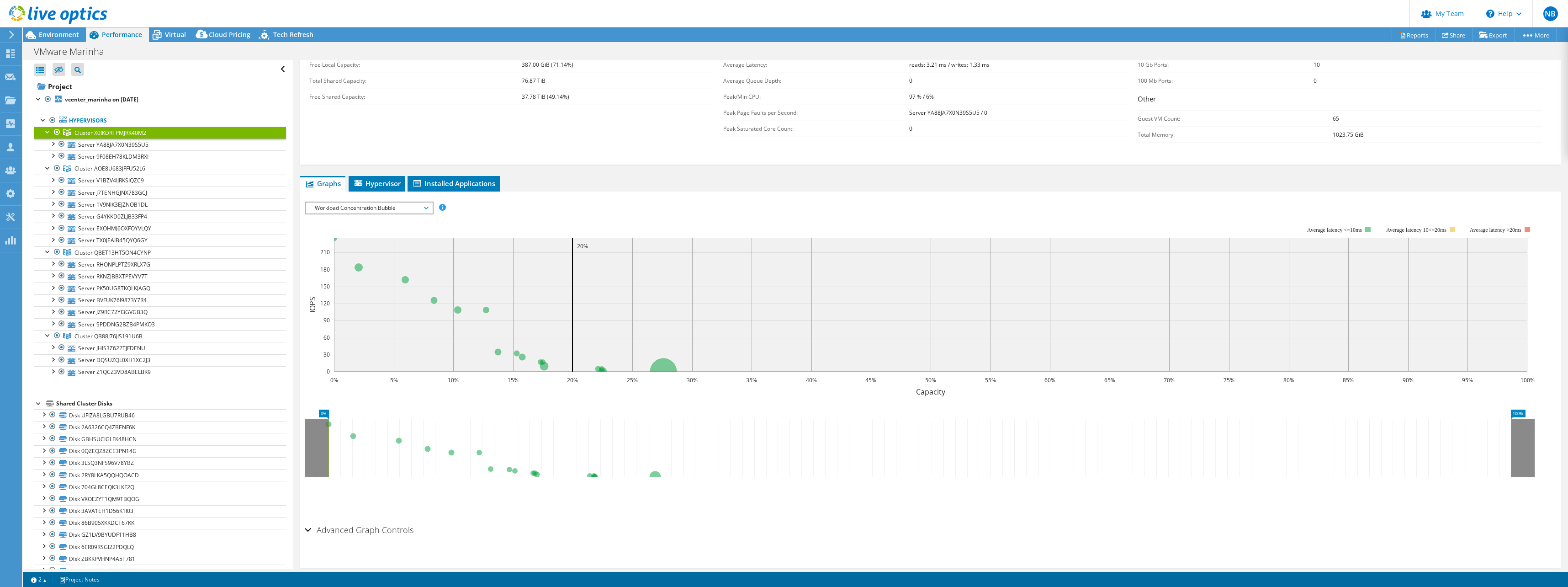
scroll to position [0, 0]
click at [100, 160] on link "Server 9F08EH78KLDM3RXI" at bounding box center [160, 156] width 251 height 12
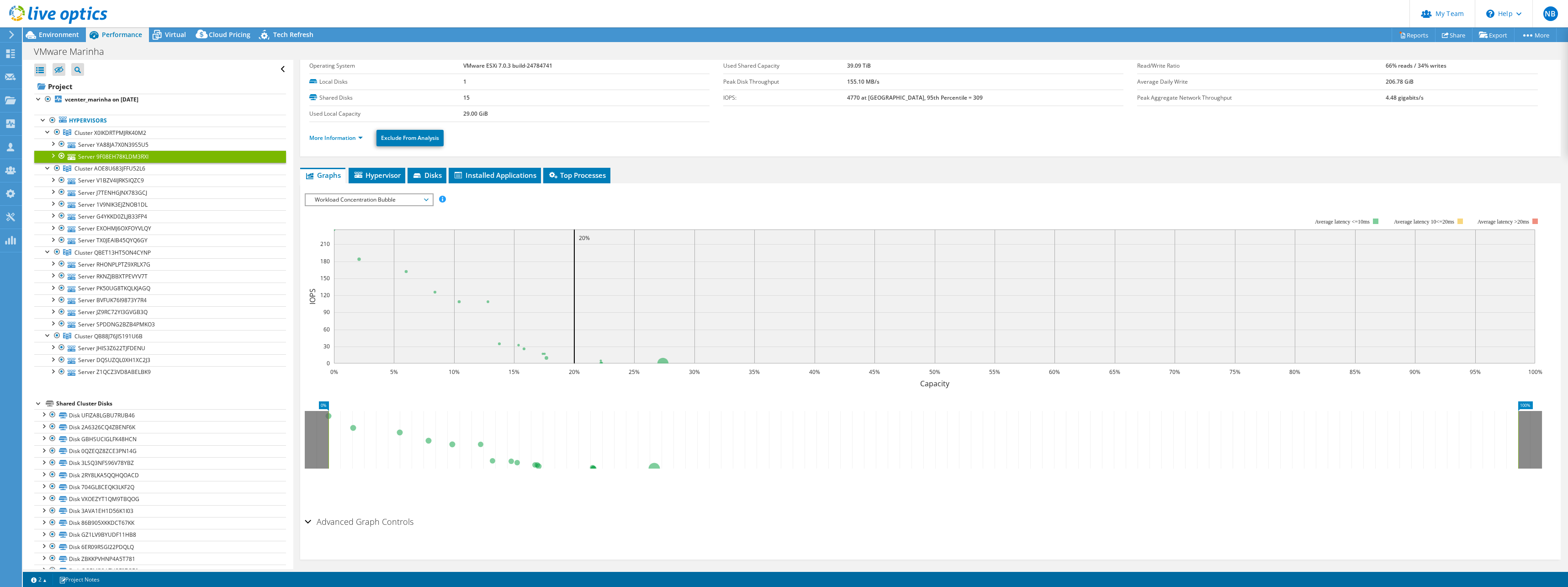
scroll to position [36, 0]
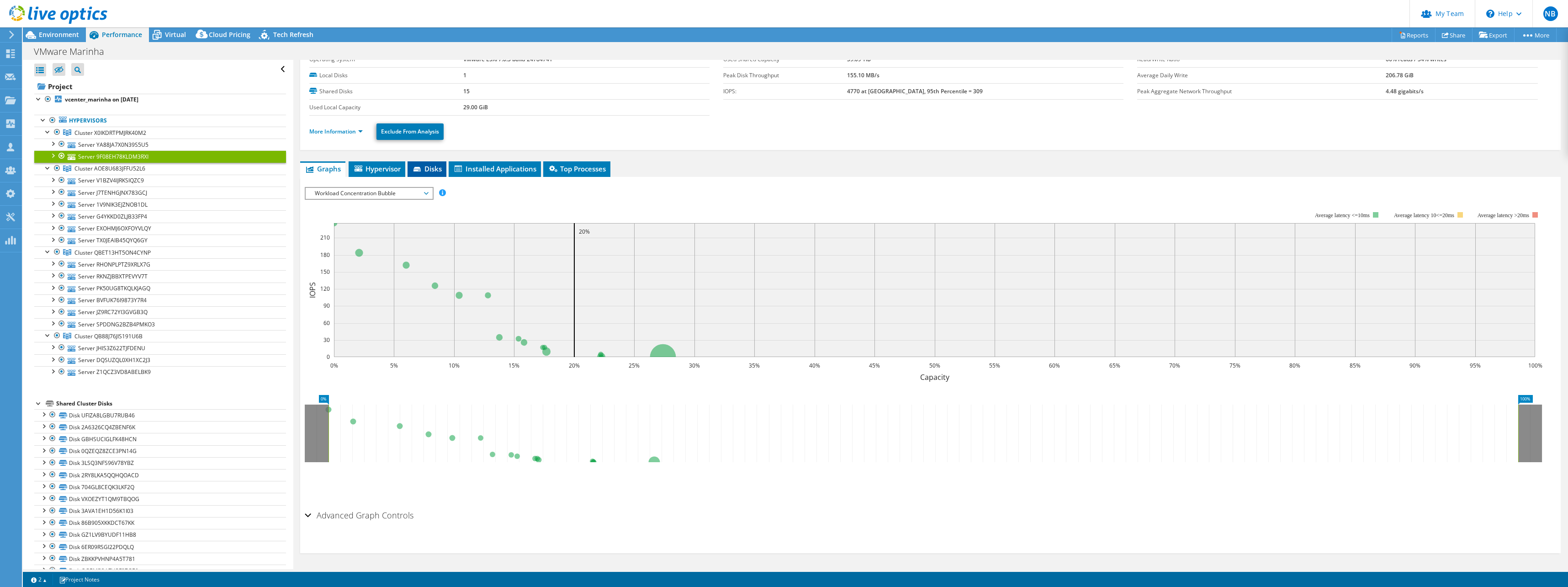
click at [410, 173] on li "Disks" at bounding box center [426, 169] width 38 height 16
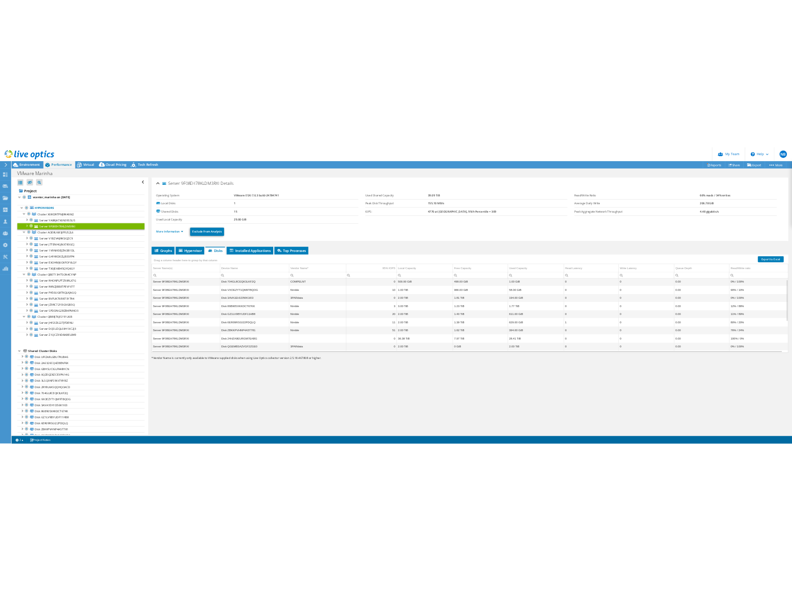
scroll to position [0, 0]
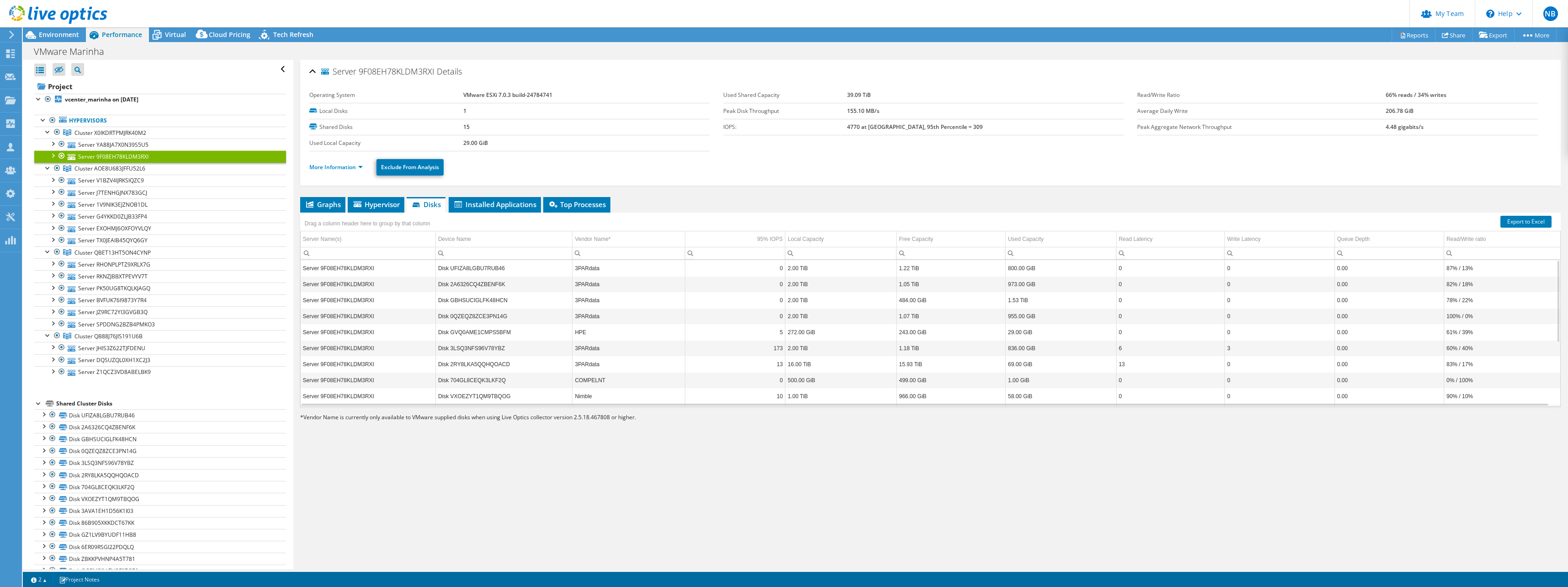
click at [595, 284] on td "3PARdata" at bounding box center [628, 284] width 112 height 16
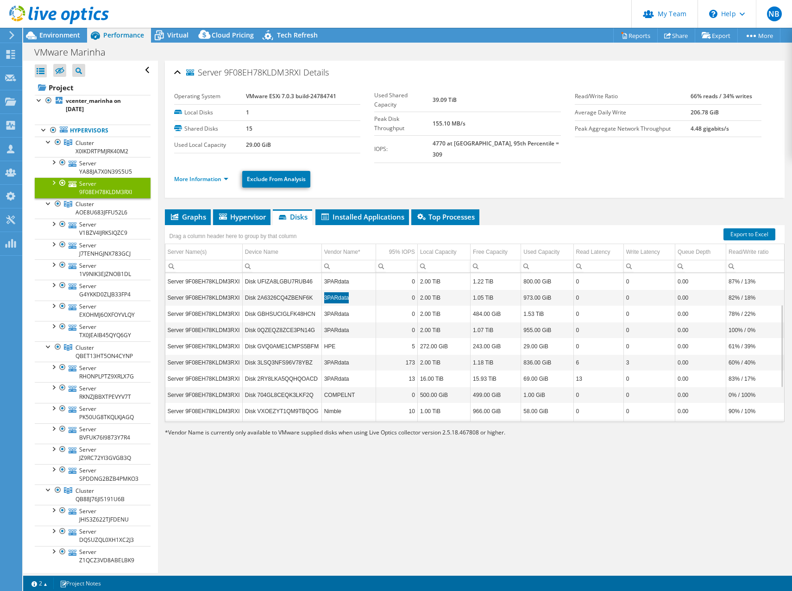
scroll to position [115, 0]
